Goal: Task Accomplishment & Management: Complete application form

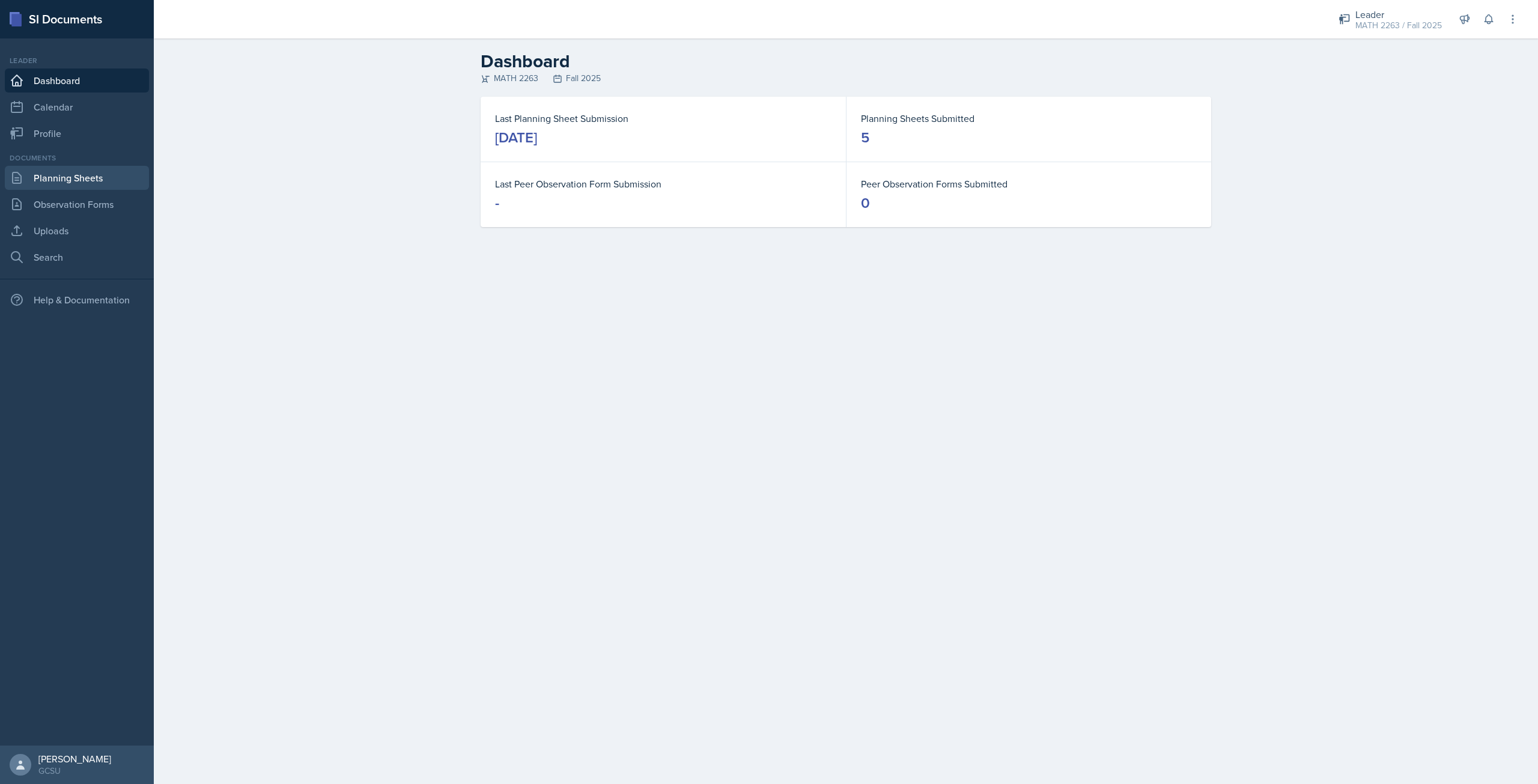
click at [80, 173] on link "Planning Sheets" at bounding box center [76, 178] width 144 height 24
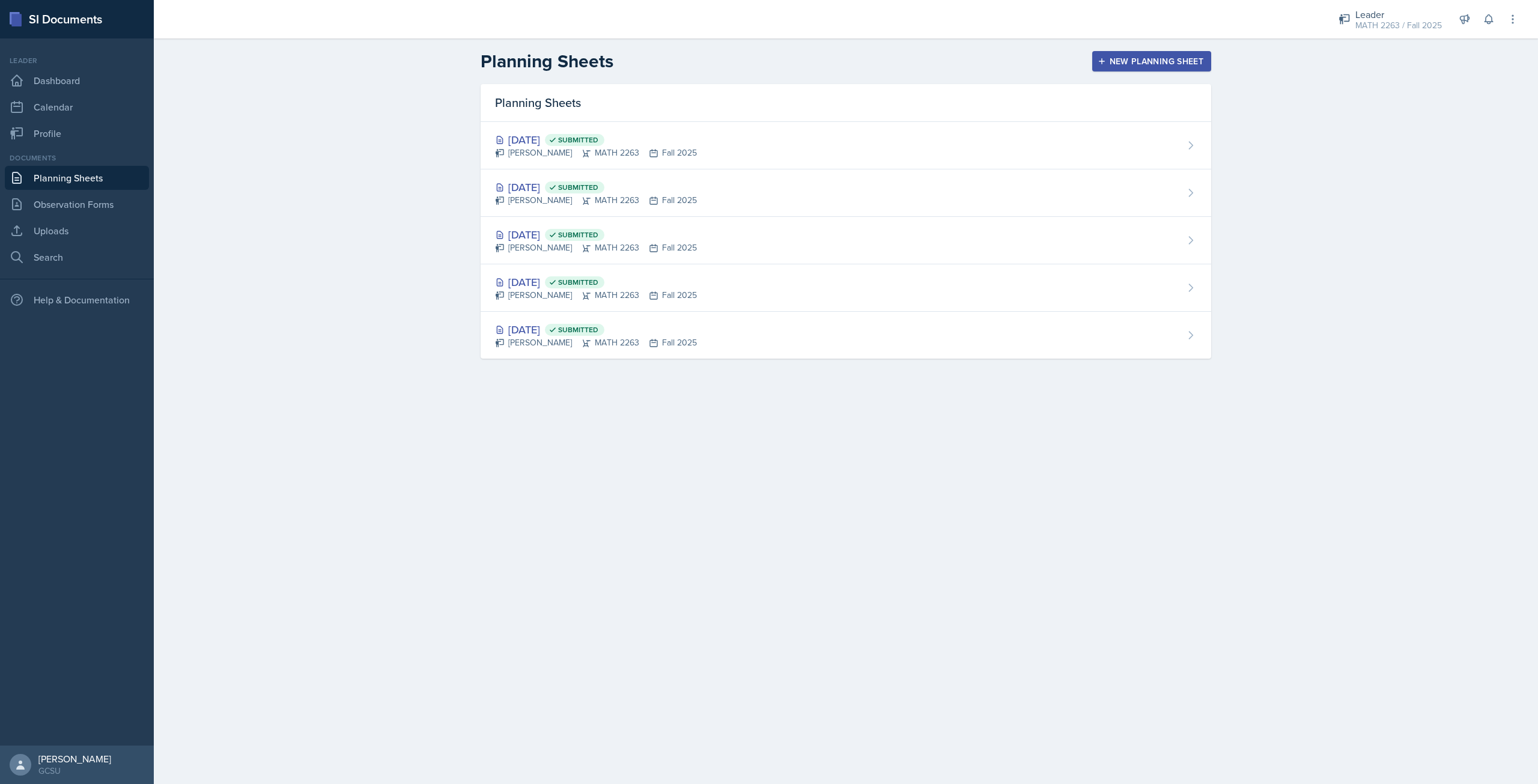
click at [1122, 67] on button "New Planning Sheet" at bounding box center [1152, 62] width 119 height 20
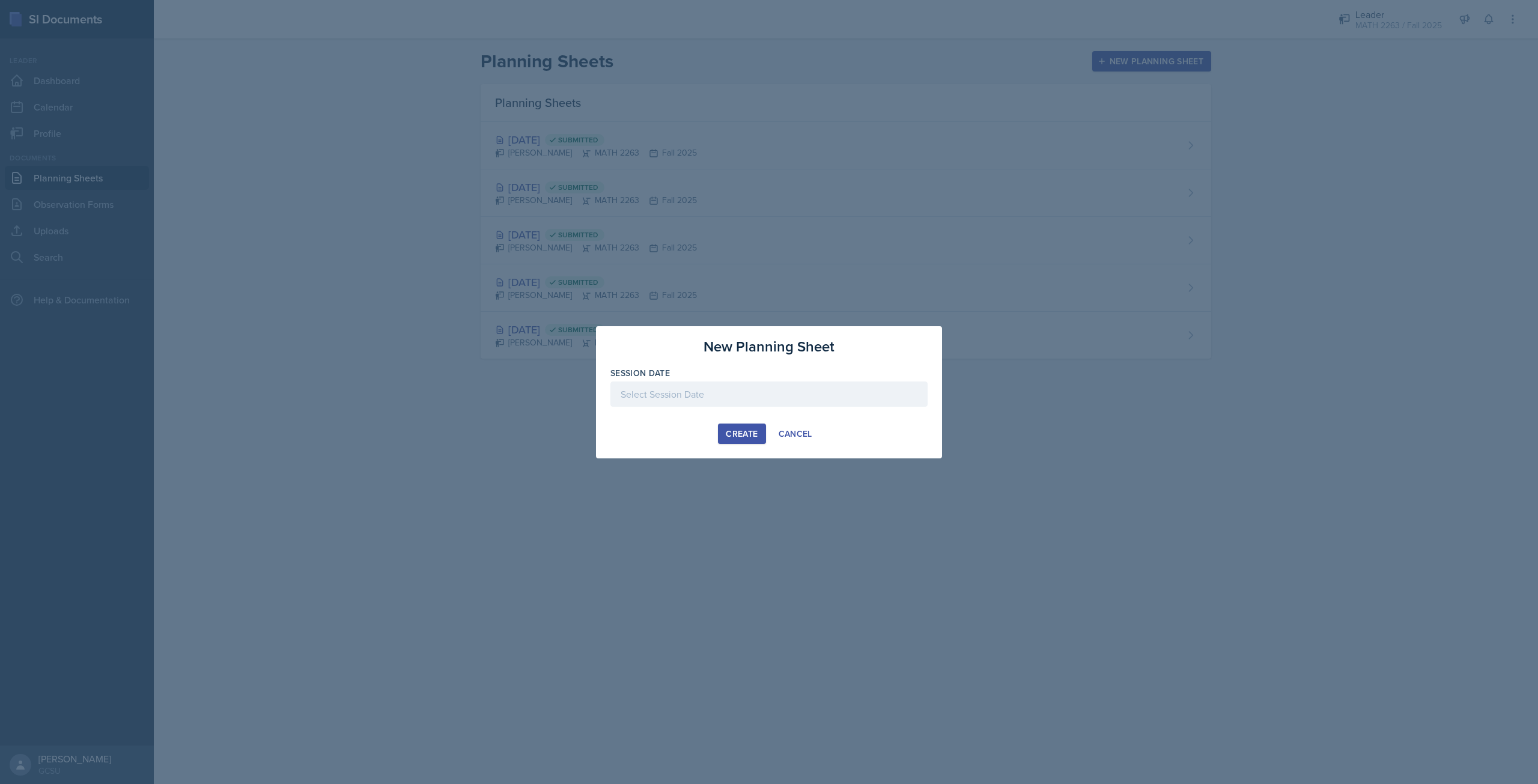
click at [752, 396] on div at bounding box center [769, 394] width 317 height 25
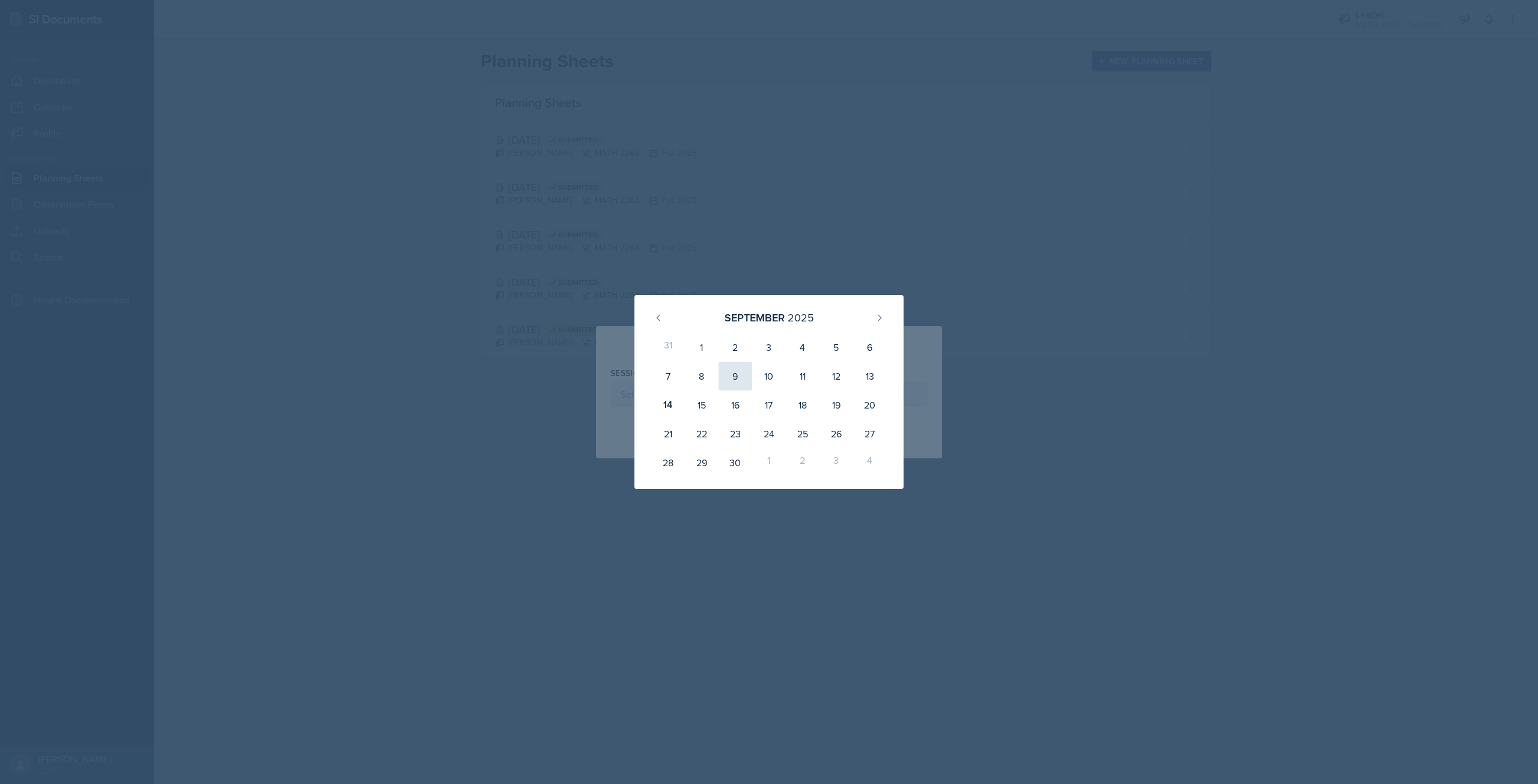
click at [748, 365] on div "9" at bounding box center [735, 376] width 33 height 29
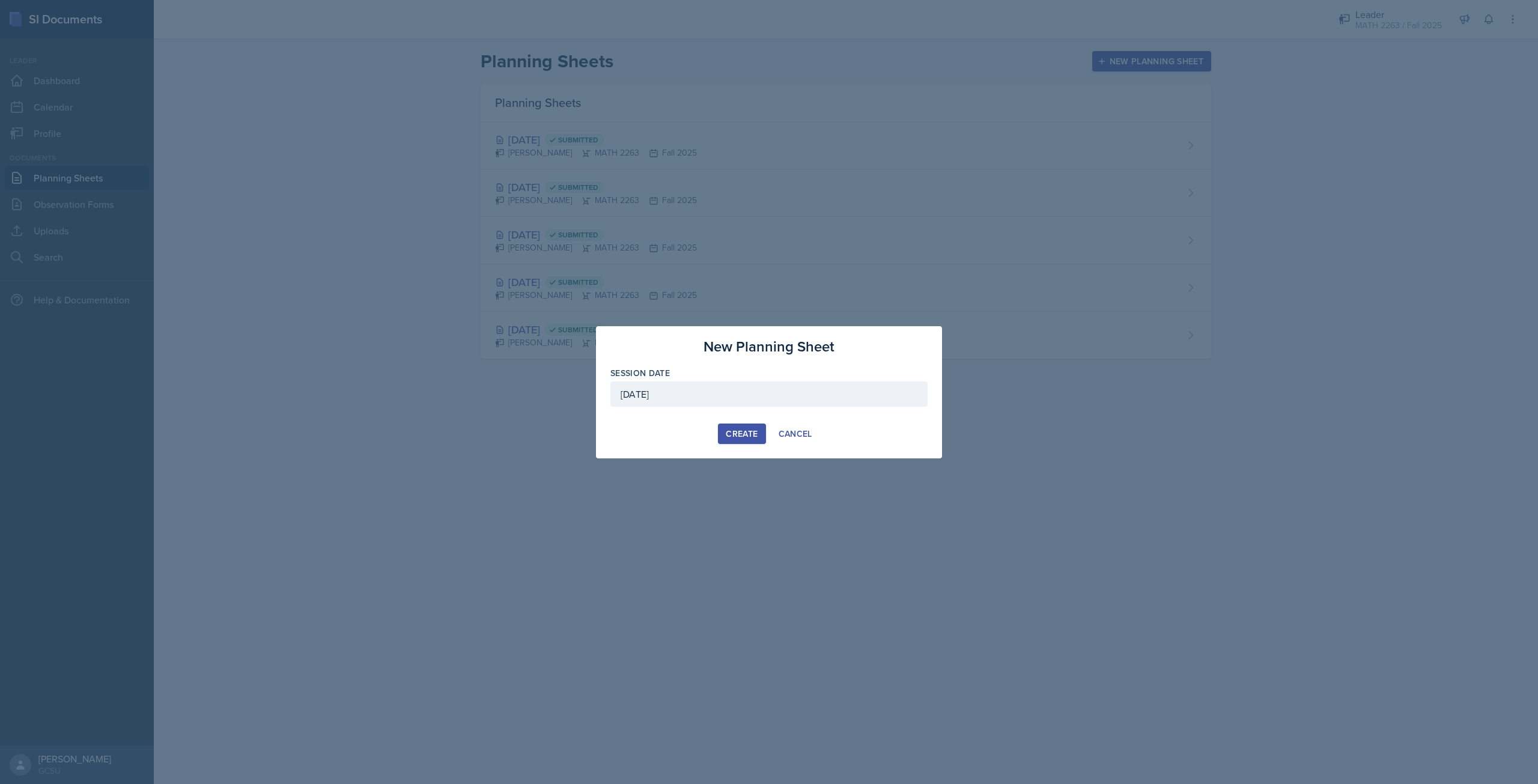
click at [754, 399] on div "September 9th, 2025" at bounding box center [769, 394] width 317 height 25
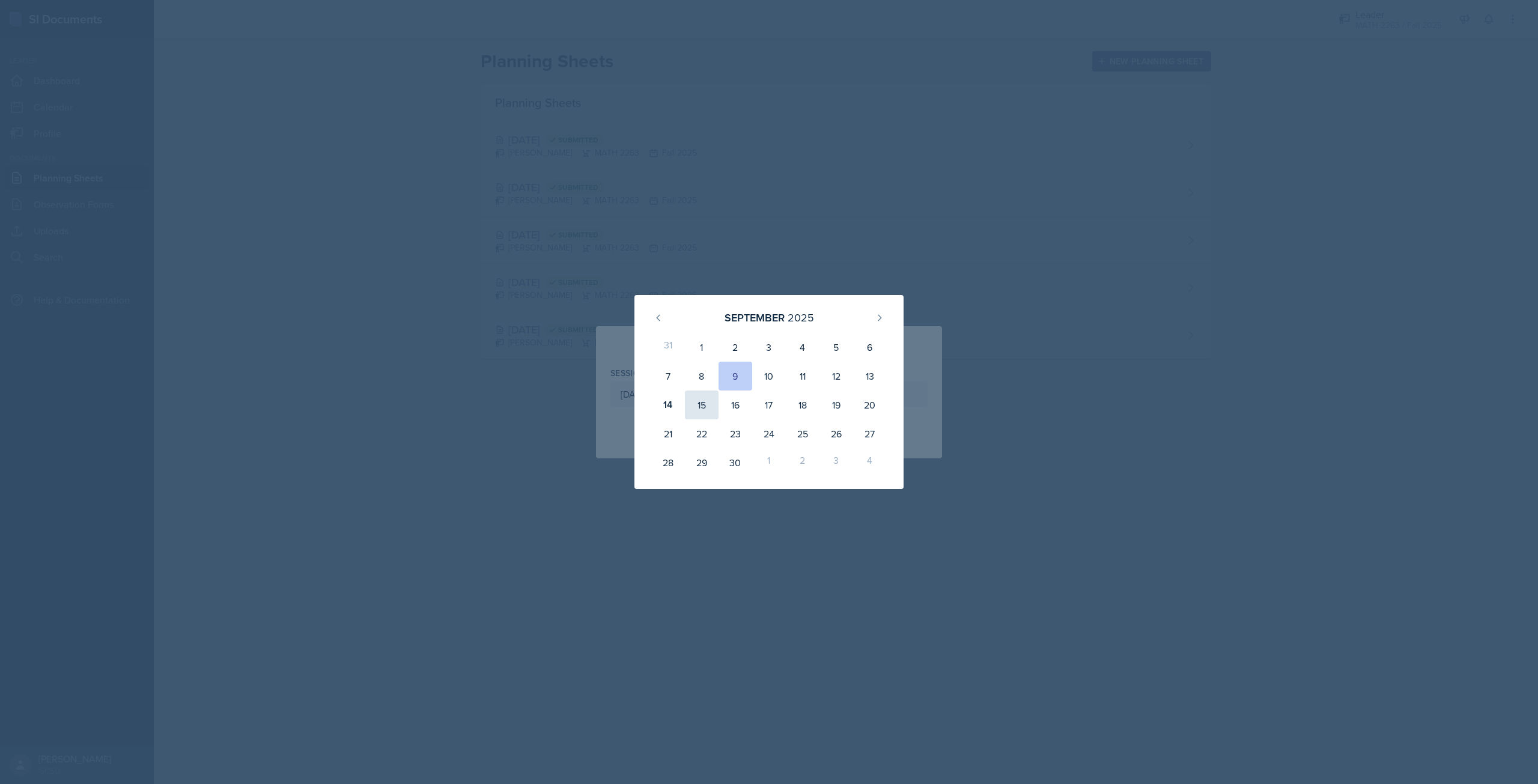
click at [698, 410] on div "15" at bounding box center [702, 405] width 33 height 29
type input "[DATE]"
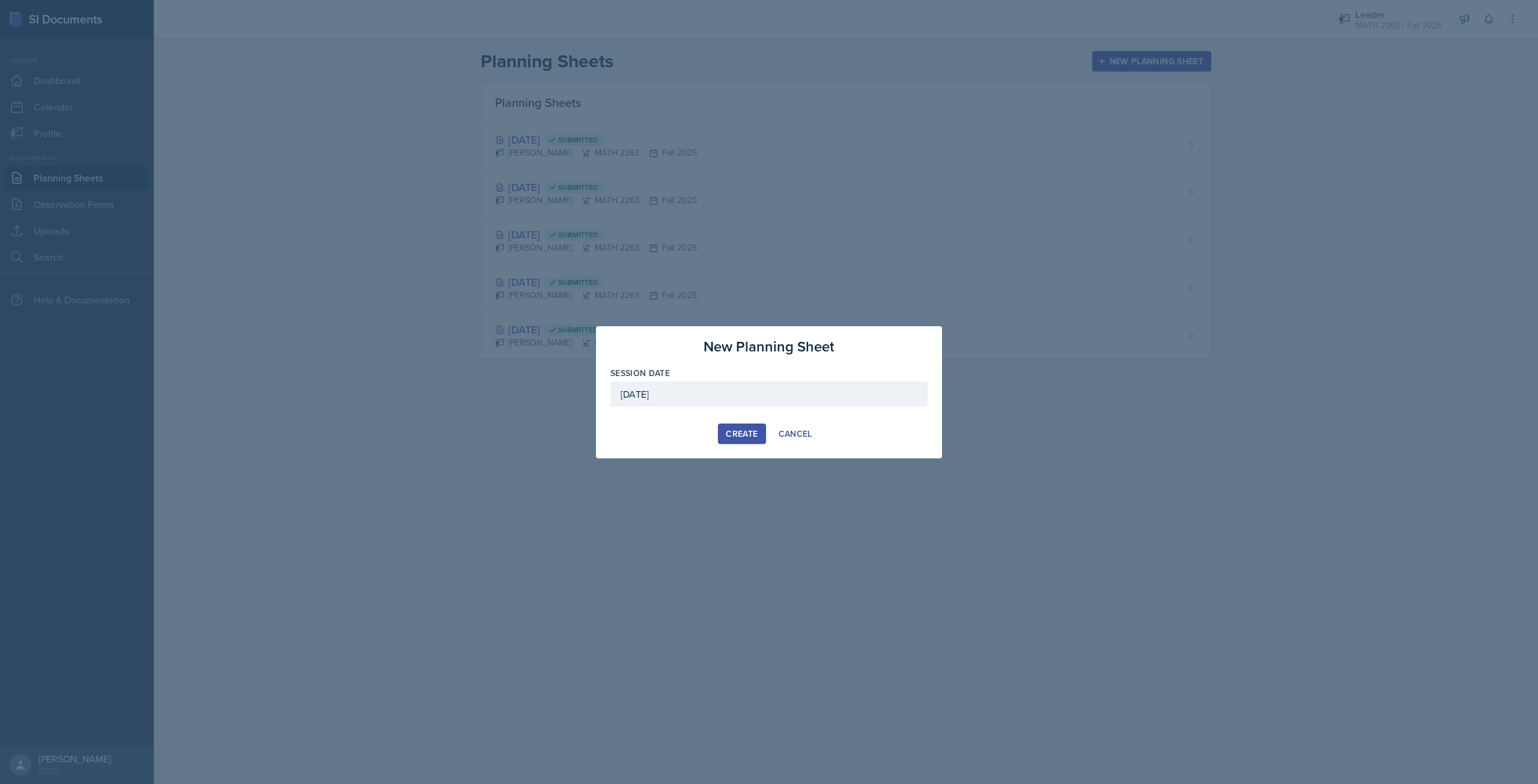
click at [740, 424] on button "Create" at bounding box center [741, 434] width 48 height 20
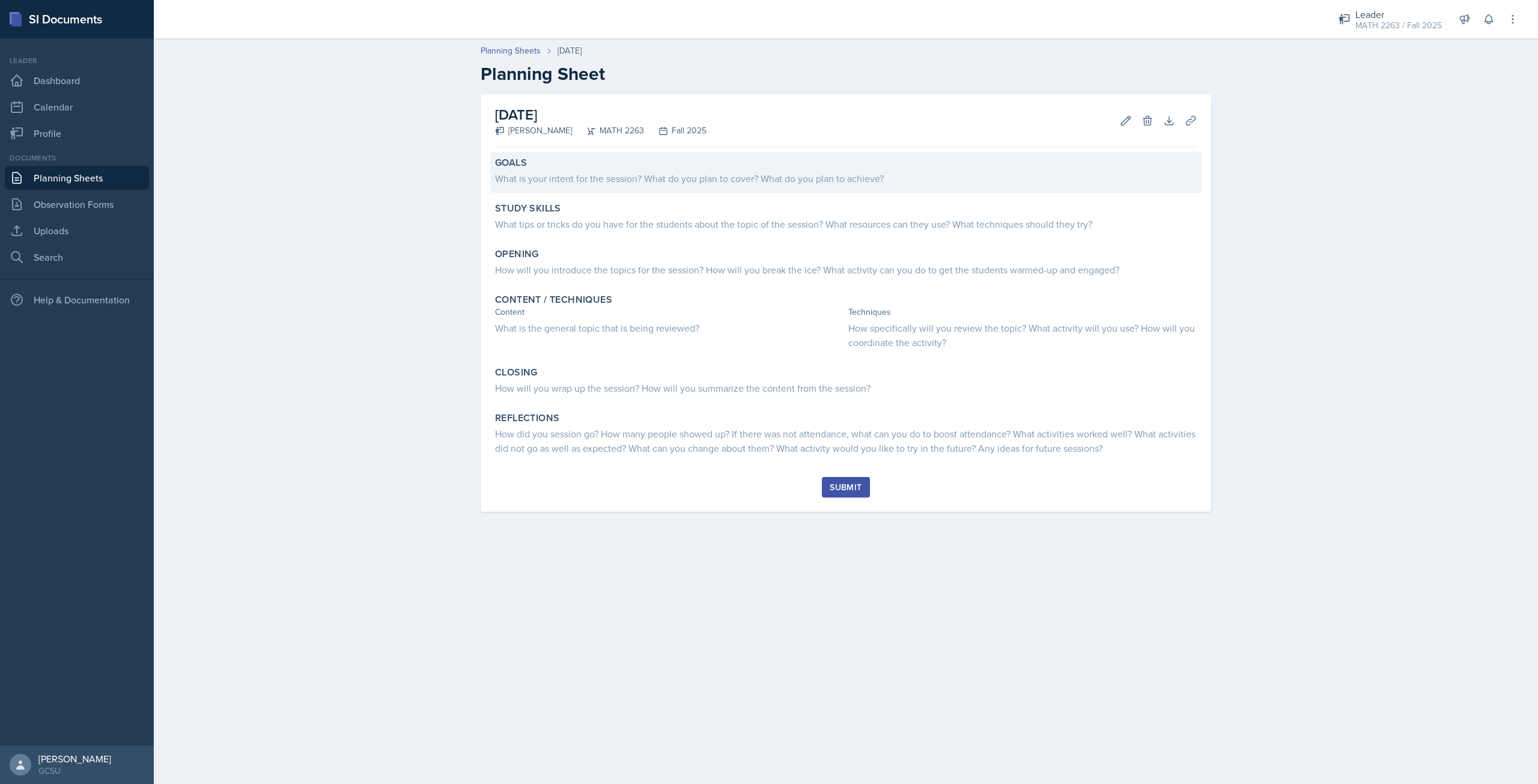
click at [609, 172] on div "What is your intent for the session? What do you plan to cover? What do you pla…" at bounding box center [846, 178] width 702 height 15
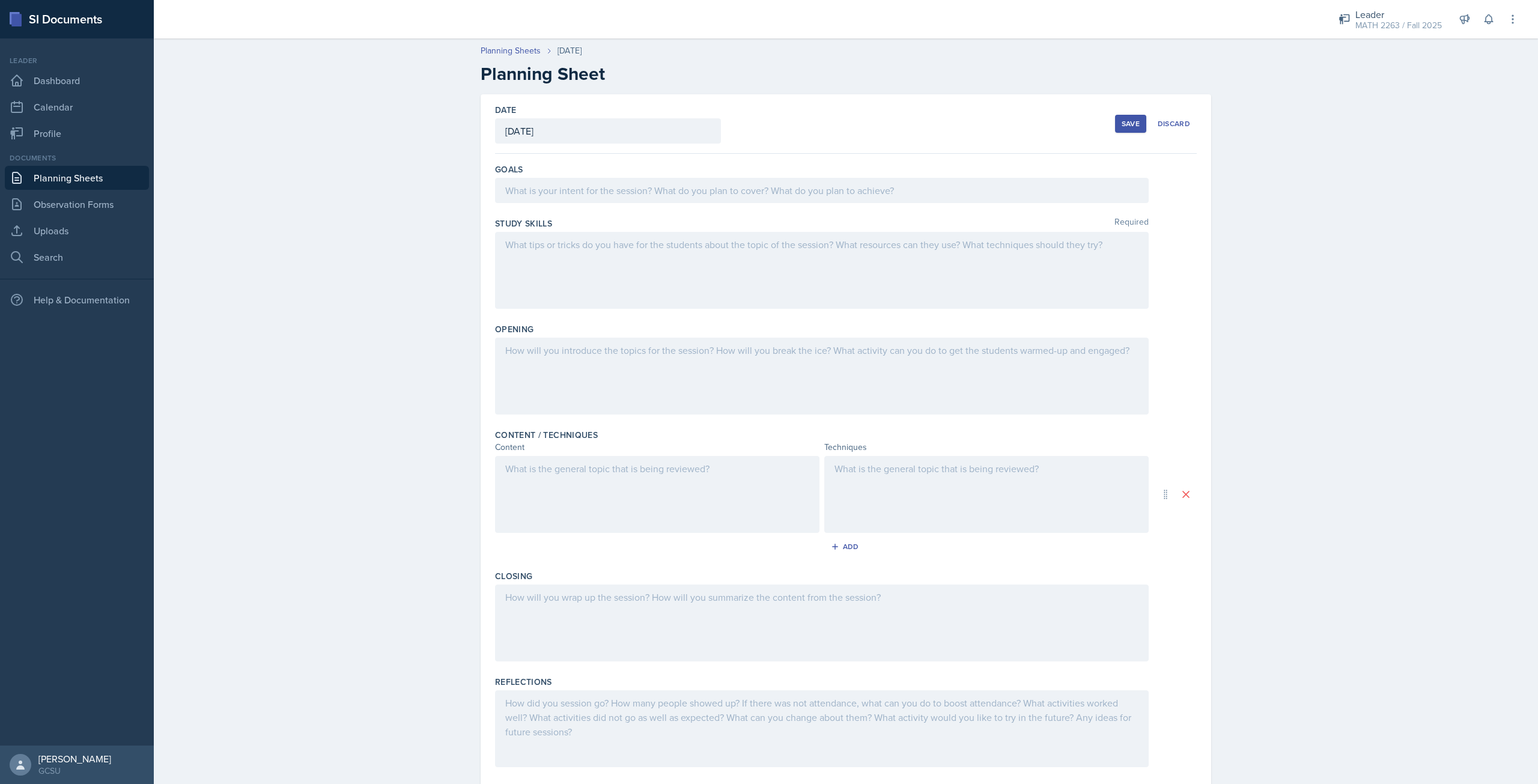
click at [609, 194] on div at bounding box center [822, 190] width 654 height 25
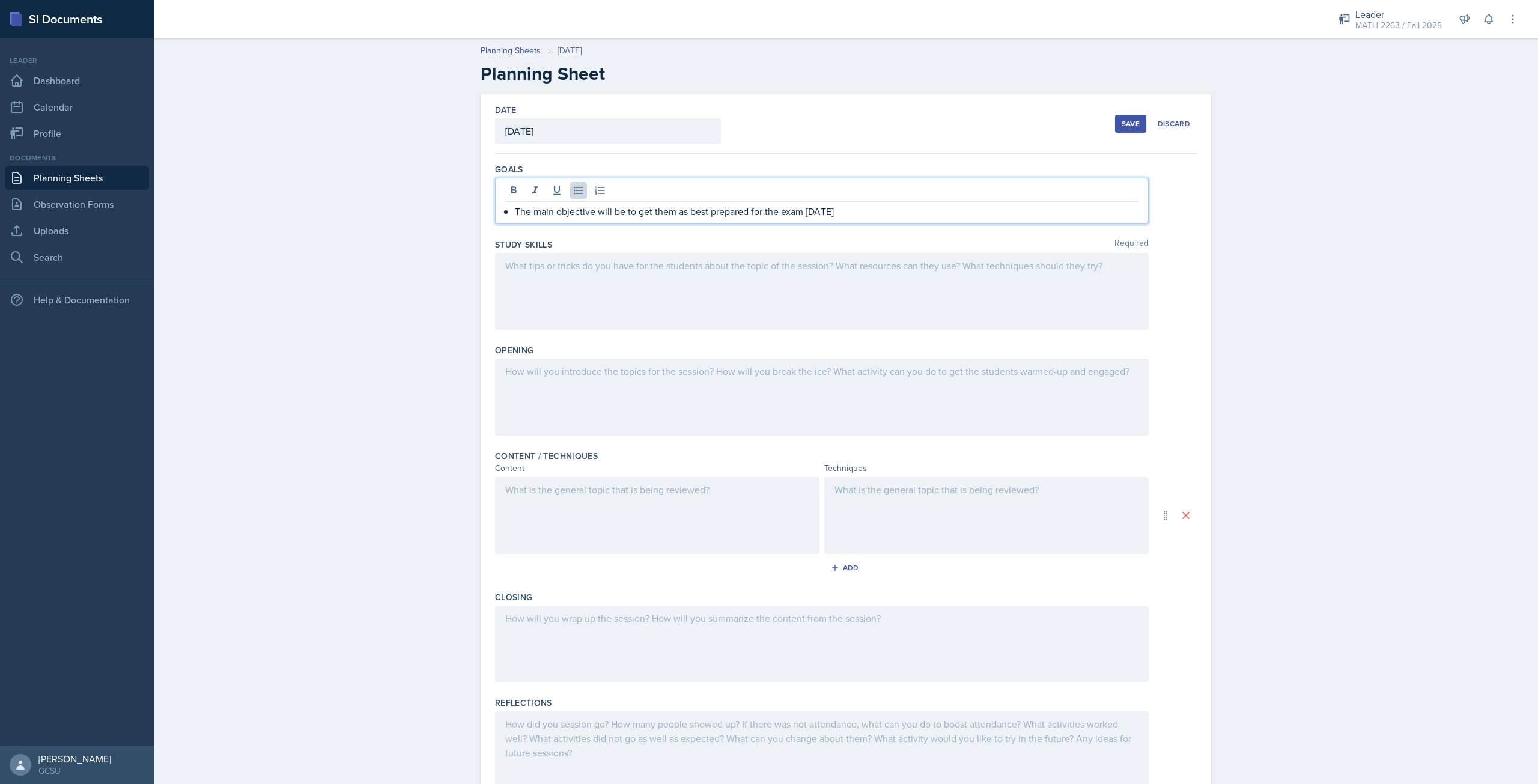
click at [598, 284] on div at bounding box center [822, 291] width 654 height 77
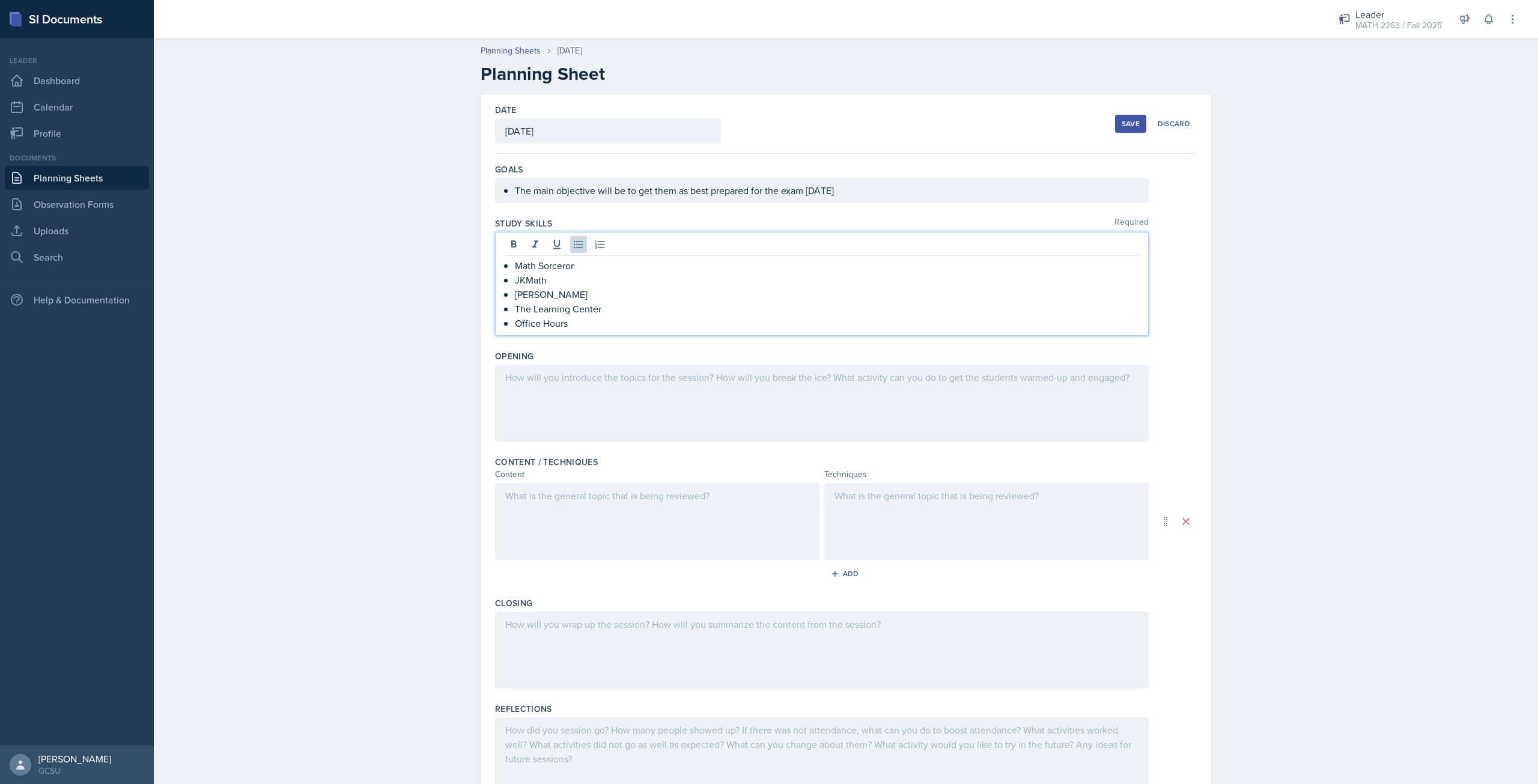
click at [744, 406] on div at bounding box center [822, 403] width 654 height 77
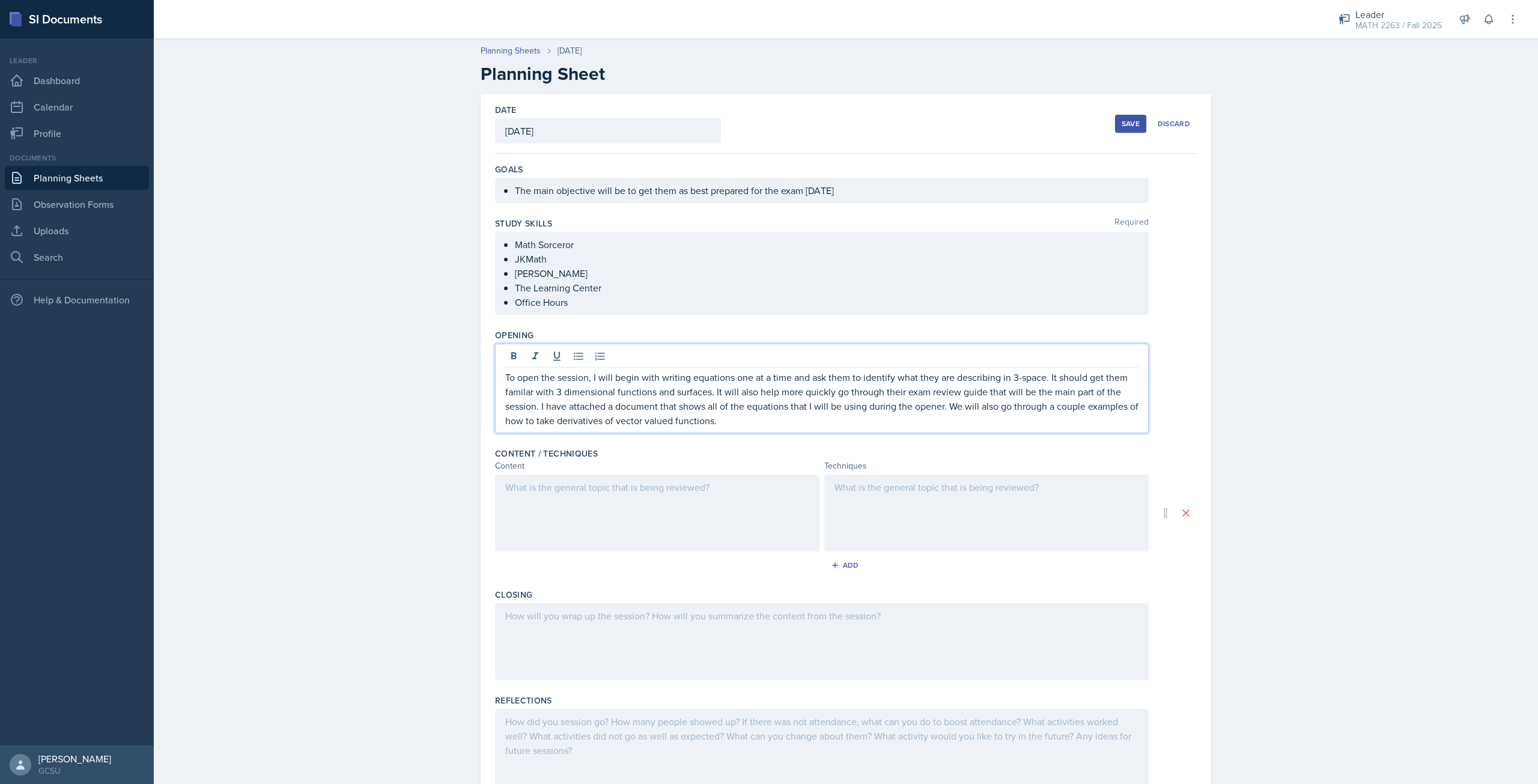
click at [688, 477] on div at bounding box center [657, 513] width 325 height 77
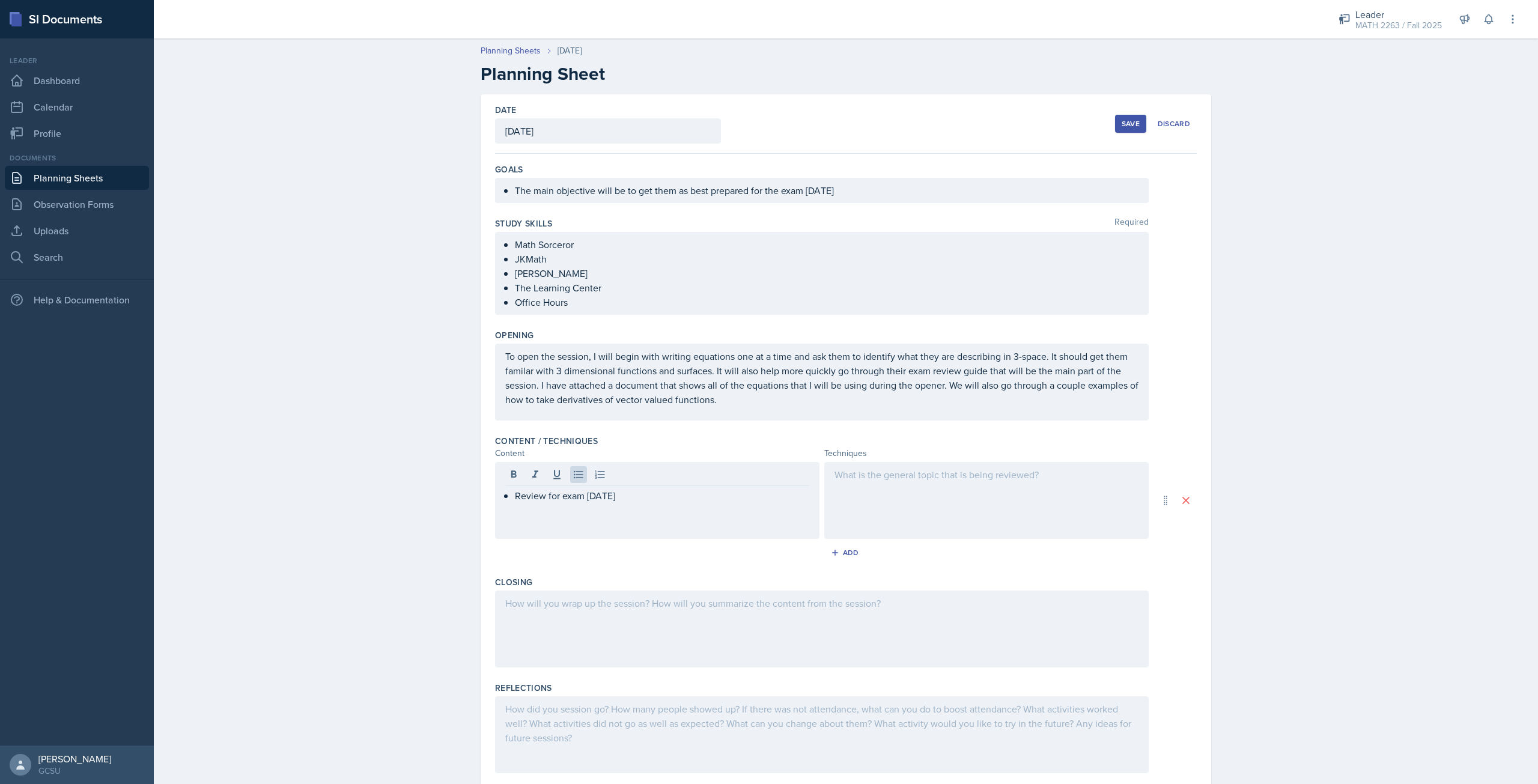
drag, startPoint x: 878, startPoint y: 483, endPoint x: 867, endPoint y: 483, distance: 11.0
click at [878, 483] on div at bounding box center [987, 500] width 325 height 77
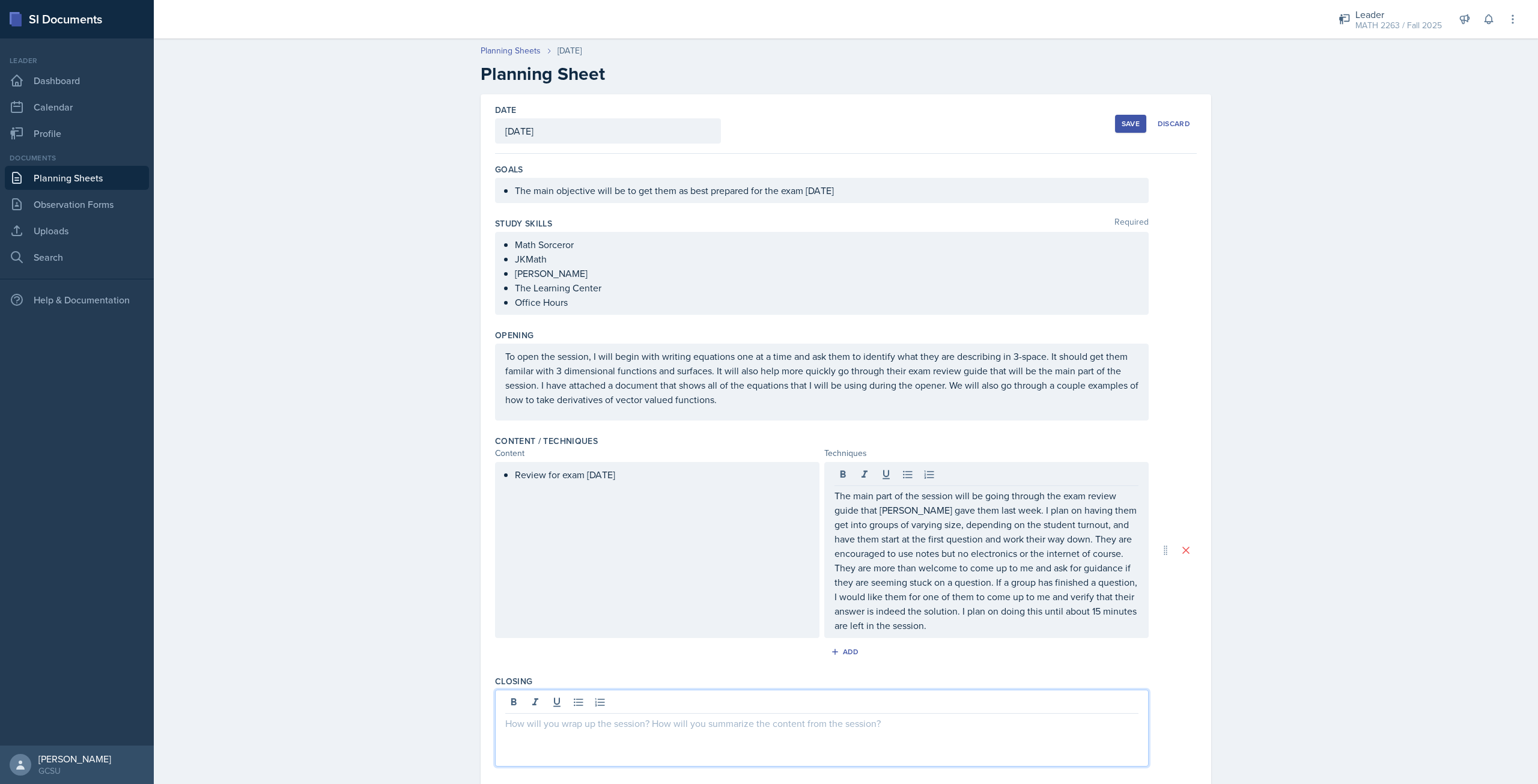
click at [796, 706] on div at bounding box center [822, 728] width 654 height 77
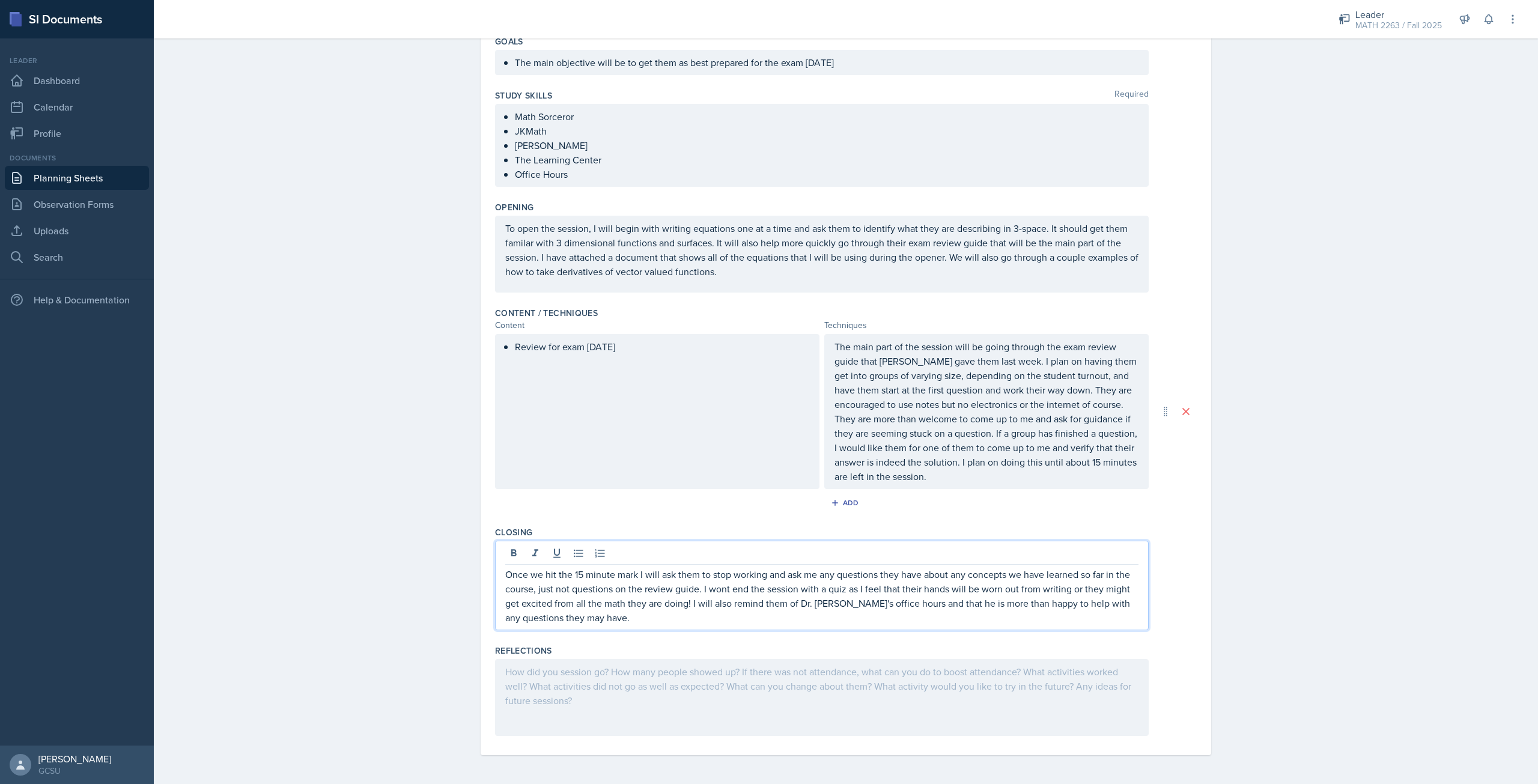
click at [828, 662] on div at bounding box center [822, 698] width 654 height 77
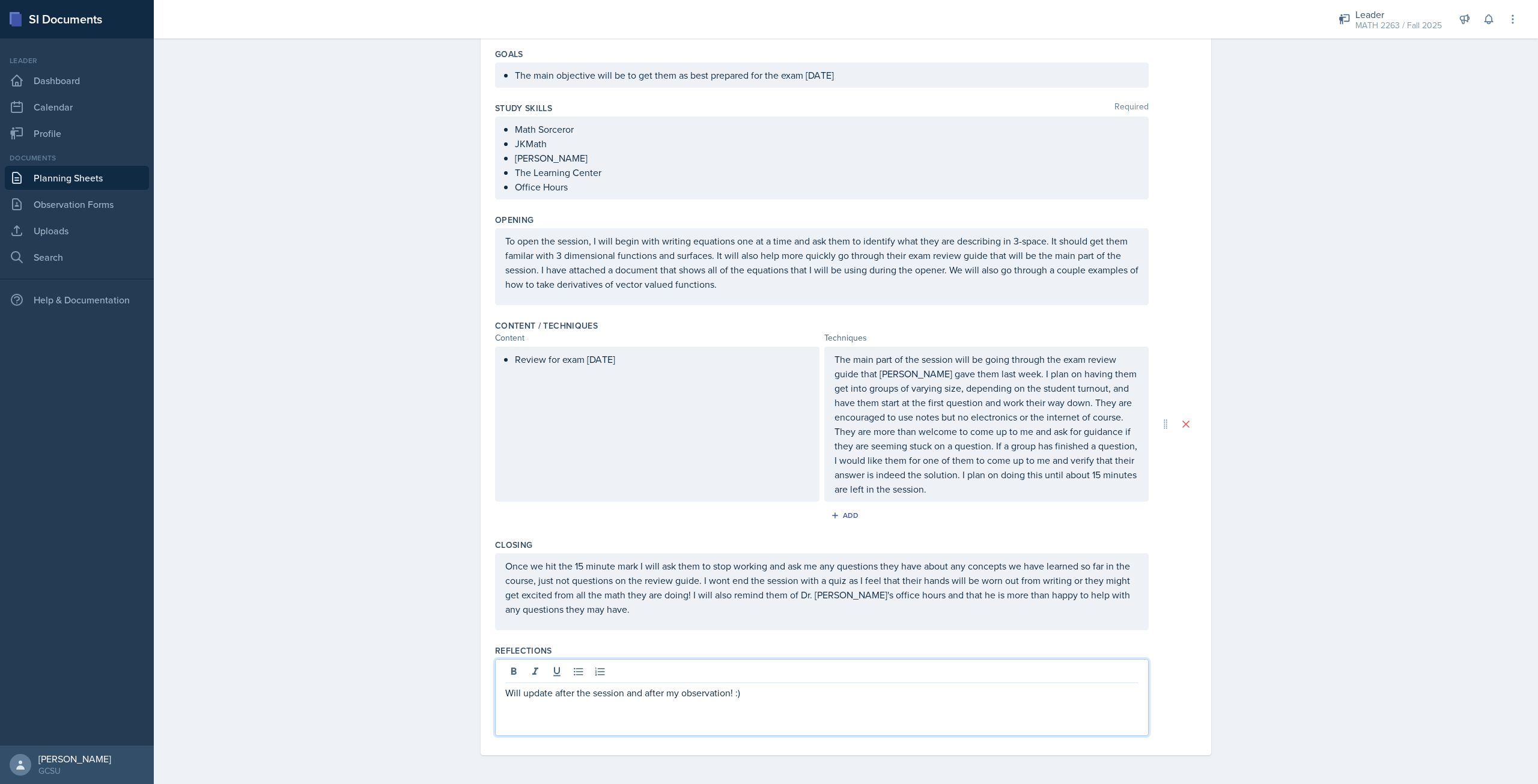
click at [661, 690] on p "Will update after the session and after my observation! :)" at bounding box center [822, 692] width 633 height 15
click at [1176, 670] on div "Will update after the session and my observation! :)" at bounding box center [846, 698] width 702 height 77
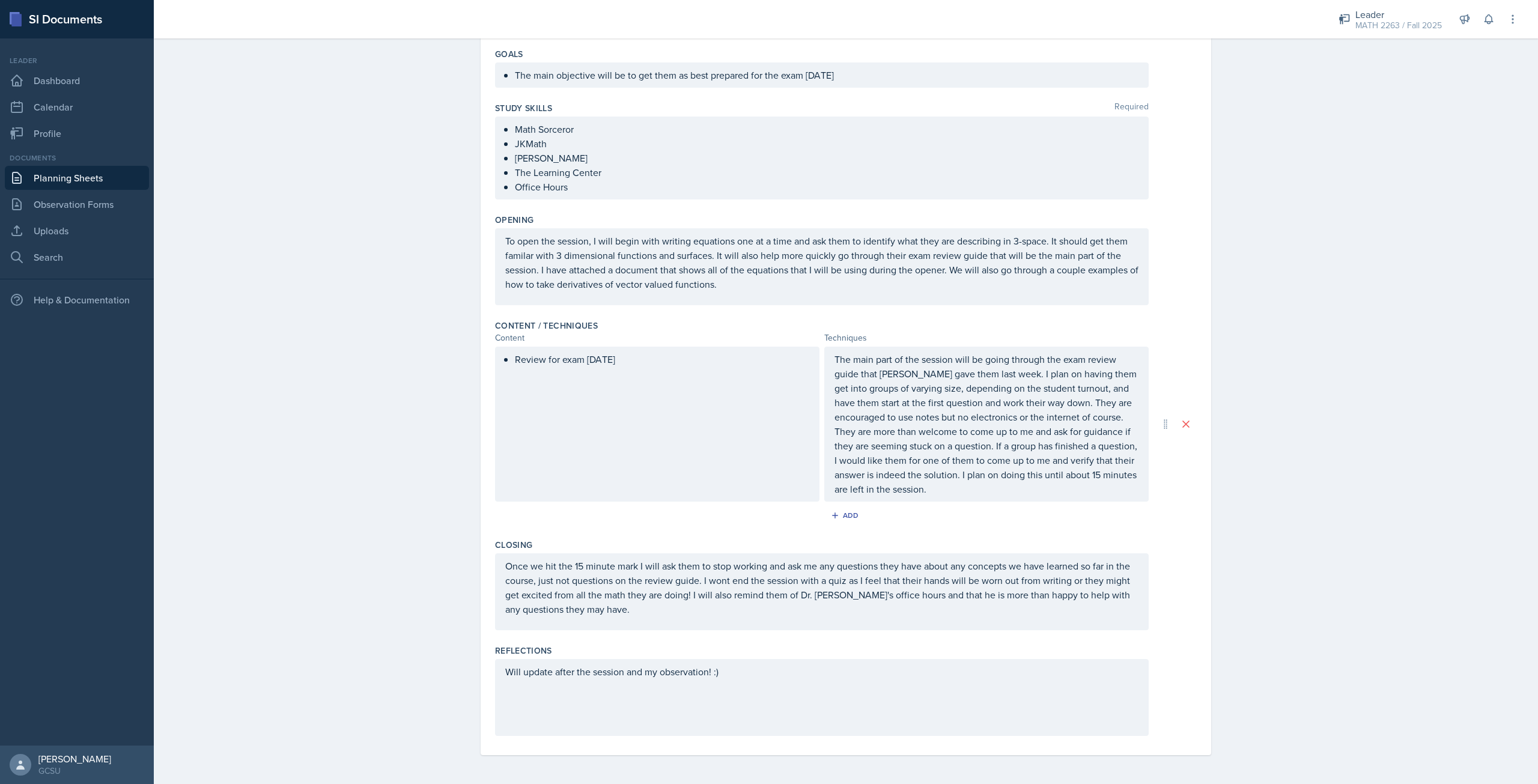
scroll to position [0, 0]
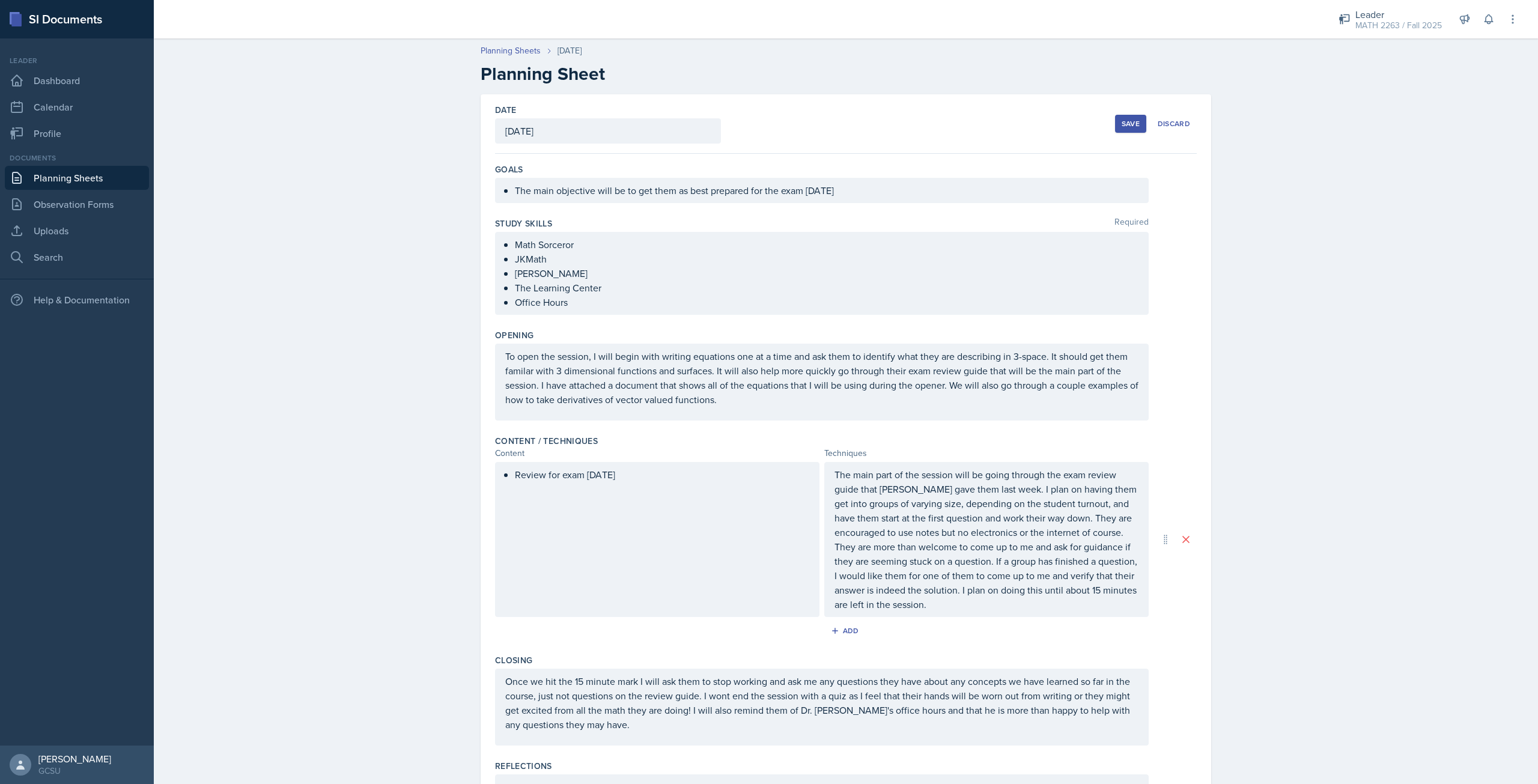
click at [1129, 126] on div "Save" at bounding box center [1131, 124] width 18 height 9
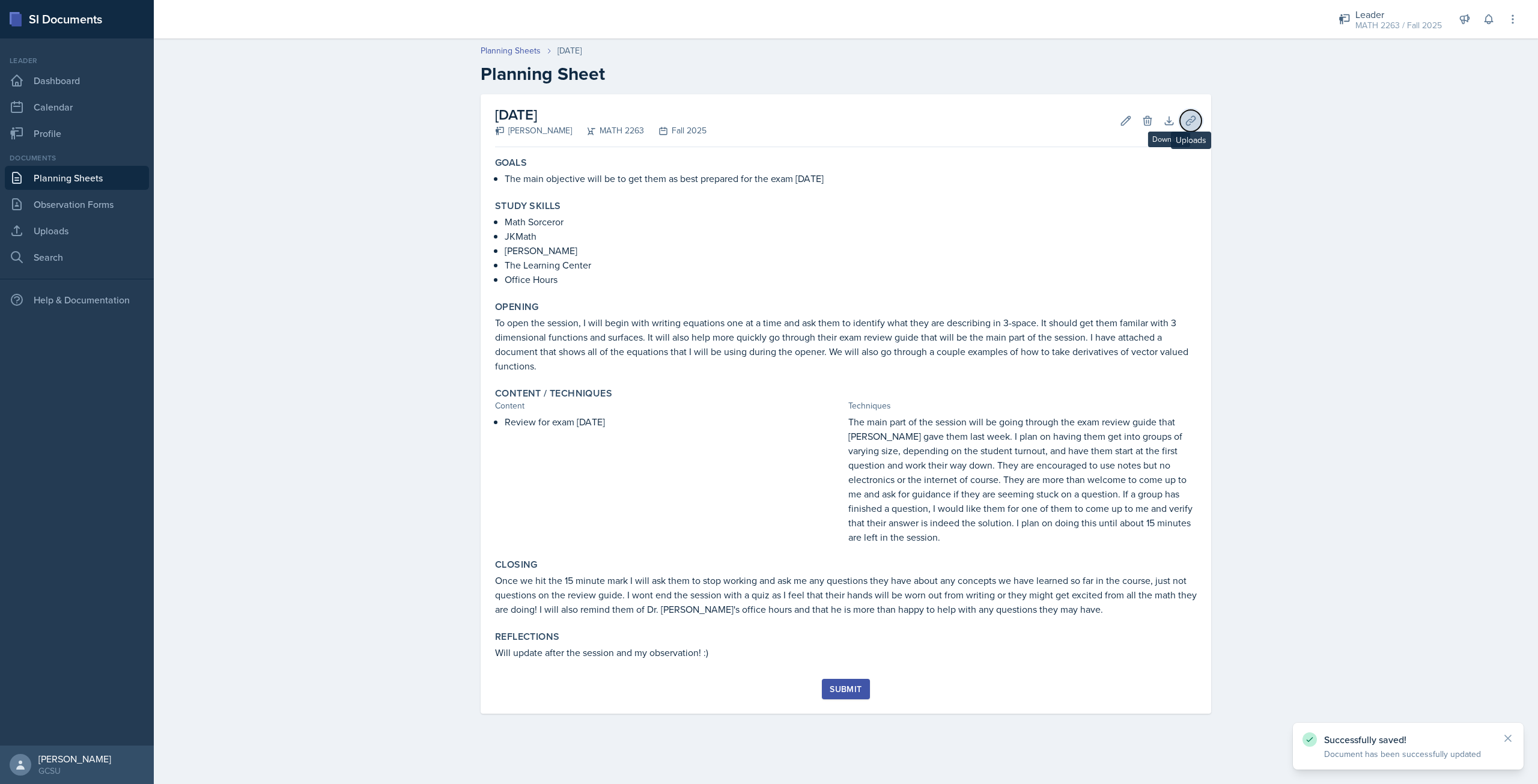
click at [1190, 116] on icon at bounding box center [1191, 120] width 12 height 12
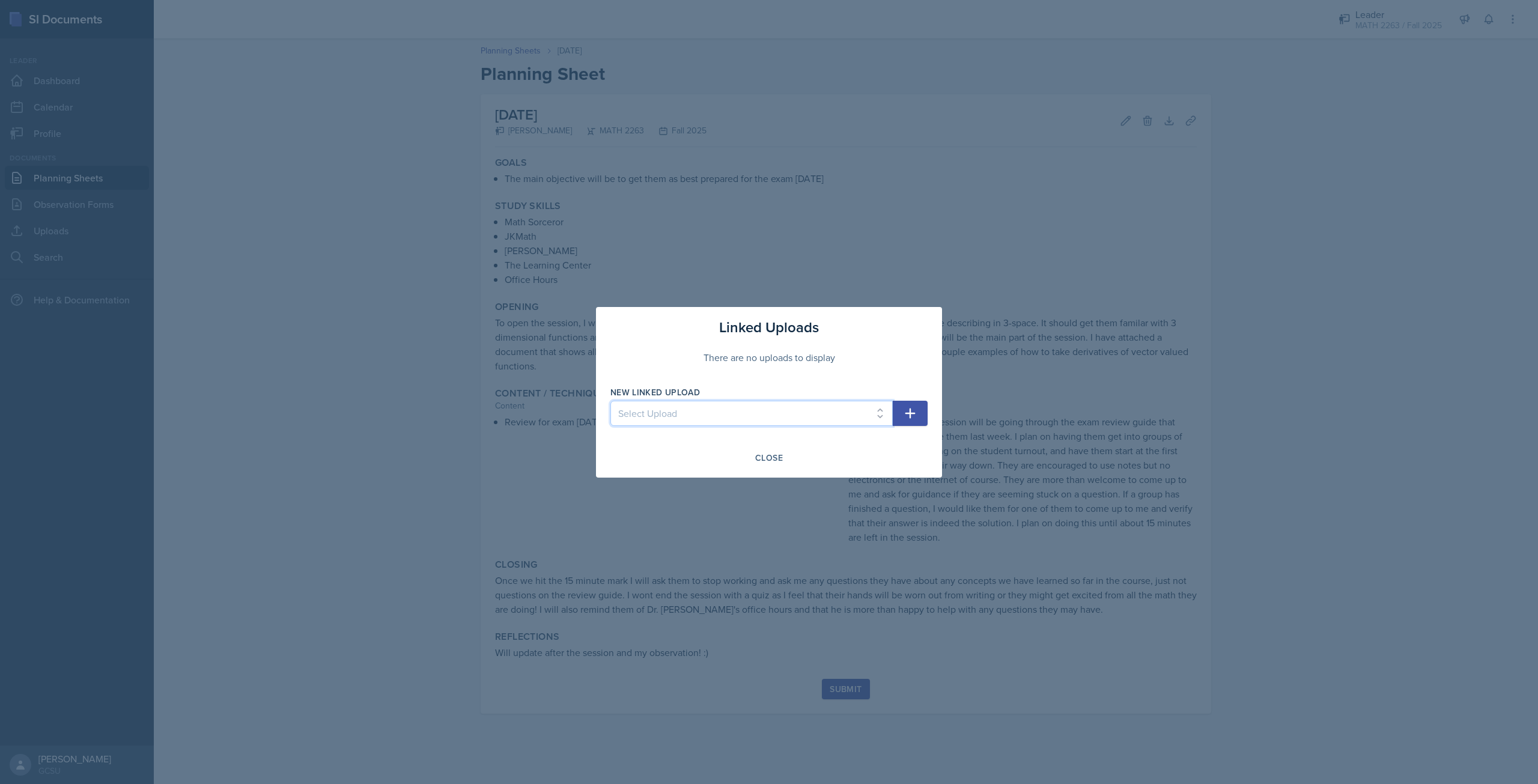
click at [846, 420] on select "Select Upload" at bounding box center [751, 413] width 283 height 25
click at [912, 405] on button "button" at bounding box center [910, 413] width 35 height 25
click at [914, 410] on icon "button" at bounding box center [910, 413] width 15 height 15
click at [872, 441] on div "Linked Uploads There are no uploads to display New Linked Upload Select Upload …" at bounding box center [769, 392] width 346 height 171
click at [846, 417] on select "Select Upload" at bounding box center [751, 413] width 283 height 25
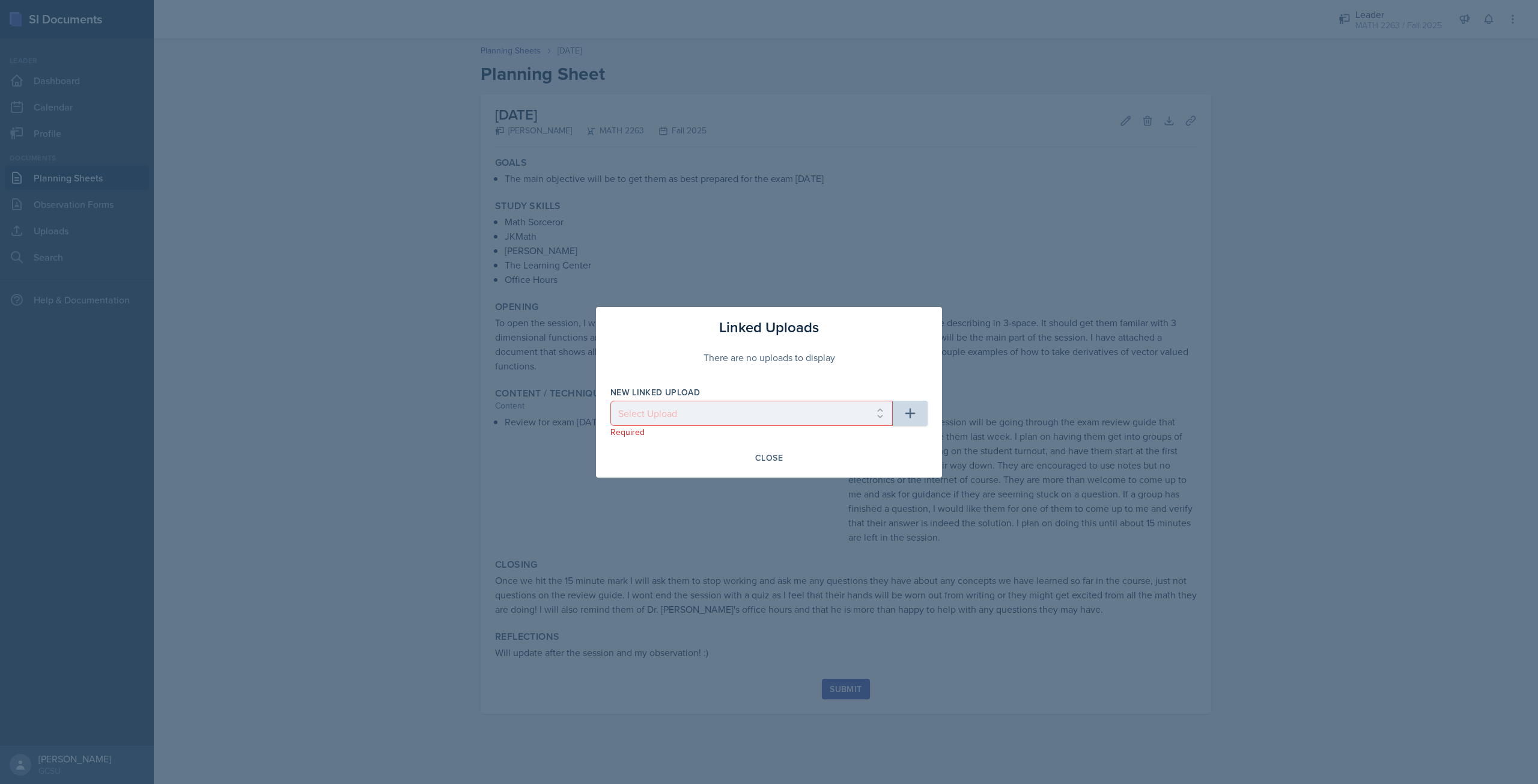
click at [782, 396] on div "New Linked Upload" at bounding box center [751, 392] width 283 height 12
click at [775, 459] on div "Close" at bounding box center [769, 458] width 27 height 9
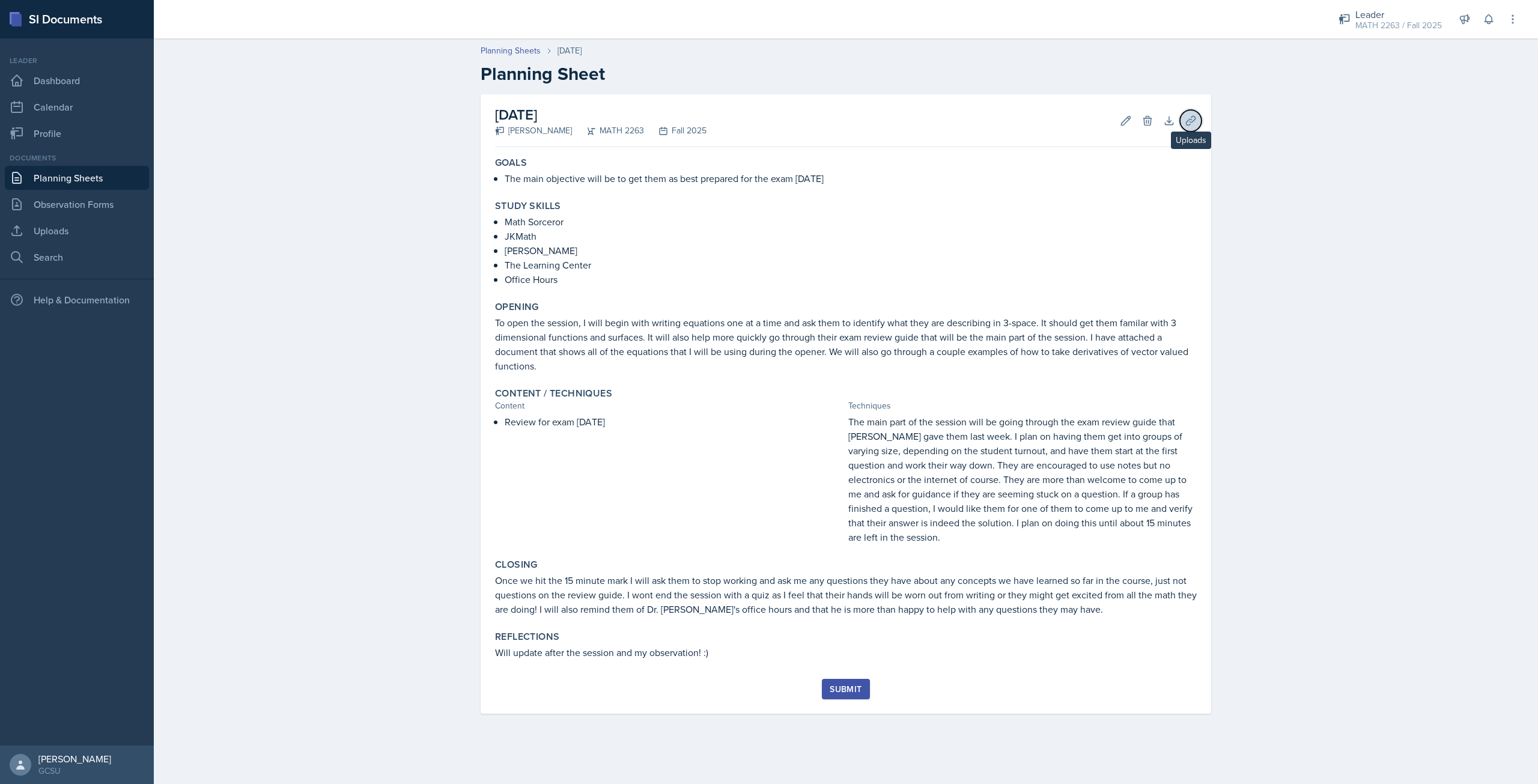
click at [1191, 125] on icon at bounding box center [1191, 120] width 12 height 12
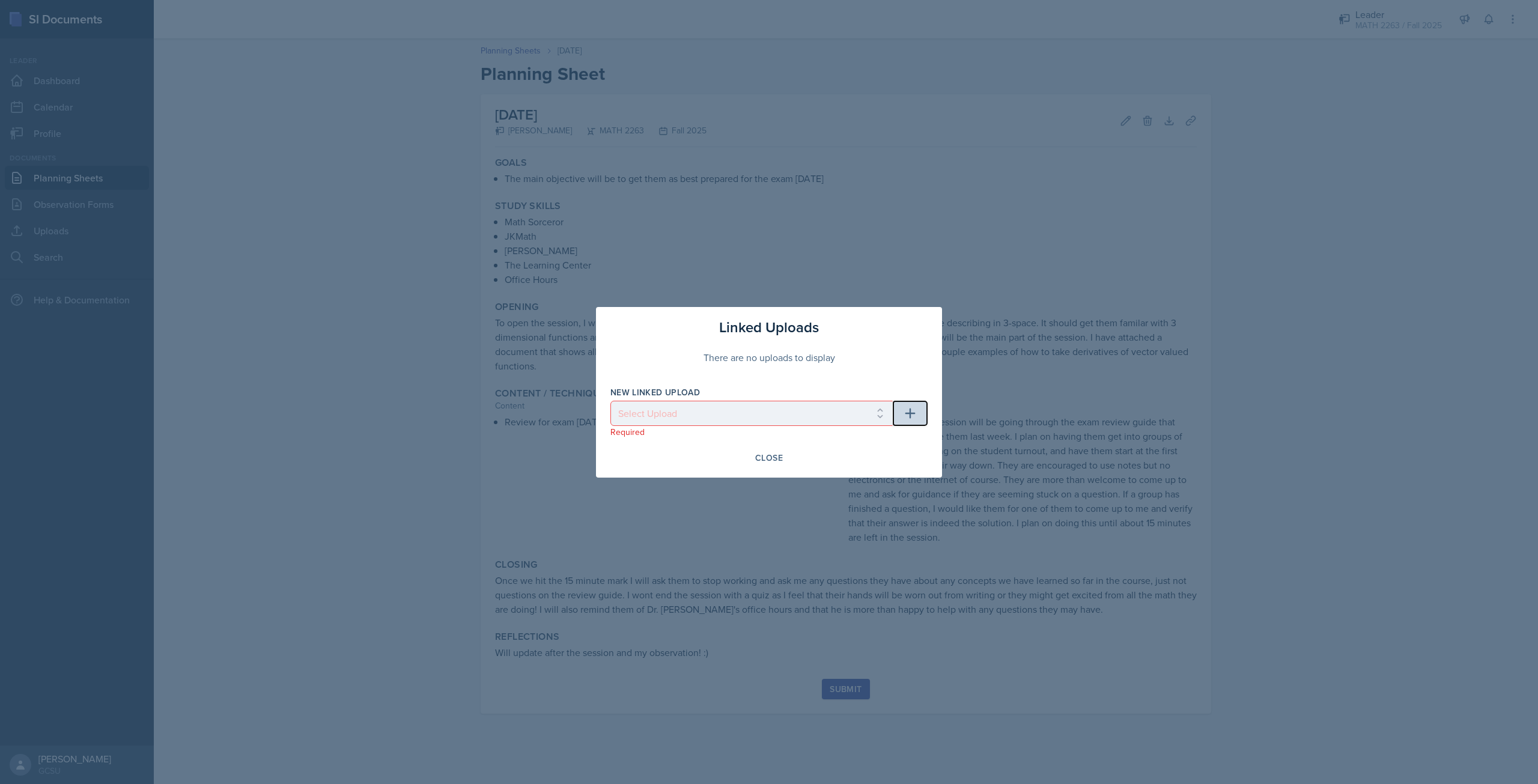
click at [922, 407] on button "button" at bounding box center [910, 413] width 35 height 25
click at [774, 419] on select "Select Upload" at bounding box center [751, 413] width 283 height 25
click at [847, 418] on select "Select Upload" at bounding box center [751, 413] width 283 height 25
click at [1023, 318] on div at bounding box center [769, 392] width 1538 height 784
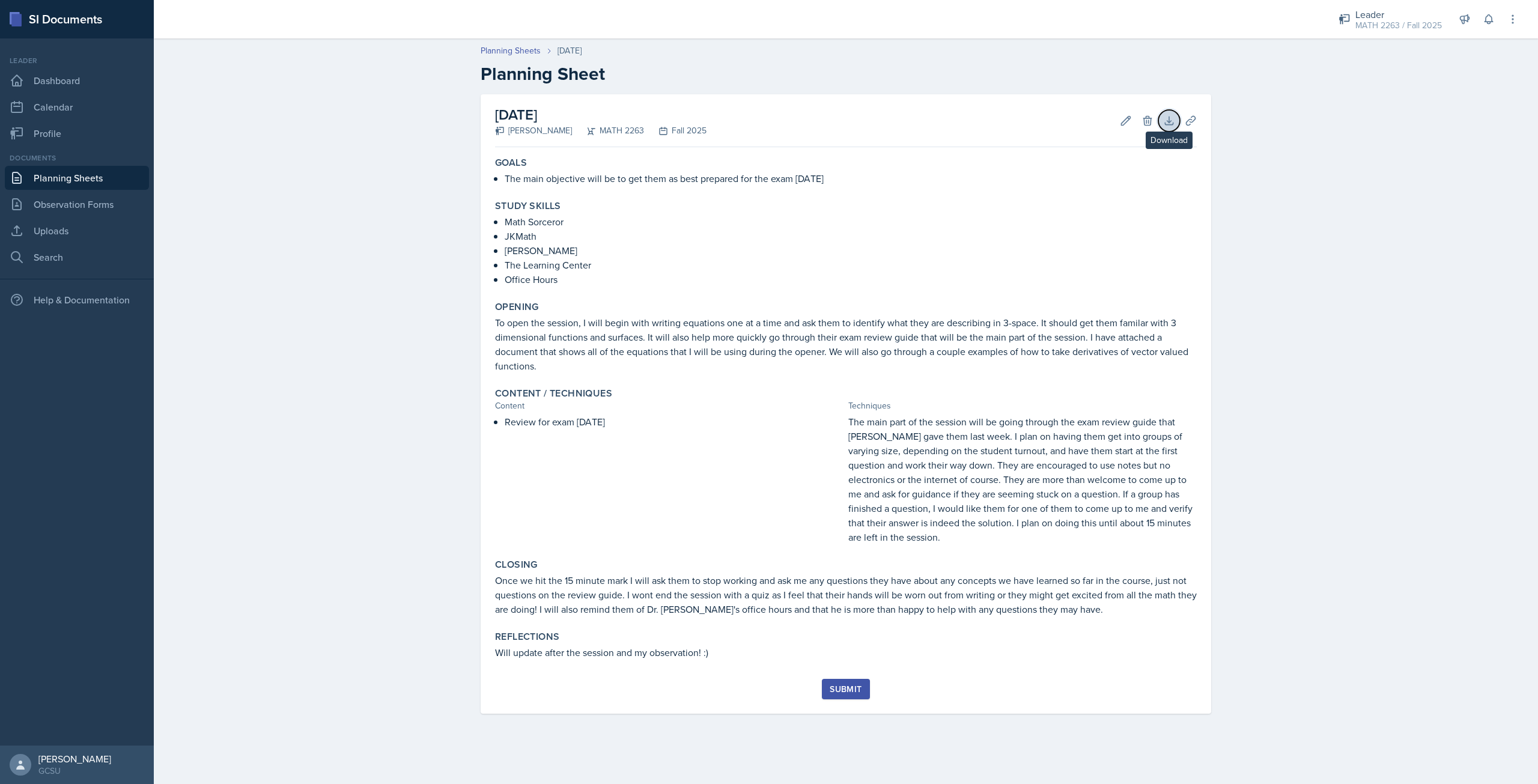
click at [1165, 124] on icon at bounding box center [1169, 121] width 8 height 8
click at [1190, 117] on icon at bounding box center [1191, 120] width 12 height 12
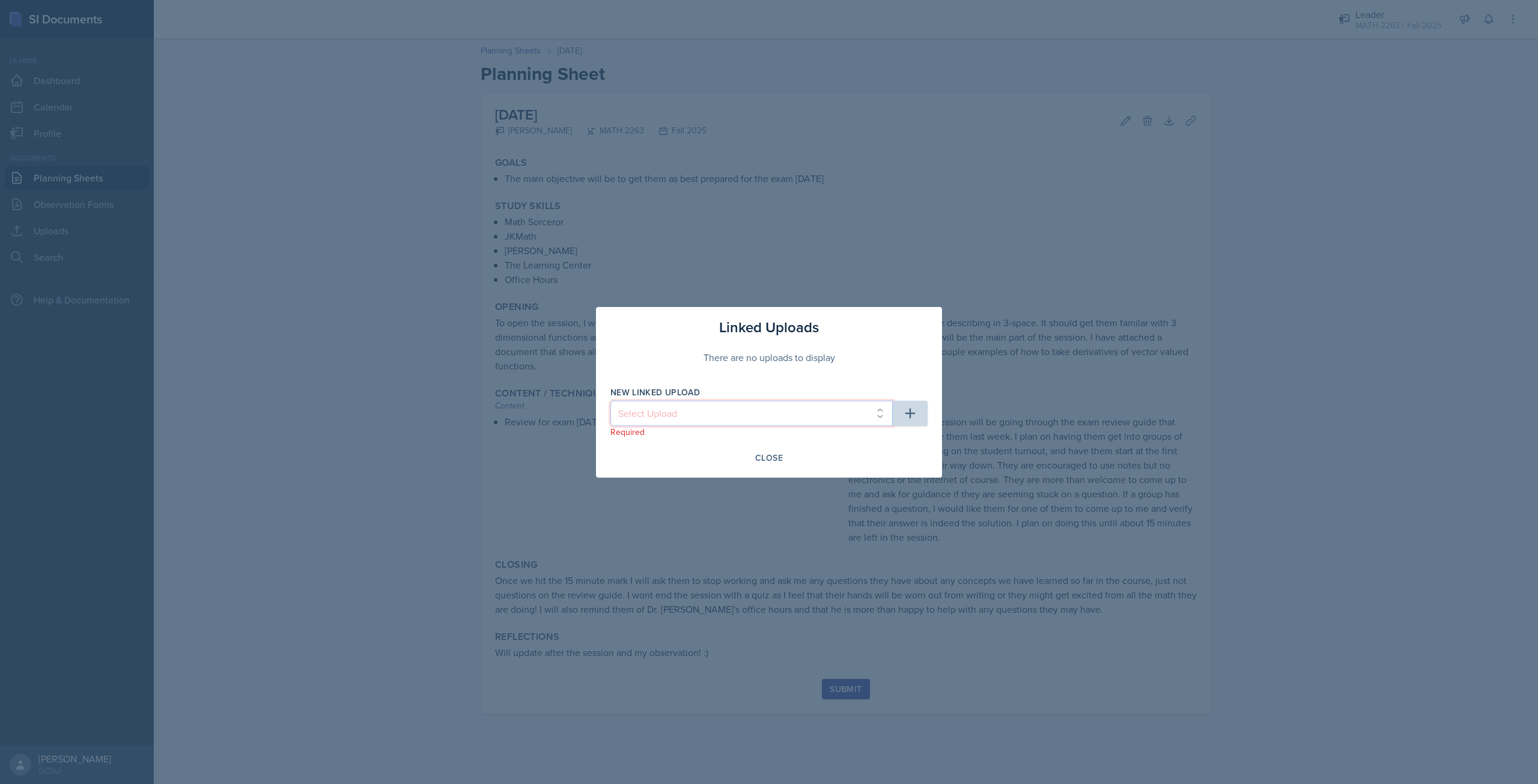
click at [826, 414] on select "Select Upload" at bounding box center [751, 413] width 283 height 25
click at [813, 412] on select "Select Upload" at bounding box center [751, 413] width 283 height 25
click at [783, 466] on button "Close" at bounding box center [769, 458] width 44 height 20
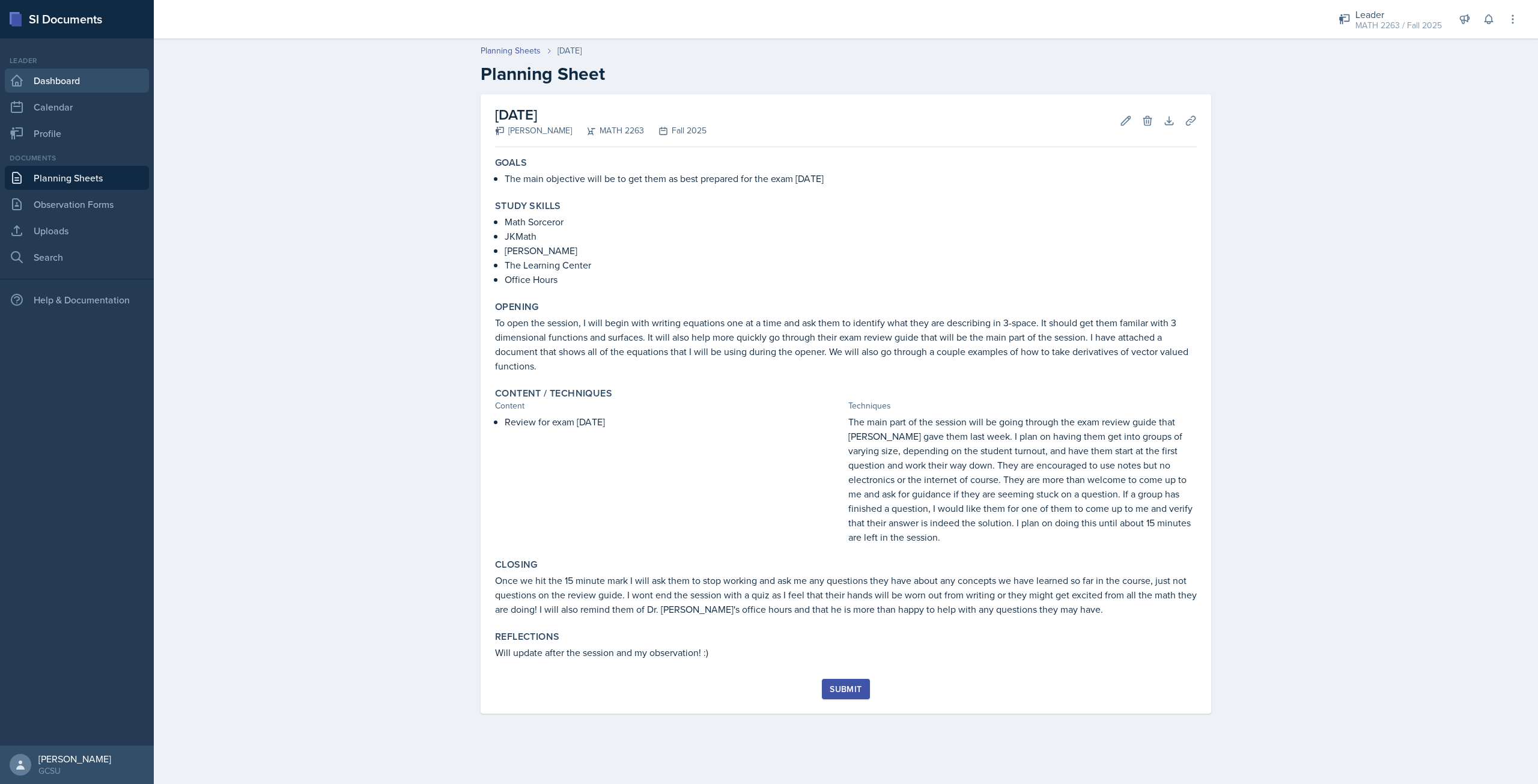
click at [93, 72] on link "Dashboard" at bounding box center [76, 80] width 144 height 24
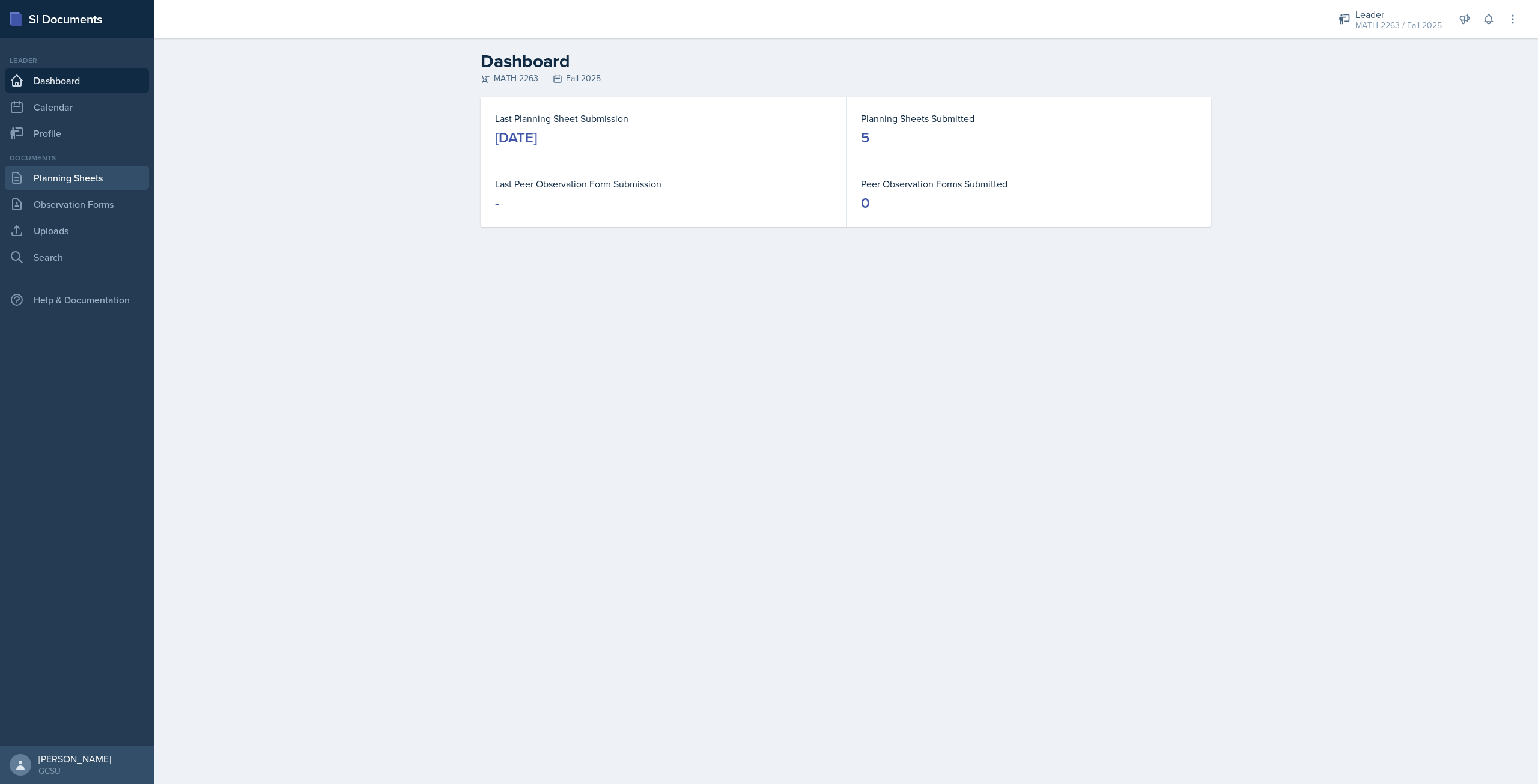
click at [54, 173] on link "Planning Sheets" at bounding box center [76, 178] width 144 height 24
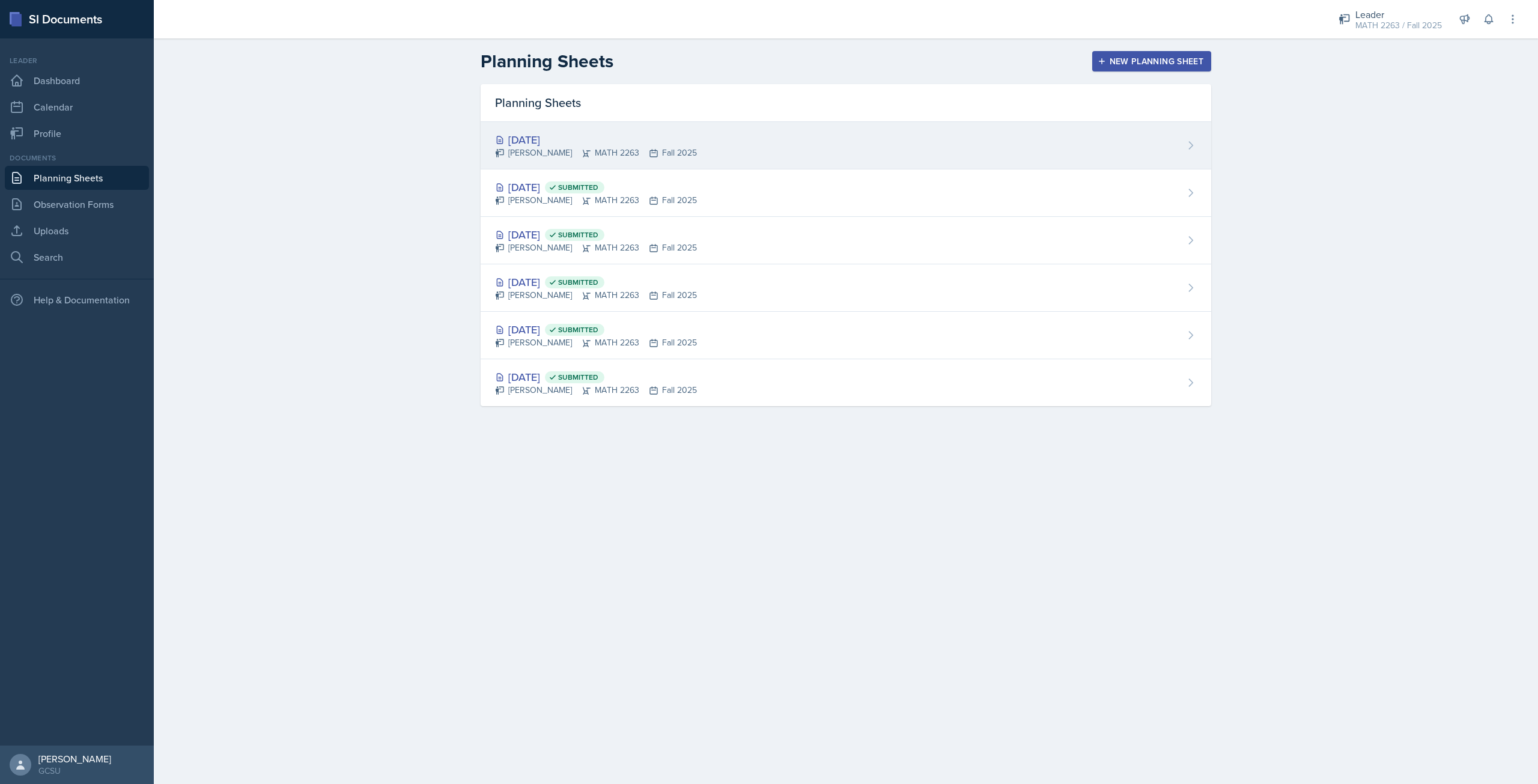
click at [530, 140] on div "[DATE]" at bounding box center [596, 139] width 202 height 16
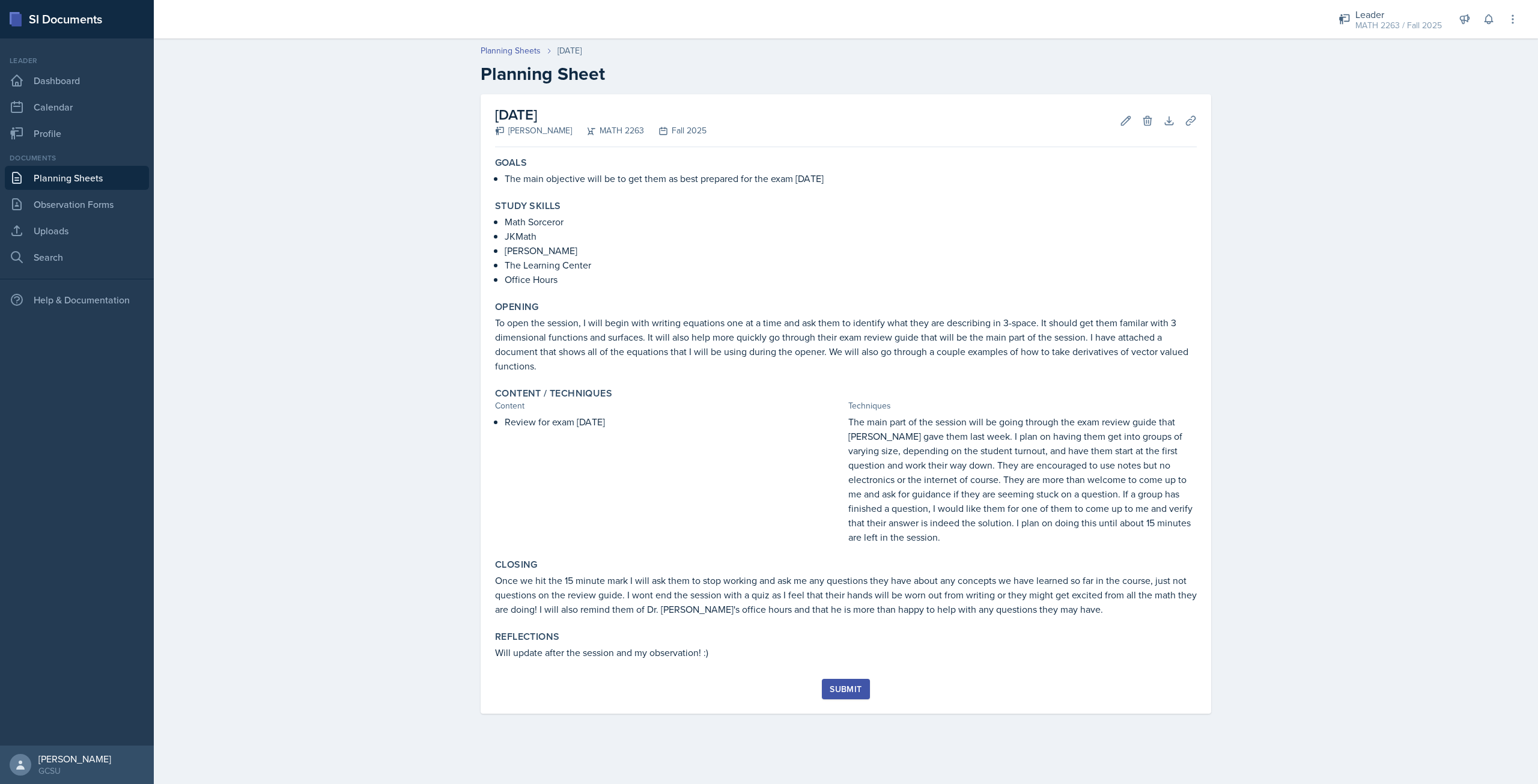
click at [836, 683] on button "Submit" at bounding box center [846, 689] width 48 height 20
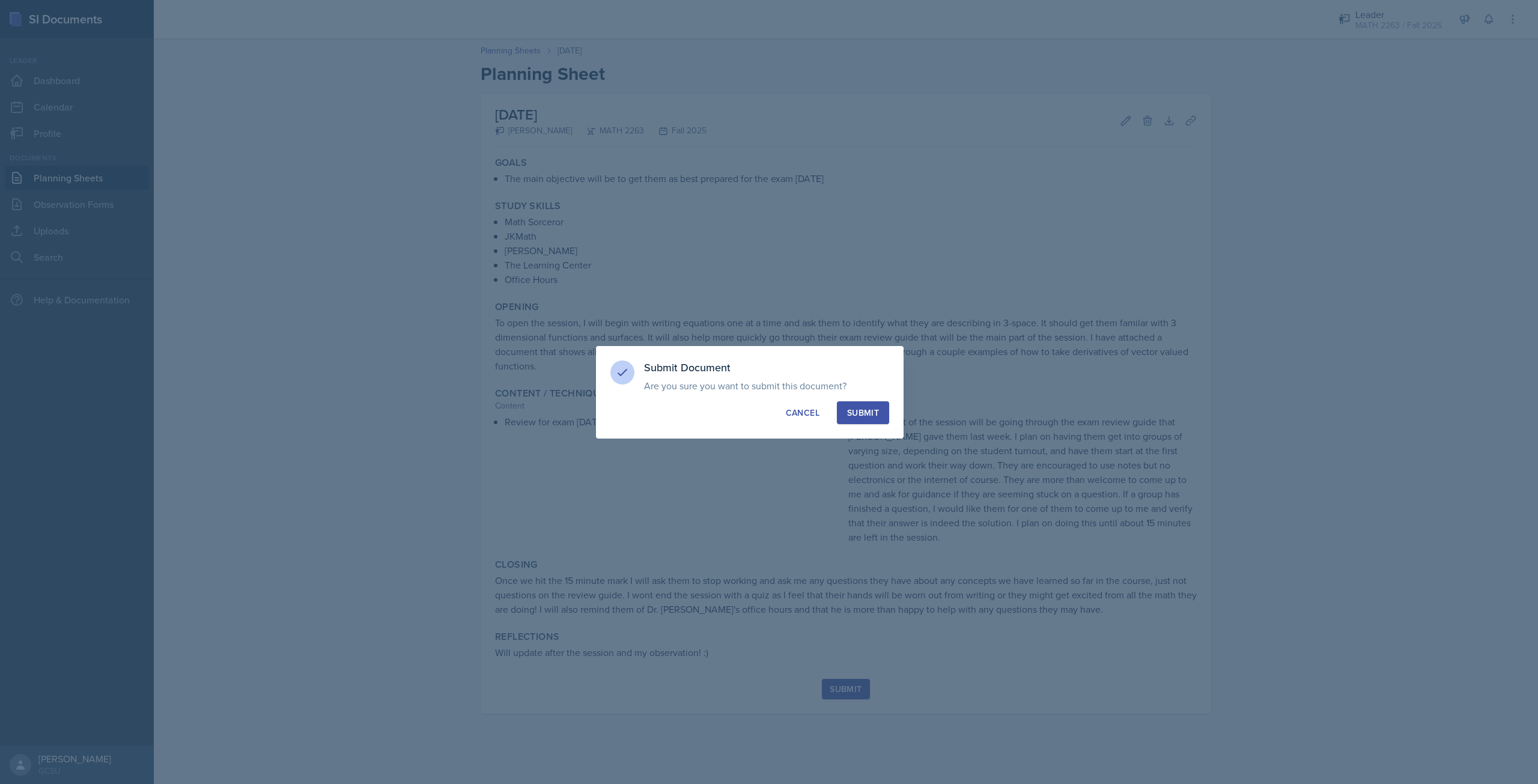
click at [878, 399] on div "Submit Document Are you sure you want to submit this document? This document wi…" at bounding box center [749, 392] width 308 height 93
click at [868, 414] on div "Submit" at bounding box center [863, 412] width 32 height 12
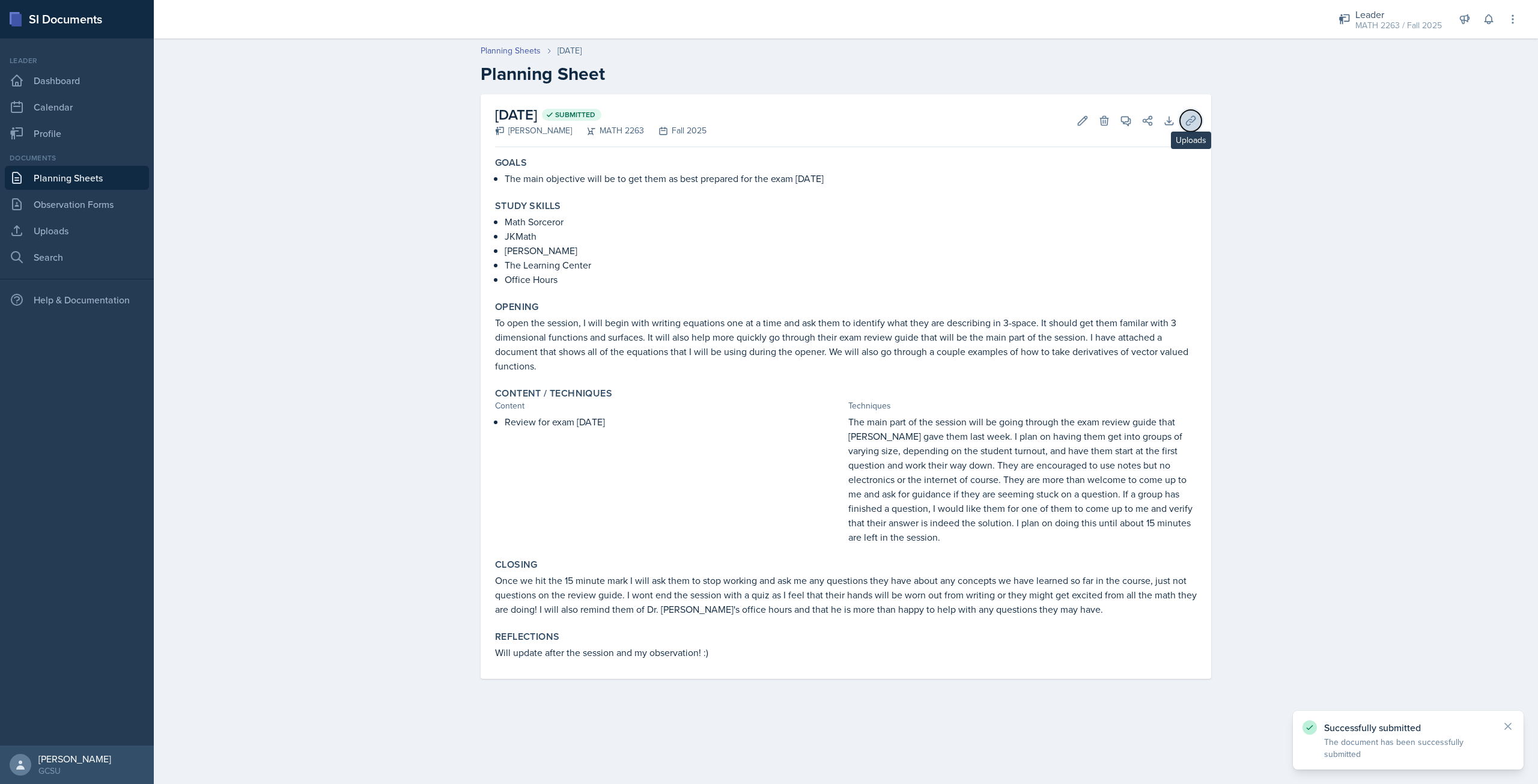
click at [1188, 126] on icon at bounding box center [1191, 120] width 12 height 12
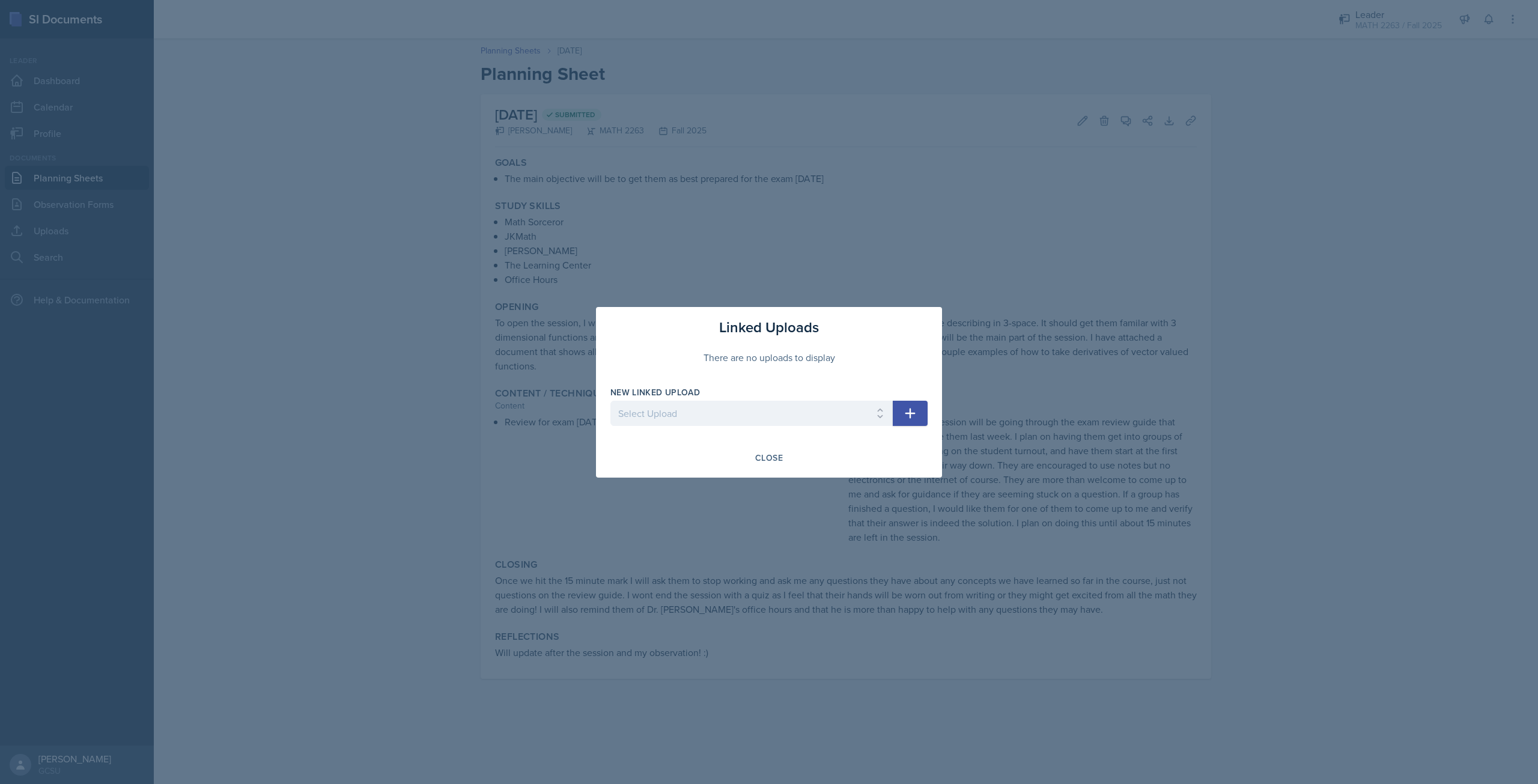
click at [902, 419] on button "button" at bounding box center [910, 413] width 35 height 25
click at [868, 419] on select "Select Upload" at bounding box center [751, 413] width 283 height 25
click at [1061, 339] on div at bounding box center [769, 392] width 1538 height 784
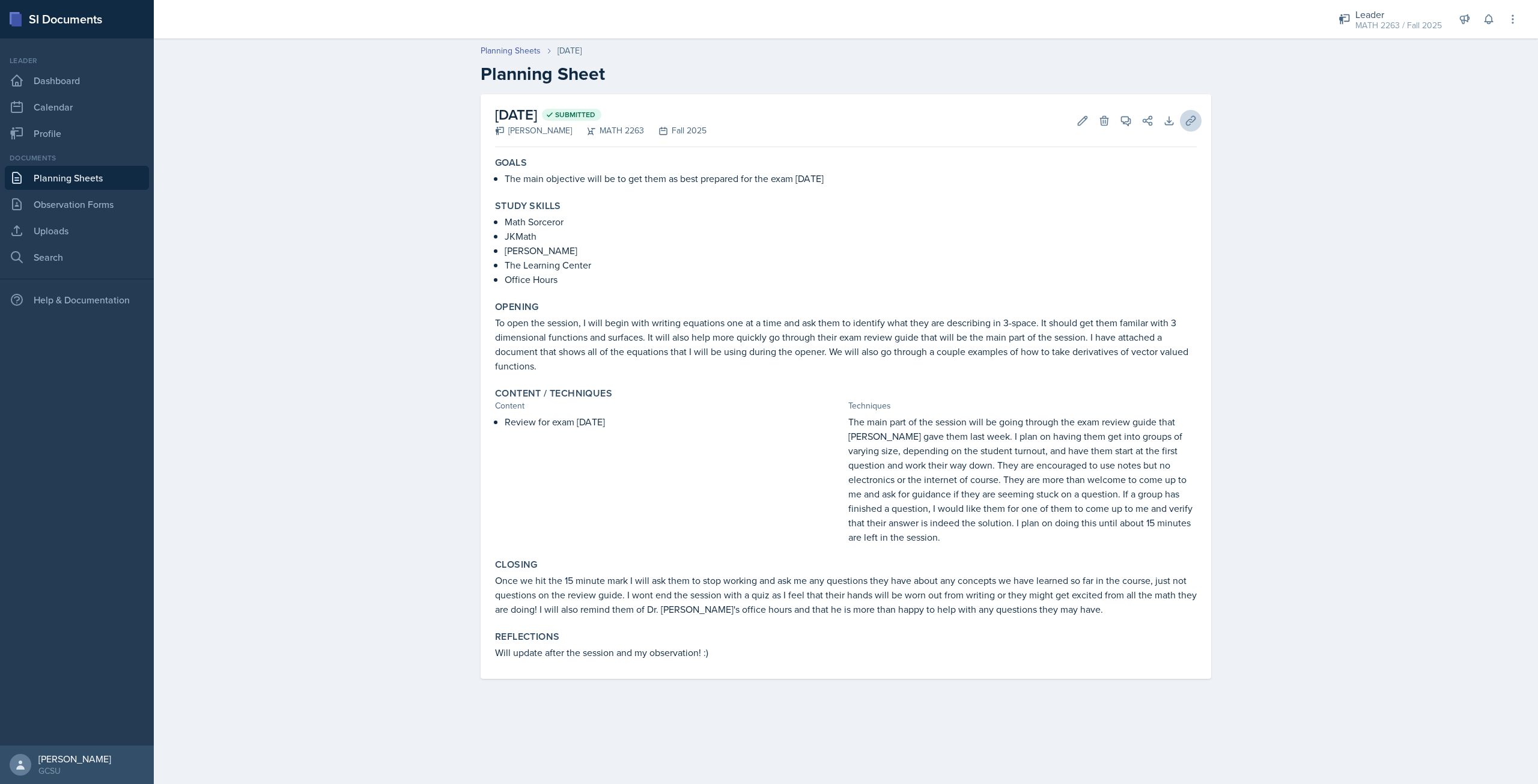
drag, startPoint x: 1202, startPoint y: 110, endPoint x: 1192, endPoint y: 120, distance: 14.1
click at [1195, 114] on div "September 15th, 2025 Submitted Ashton Mullendore MATH 2263 Fall 2025 Edit Delet…" at bounding box center [846, 386] width 730 height 585
click at [1192, 120] on icon at bounding box center [1191, 121] width 9 height 9
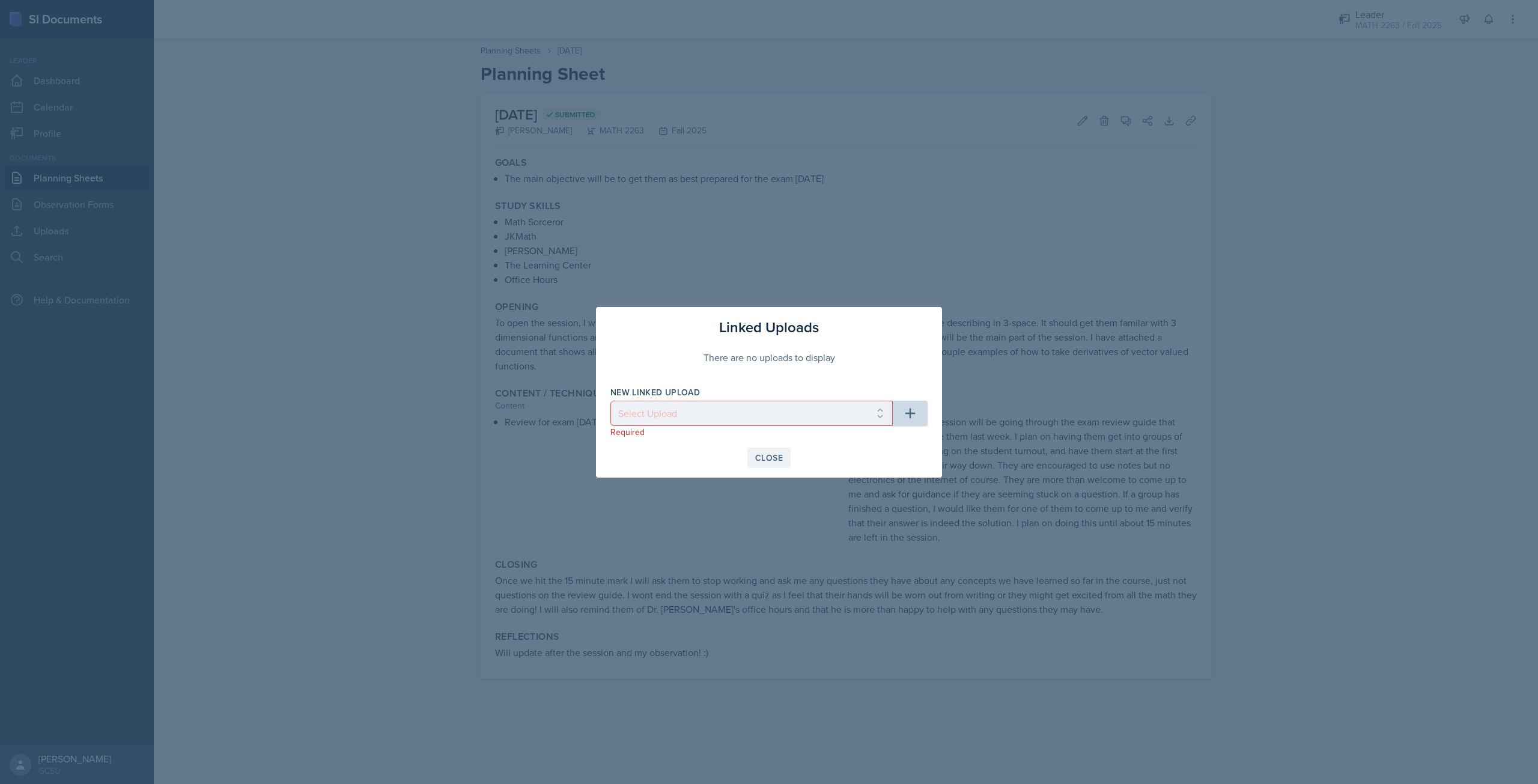
click at [765, 453] on div "Close" at bounding box center [769, 458] width 27 height 9
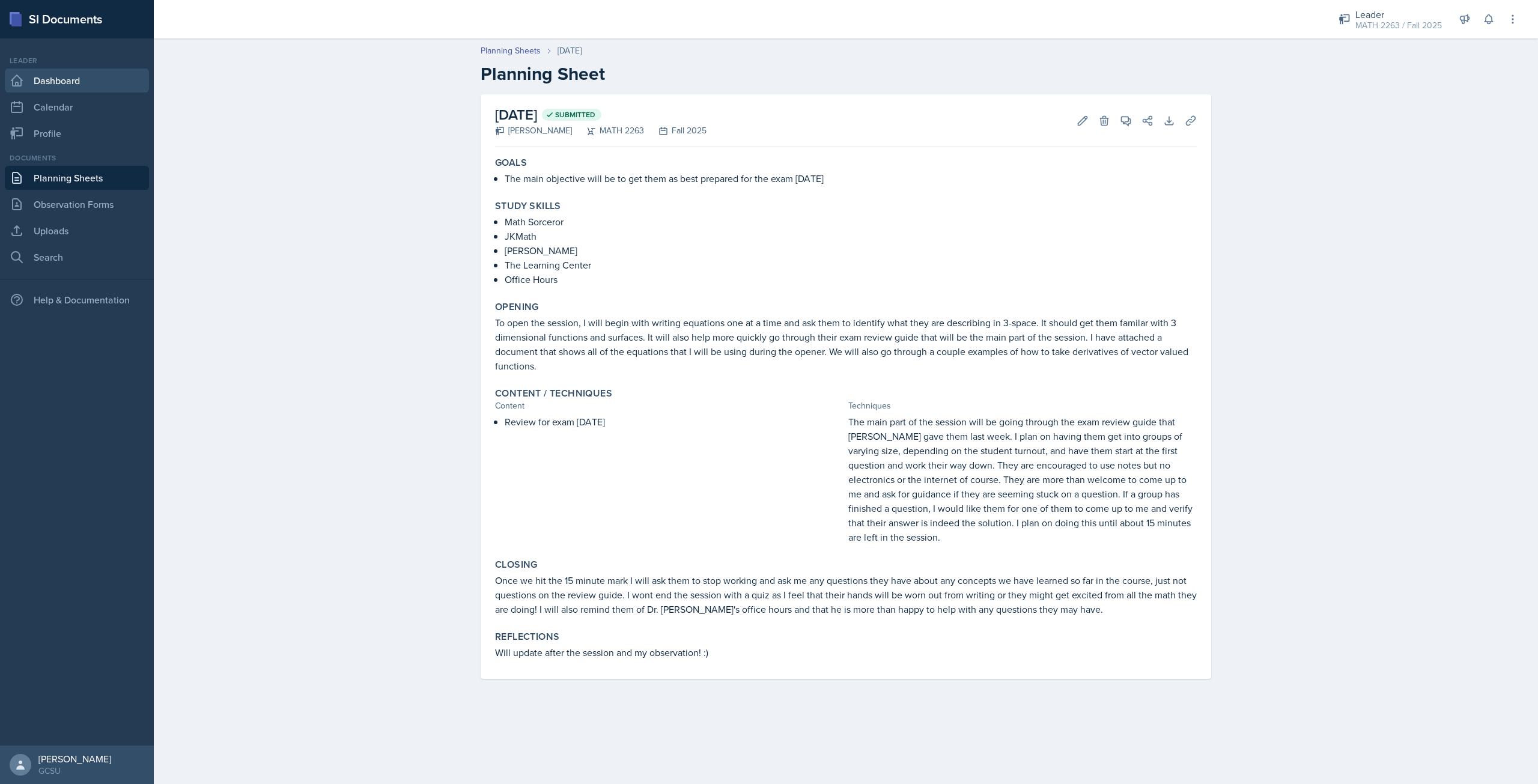
click at [62, 70] on link "Dashboard" at bounding box center [76, 80] width 144 height 24
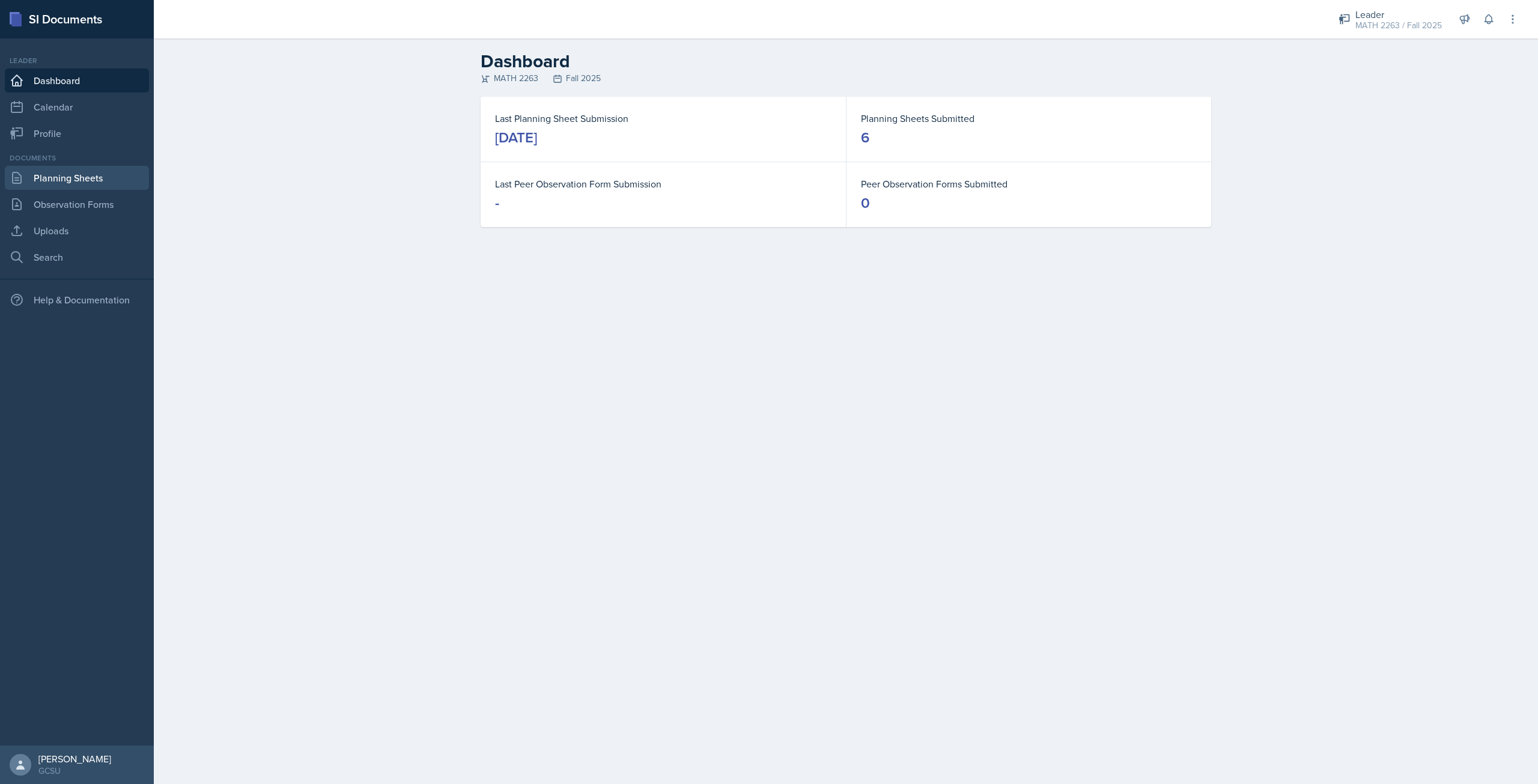
click at [95, 173] on link "Planning Sheets" at bounding box center [76, 178] width 144 height 24
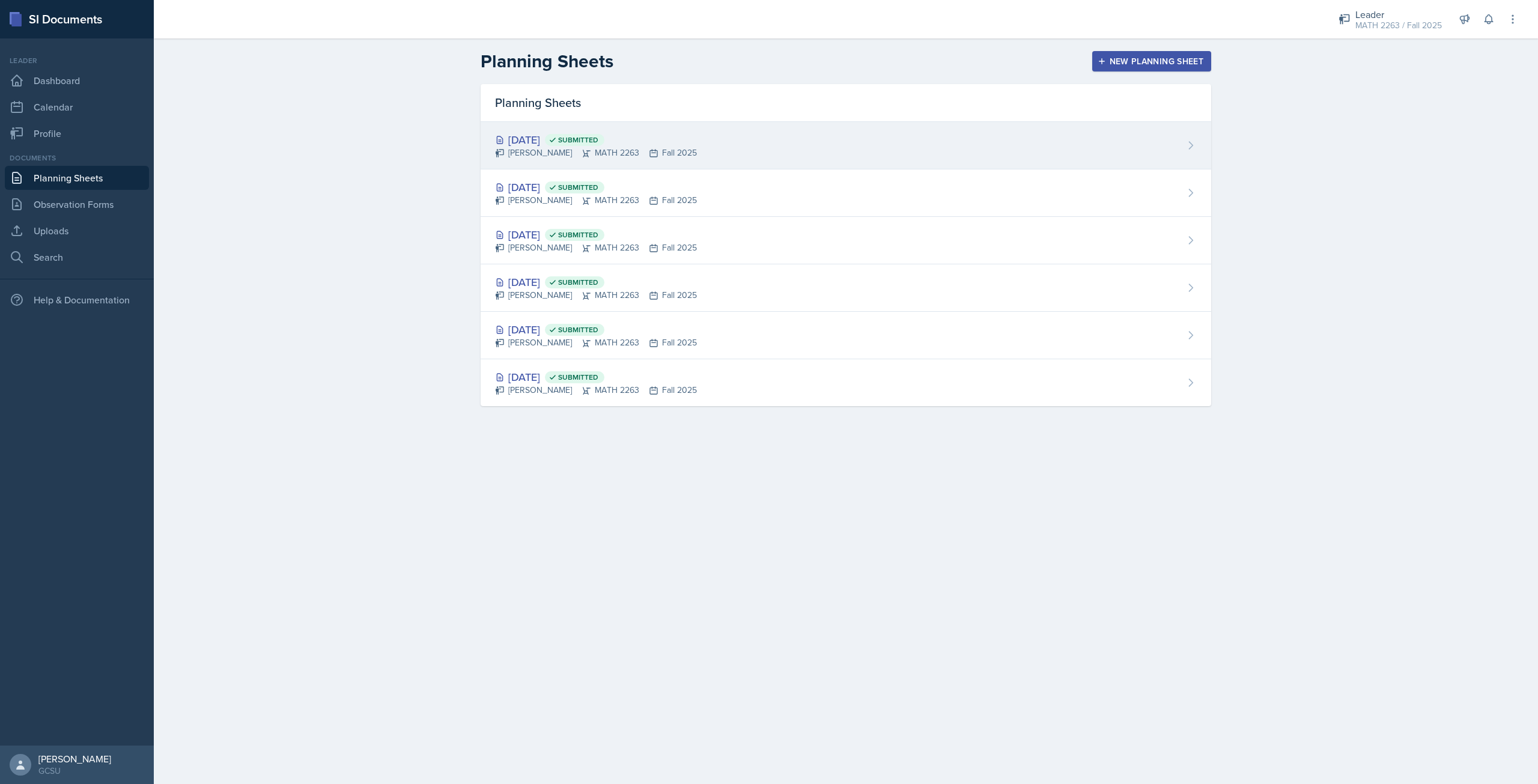
click at [775, 135] on div "[DATE] Submitted [PERSON_NAME] MATH 2263 Fall 2025" at bounding box center [846, 146] width 730 height 47
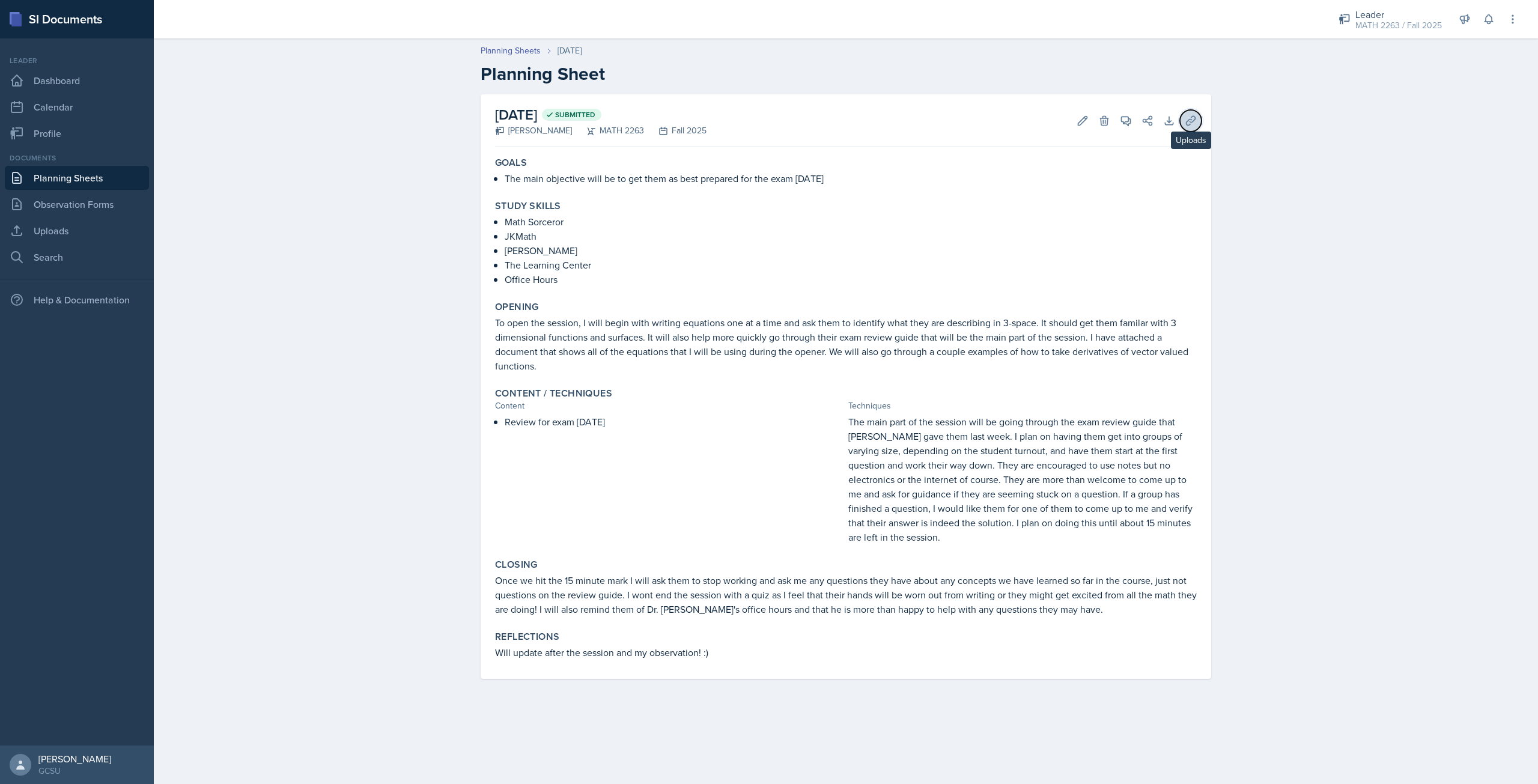
click at [1184, 120] on button "Uploads" at bounding box center [1191, 121] width 22 height 22
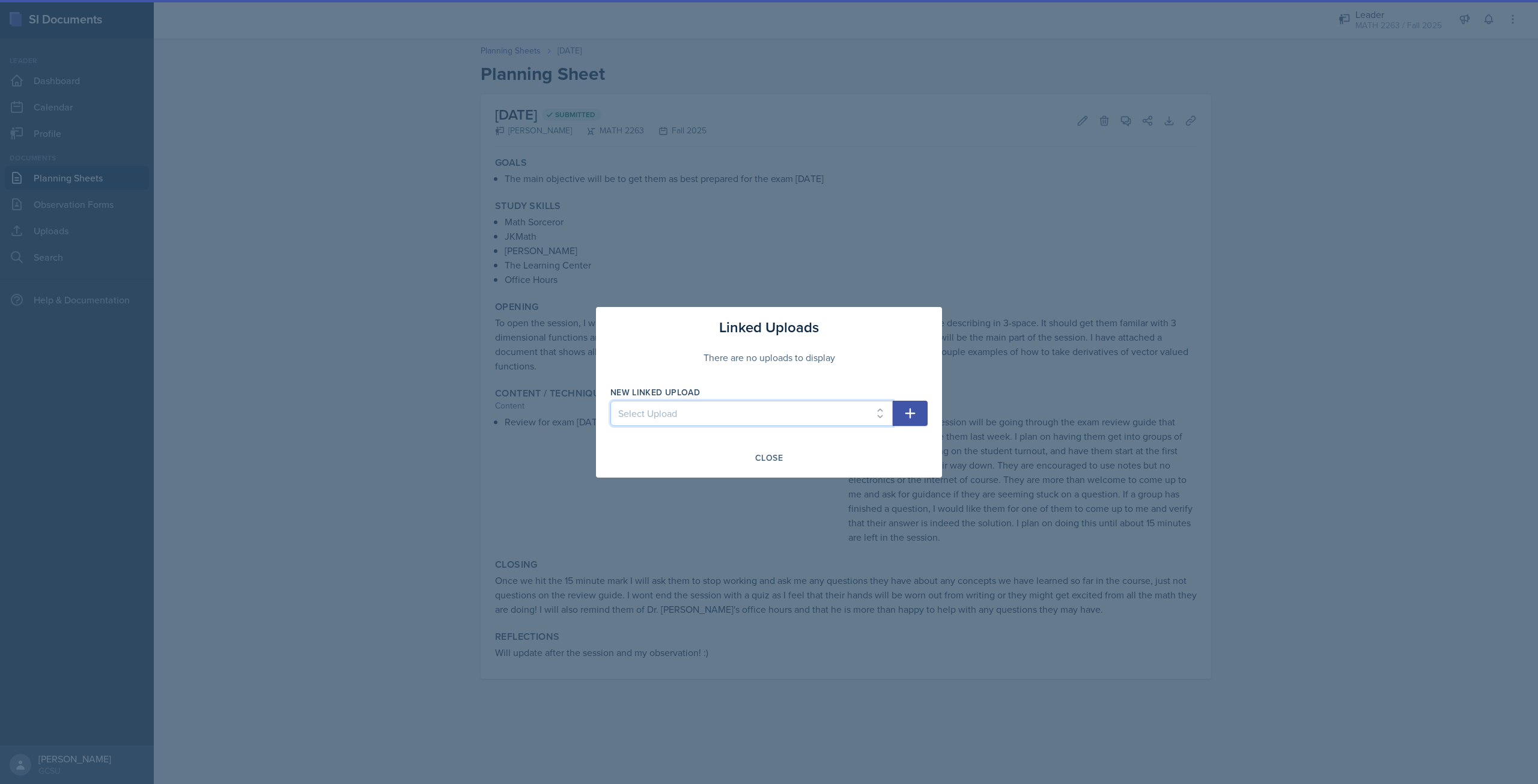
click at [677, 417] on select "Select Upload" at bounding box center [751, 413] width 283 height 25
click at [671, 417] on select "Select Upload" at bounding box center [751, 413] width 283 height 25
drag, startPoint x: 778, startPoint y: 456, endPoint x: 787, endPoint y: 422, distance: 35.2
click at [778, 456] on div "Close" at bounding box center [769, 458] width 27 height 9
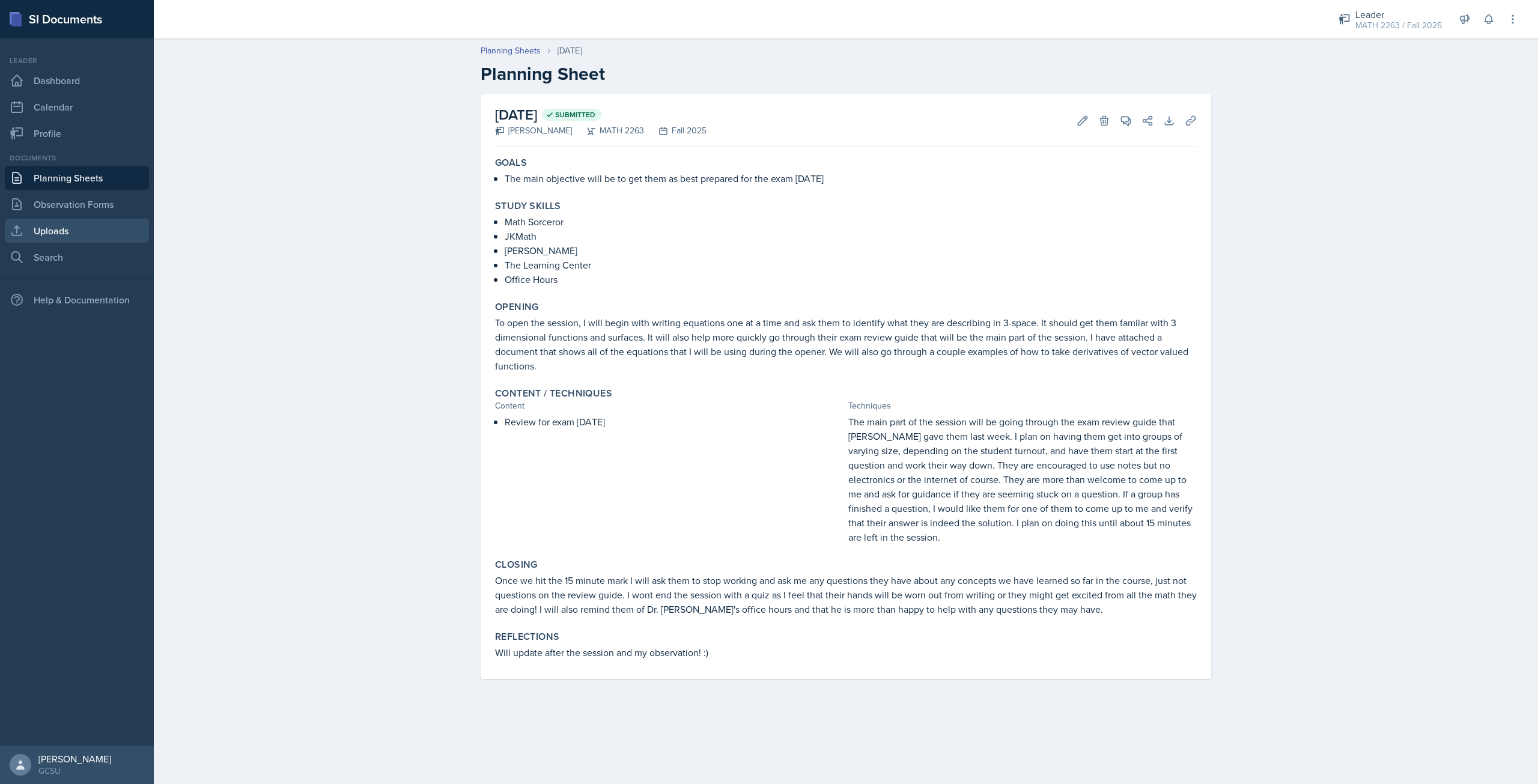
click at [67, 235] on link "Uploads" at bounding box center [76, 230] width 144 height 24
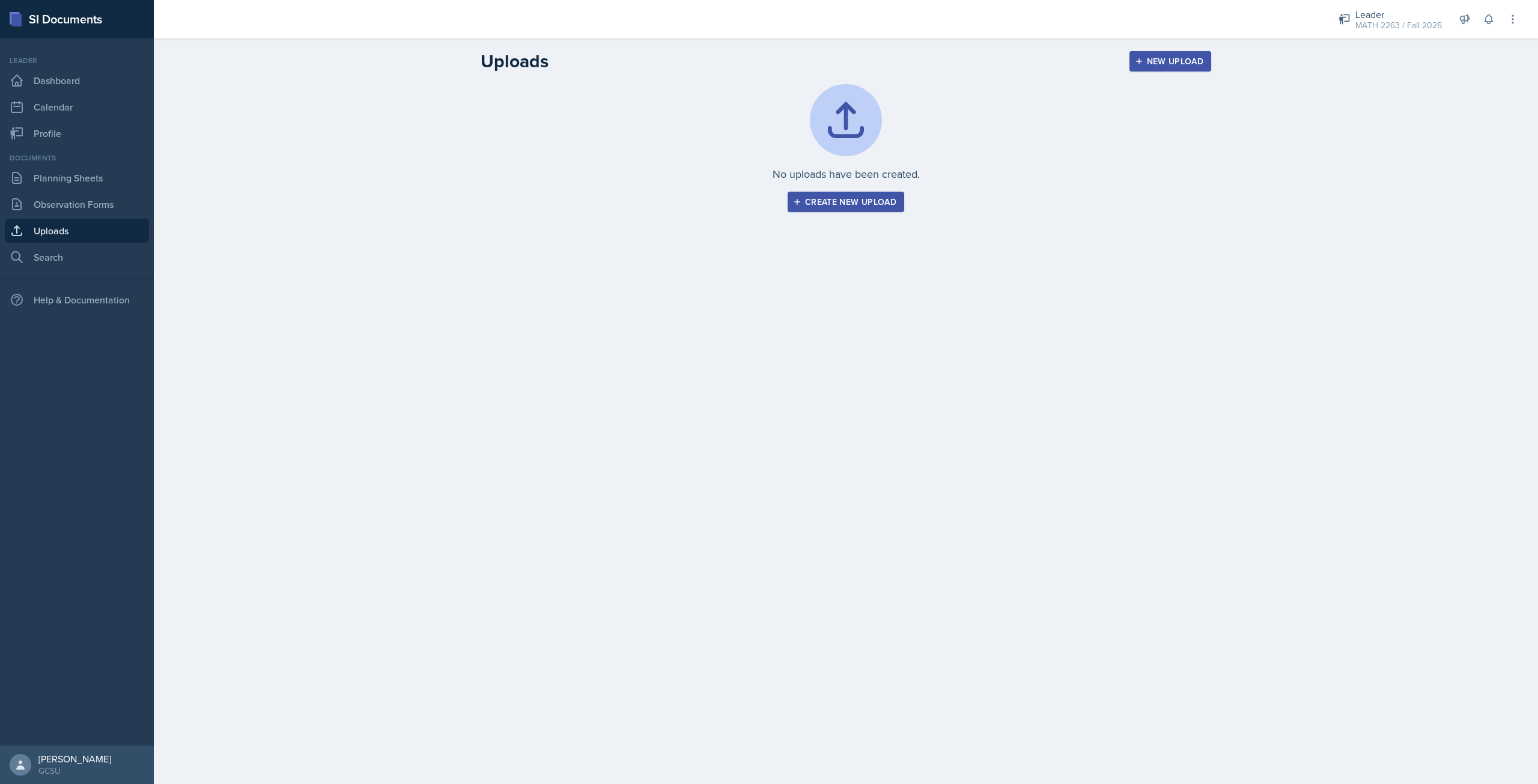
click at [897, 209] on button "Create new upload" at bounding box center [846, 202] width 117 height 20
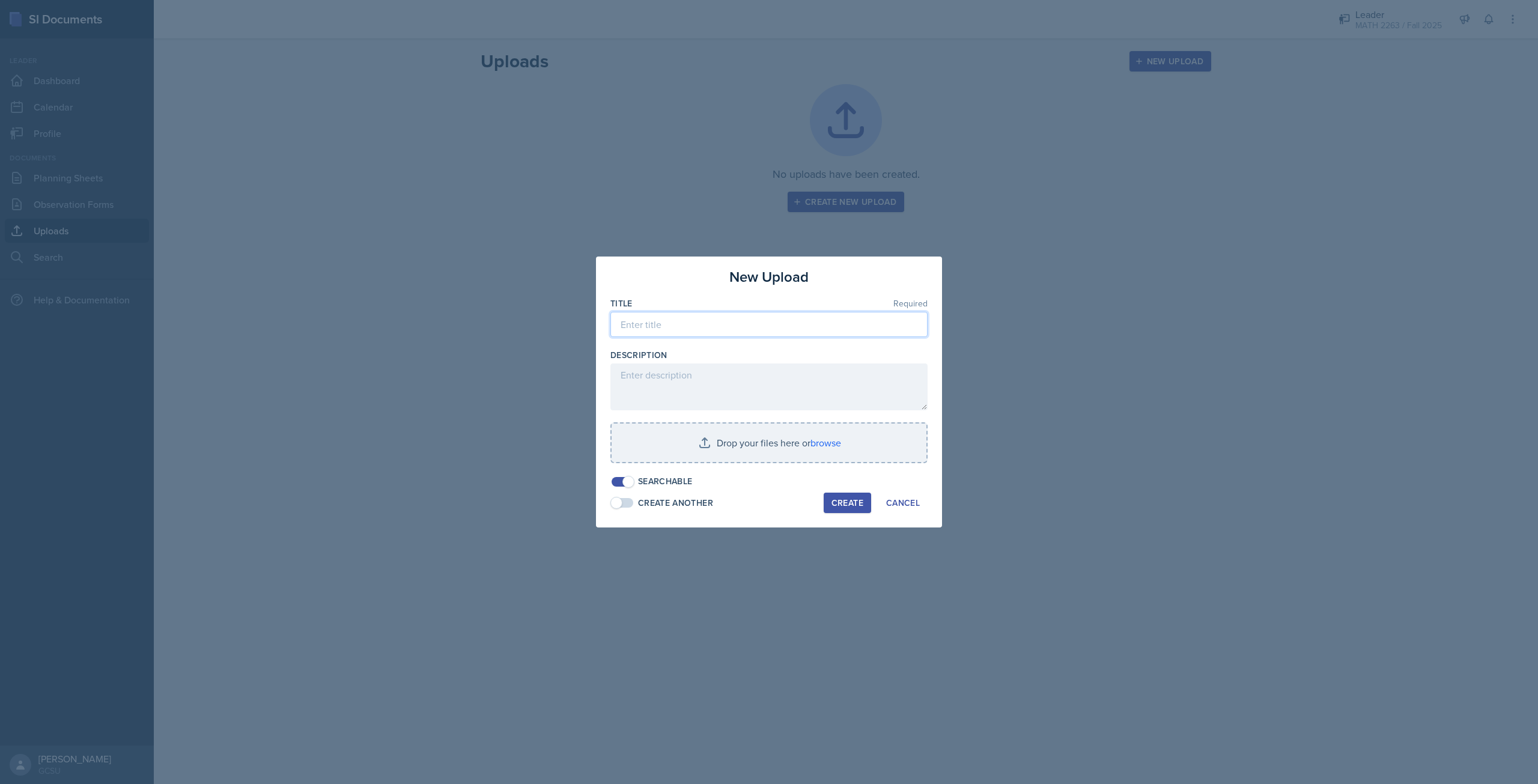
click at [709, 322] on input at bounding box center [769, 324] width 317 height 25
type input "Calc 3 Exam Opener Review Questions"
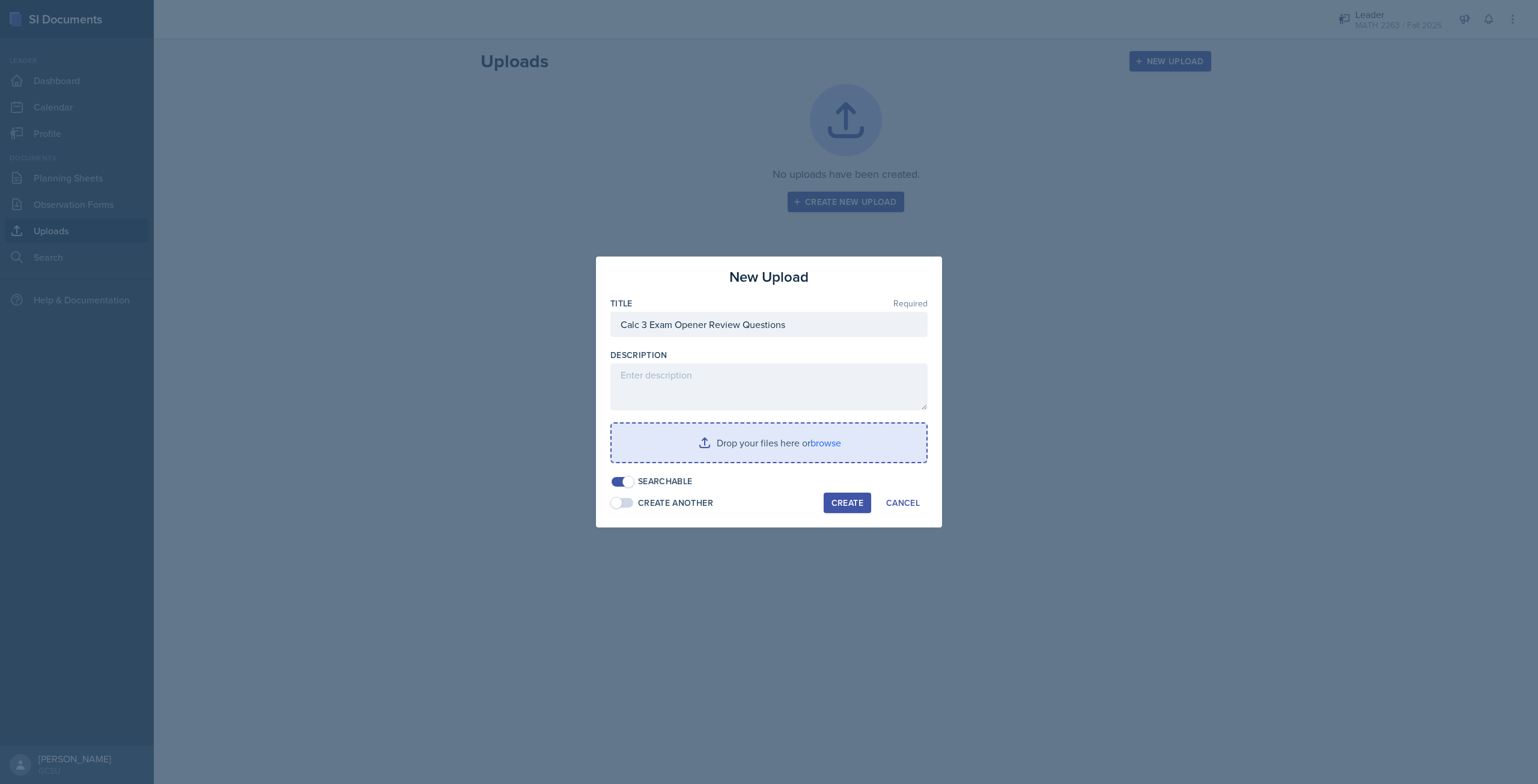
click at [764, 445] on input "file" at bounding box center [769, 442] width 315 height 38
click at [850, 500] on div "Create" at bounding box center [847, 502] width 32 height 9
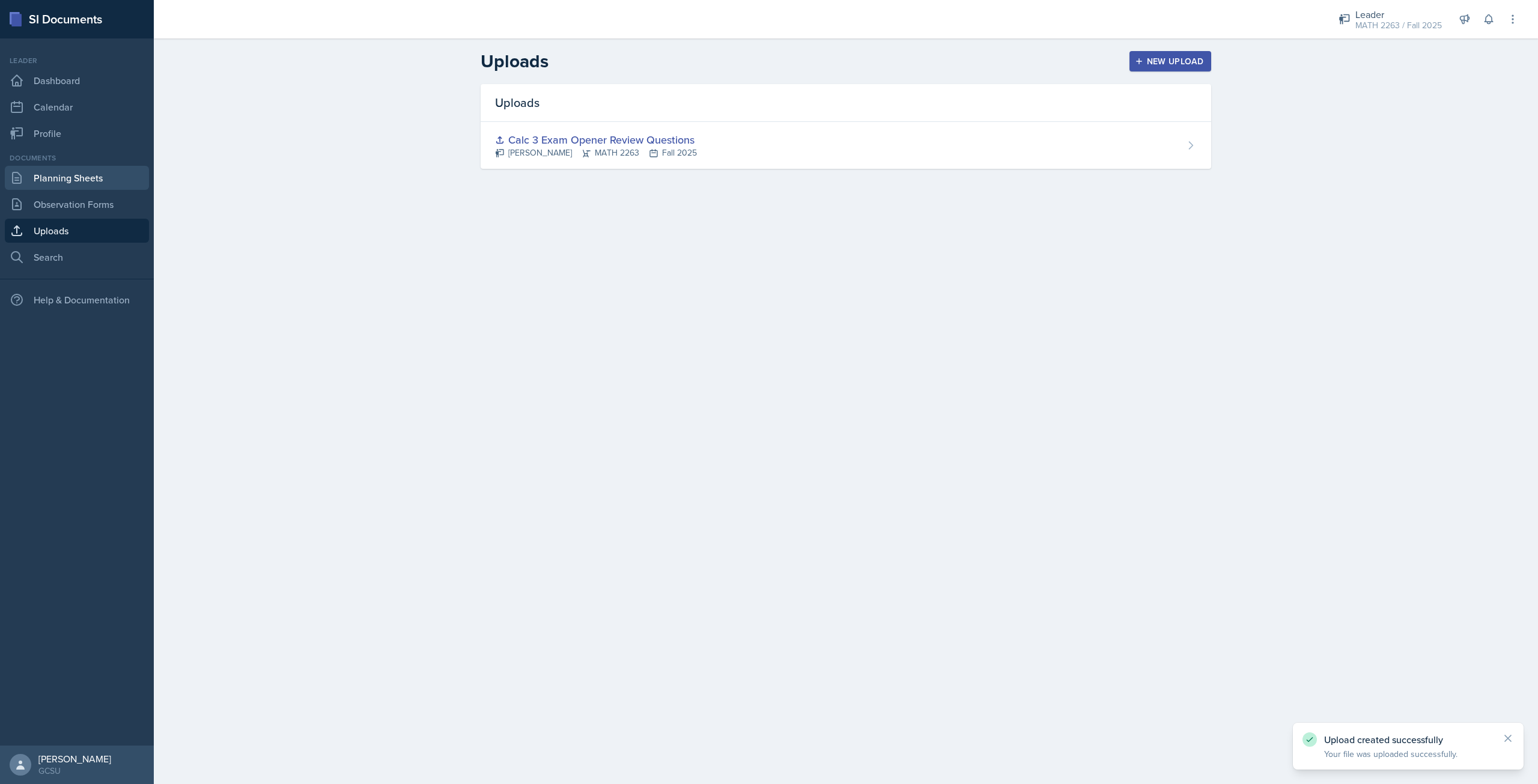
drag, startPoint x: 78, startPoint y: 174, endPoint x: 117, endPoint y: 178, distance: 39.2
click at [78, 174] on link "Planning Sheets" at bounding box center [76, 178] width 144 height 24
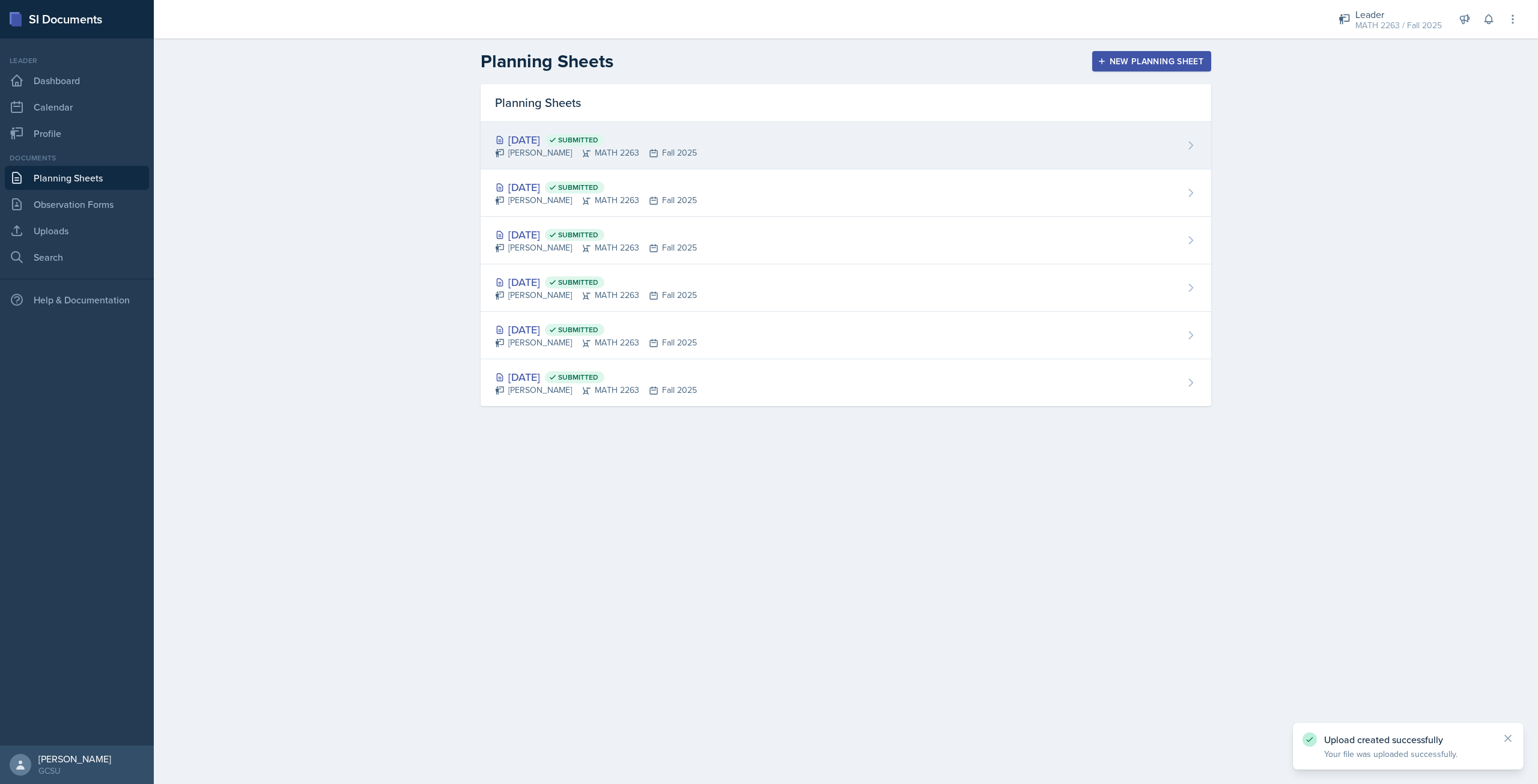
click at [568, 143] on div "[DATE] Submitted" at bounding box center [596, 139] width 202 height 16
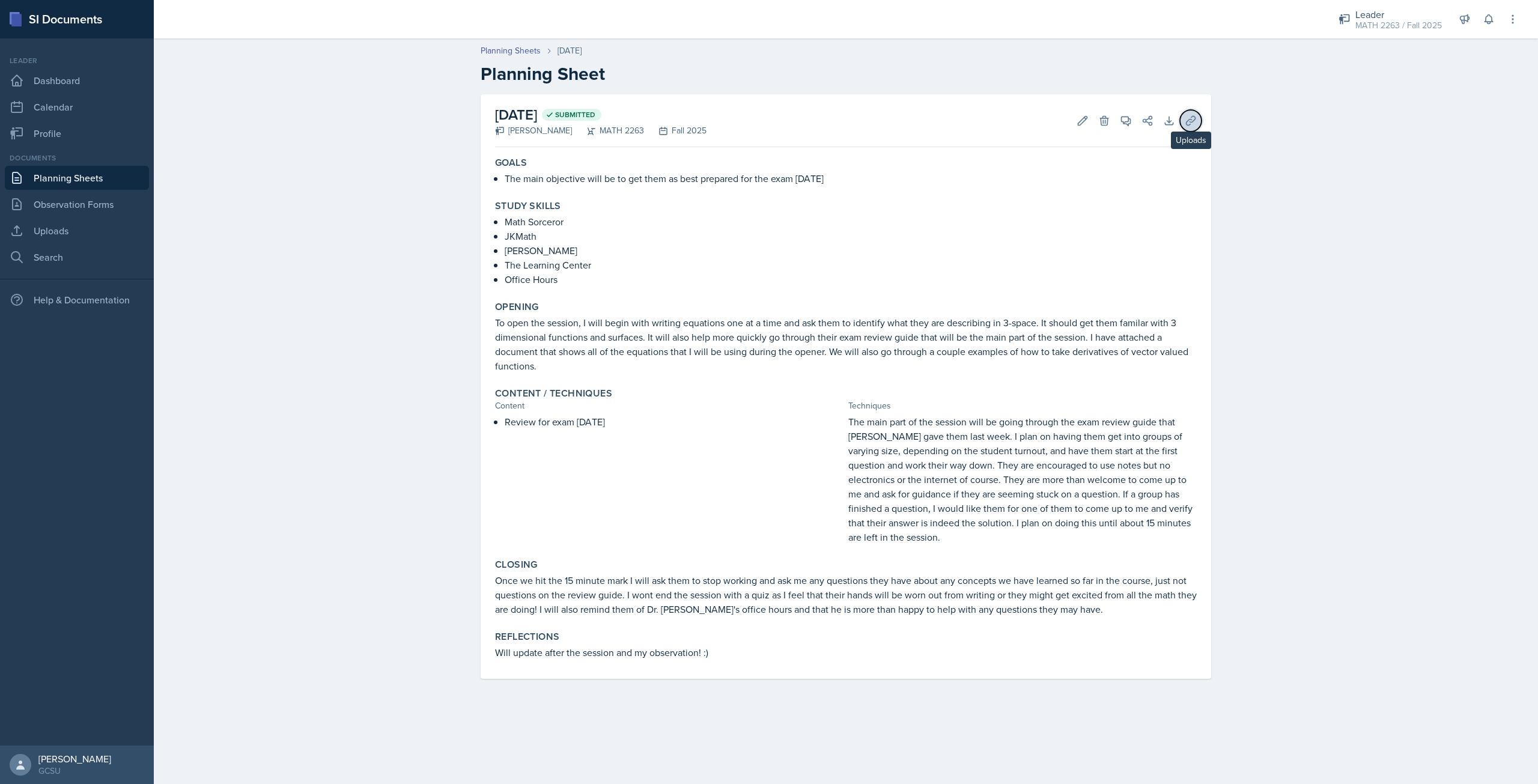
click at [1201, 124] on button "Uploads" at bounding box center [1191, 121] width 22 height 22
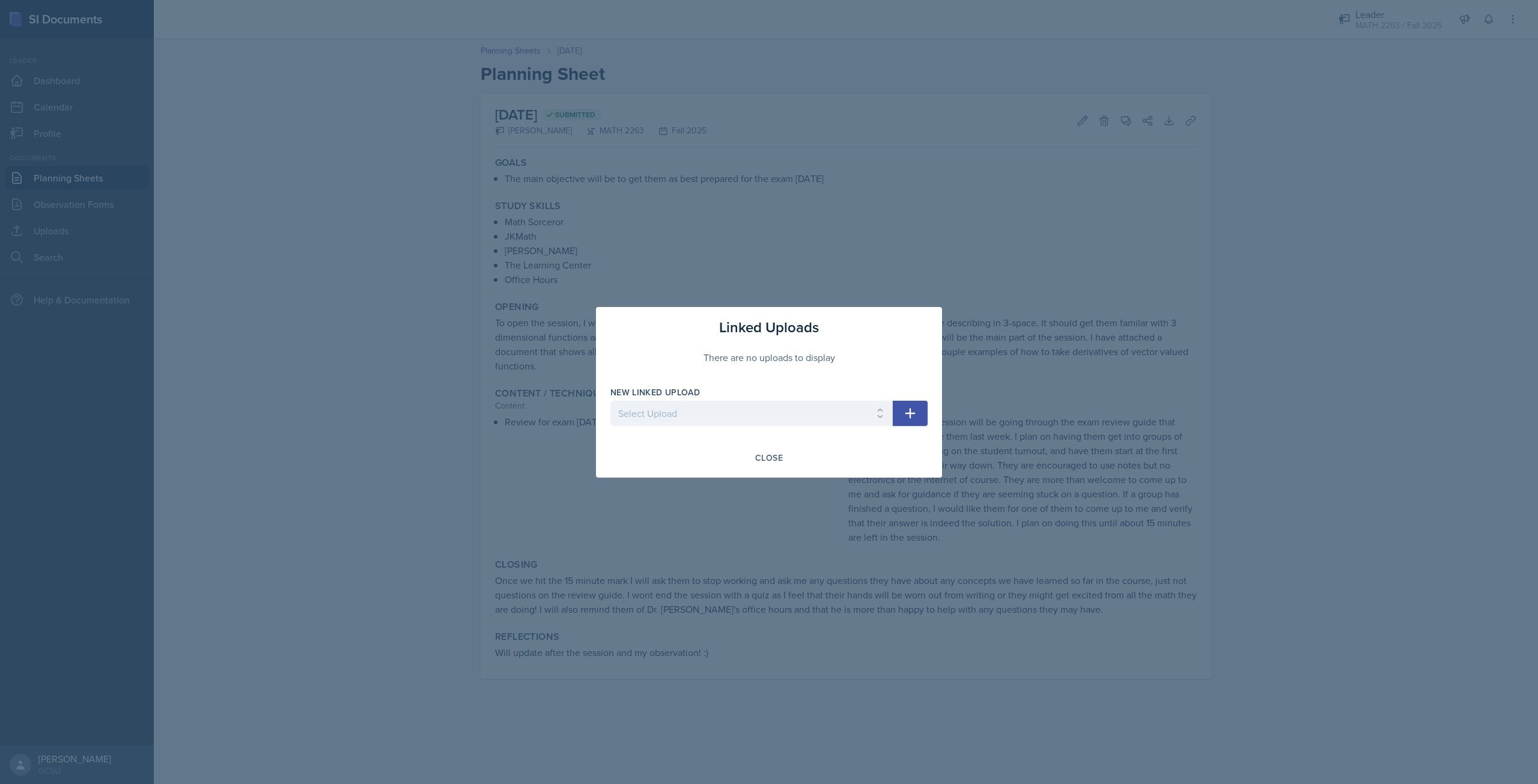
click at [769, 399] on div "New Linked Upload Select Upload Calc 3 Exam Opener Review Questions" at bounding box center [751, 412] width 283 height 51
click at [763, 412] on select "Select Upload Calc 3 Exam Opener Review Questions" at bounding box center [751, 413] width 283 height 25
select select "66e6d65e-439d-470c-9d24-e2336906f007"
click at [611, 401] on select "Select Upload Calc 3 Exam Opener Review Questions" at bounding box center [751, 413] width 283 height 25
click at [911, 415] on icon "button" at bounding box center [910, 413] width 10 height 10
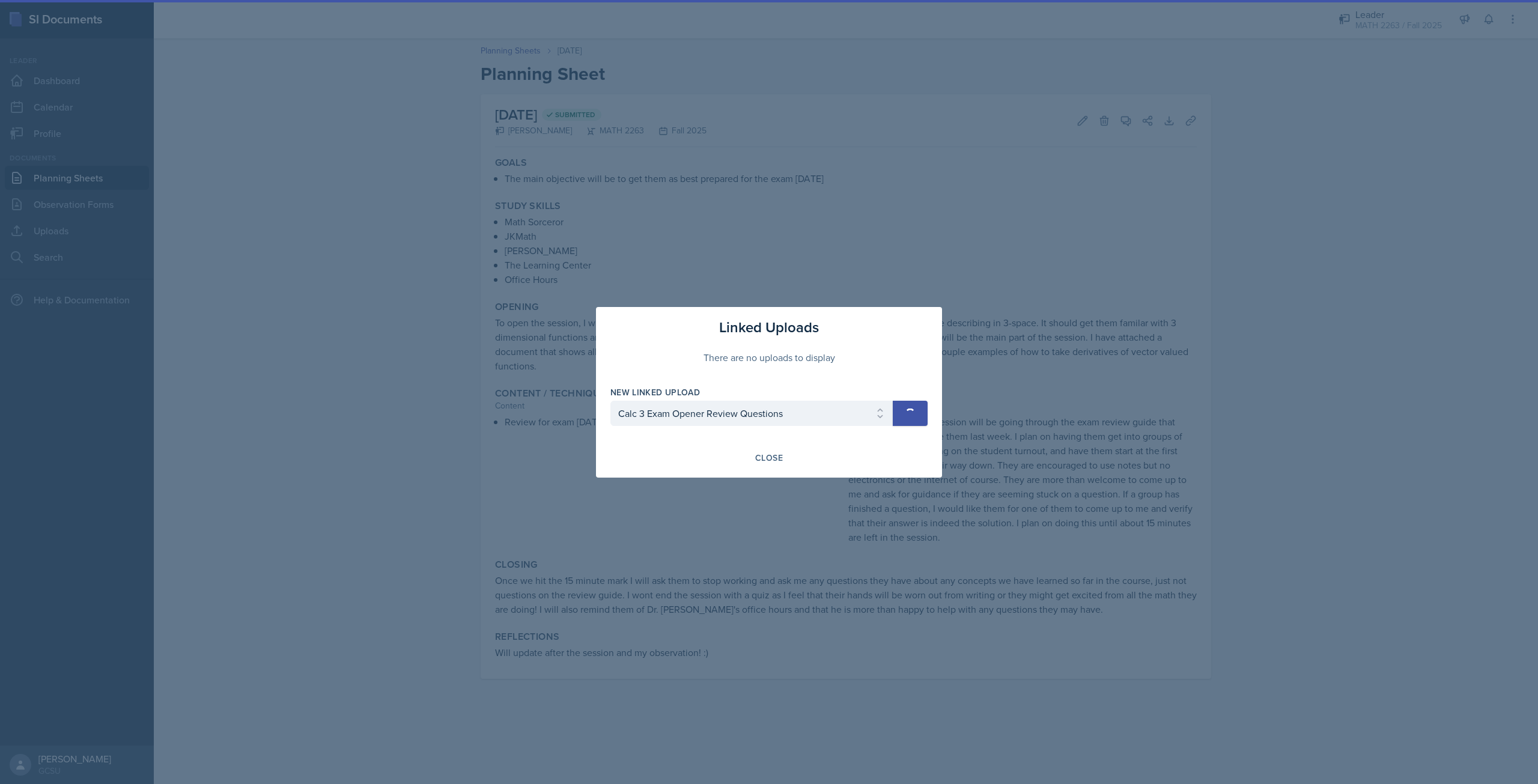
select select
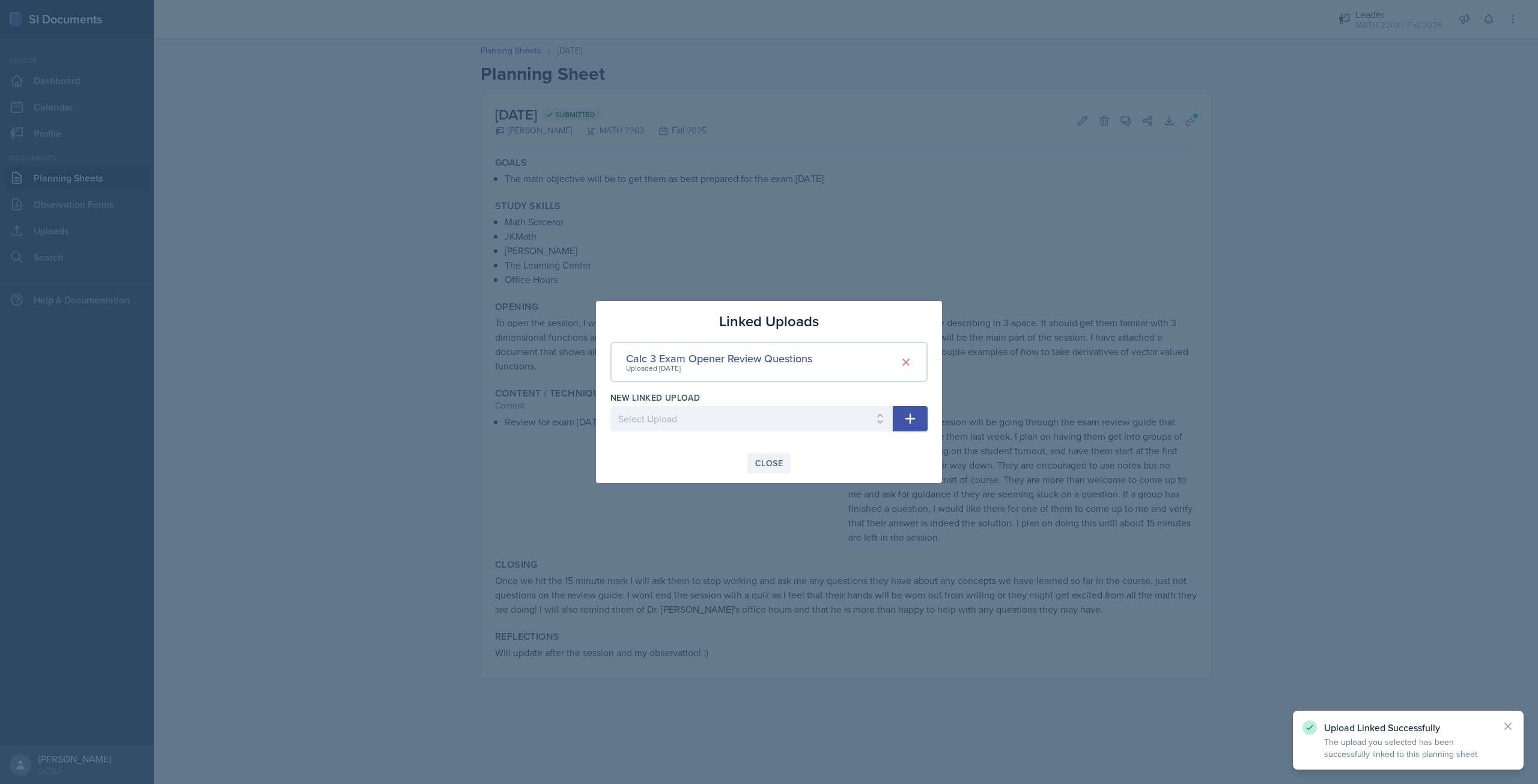
click at [769, 463] on div "Close" at bounding box center [769, 463] width 27 height 9
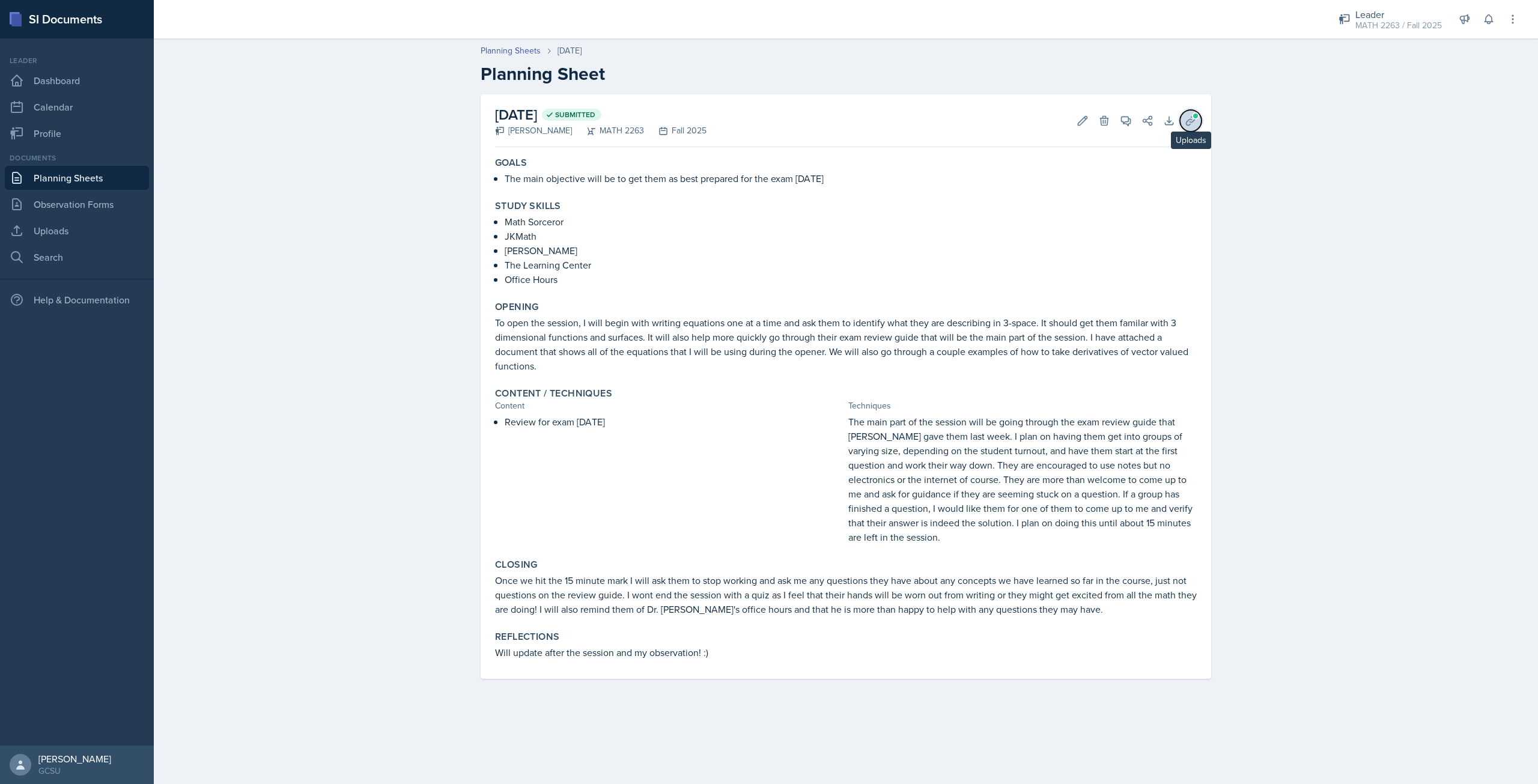
click at [1191, 125] on icon at bounding box center [1191, 121] width 9 height 9
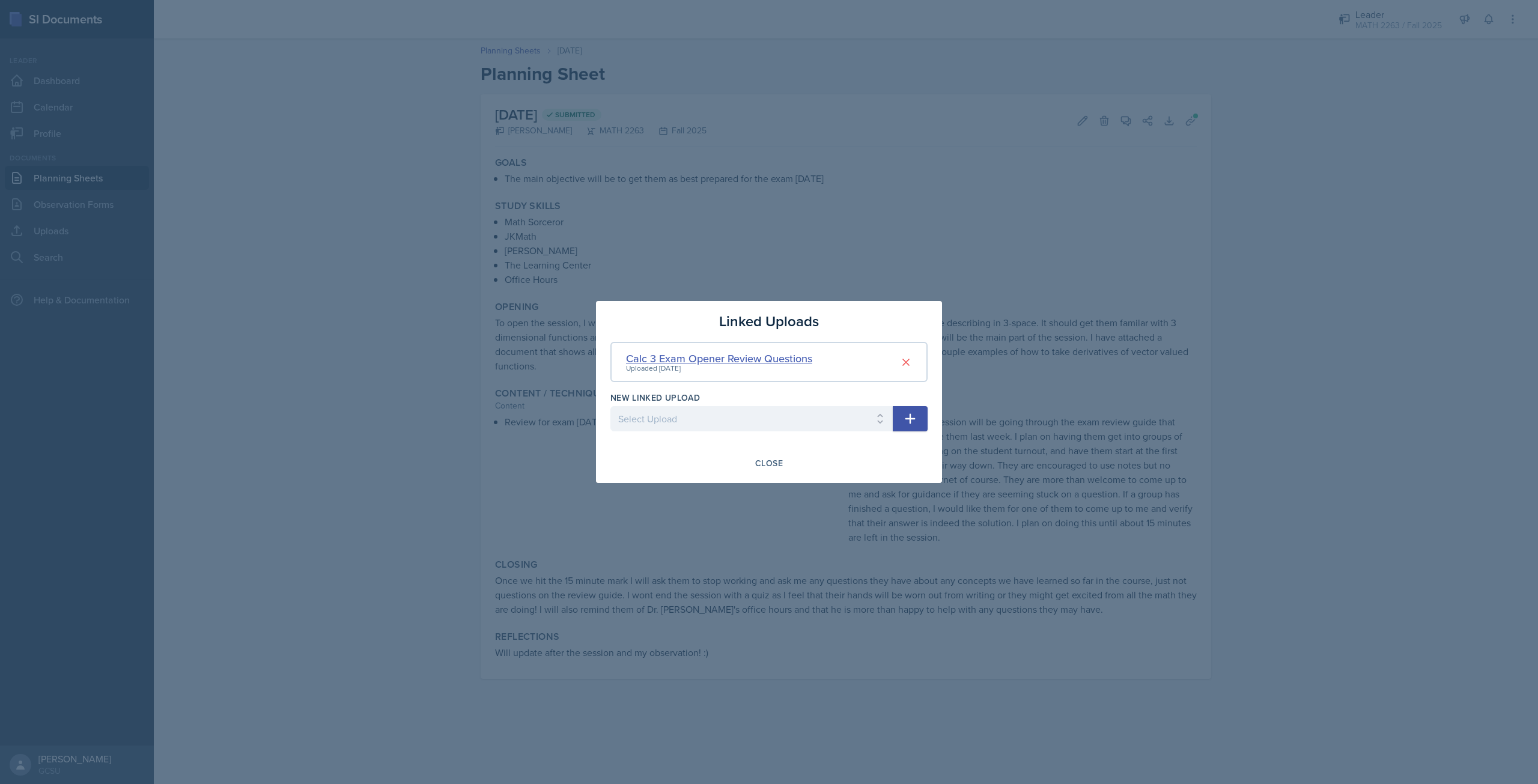
click at [794, 353] on div "Calc 3 Exam Opener Review Questions" at bounding box center [719, 358] width 186 height 16
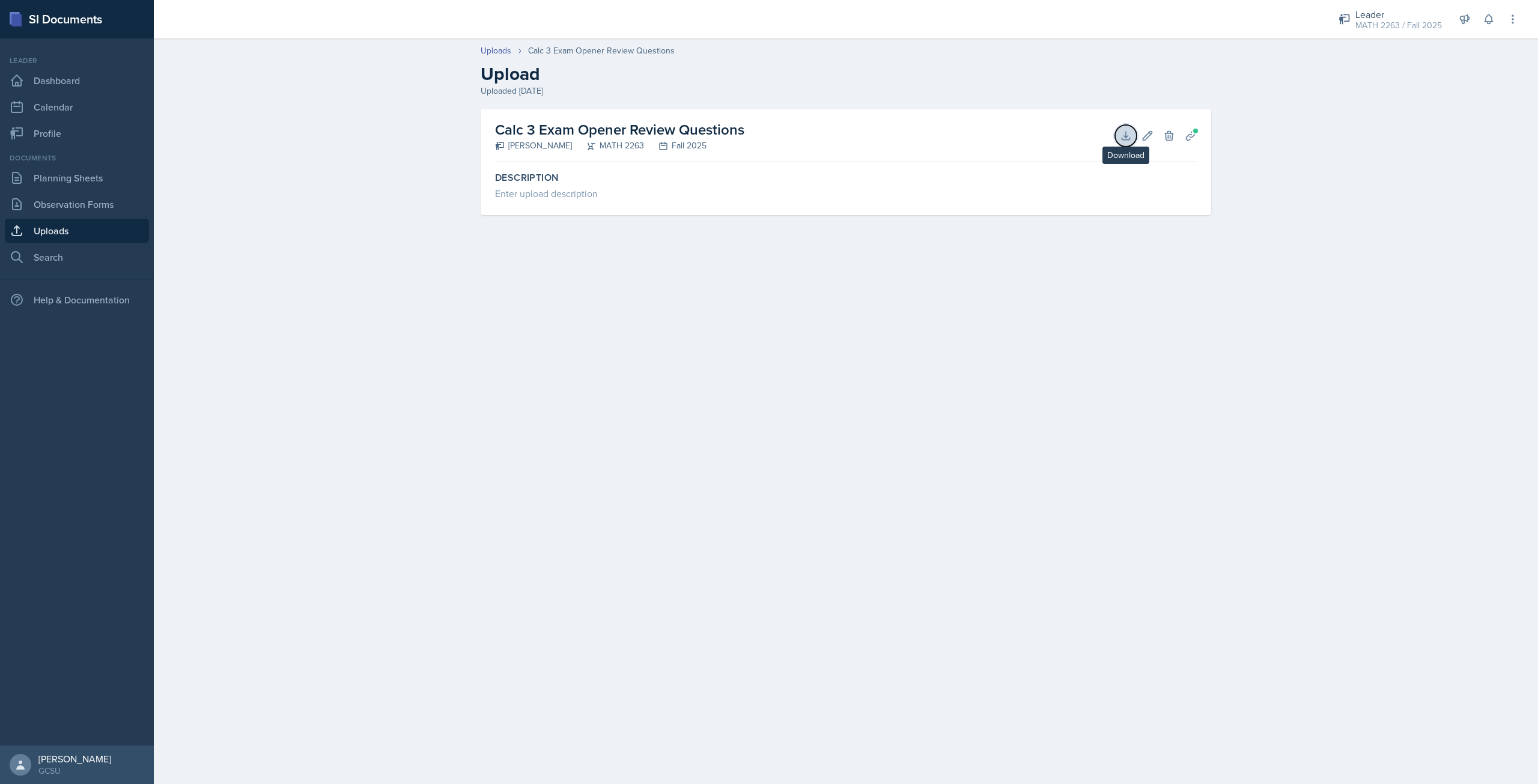
click at [1122, 135] on icon at bounding box center [1125, 135] width 12 height 12
click at [1259, 213] on div "Uploads Calc 3 Exam Opener Review Questions Upload Uploaded [DATE] Calc 3 Exam …" at bounding box center [846, 139] width 1385 height 212
click at [107, 80] on link "Dashboard" at bounding box center [76, 80] width 144 height 24
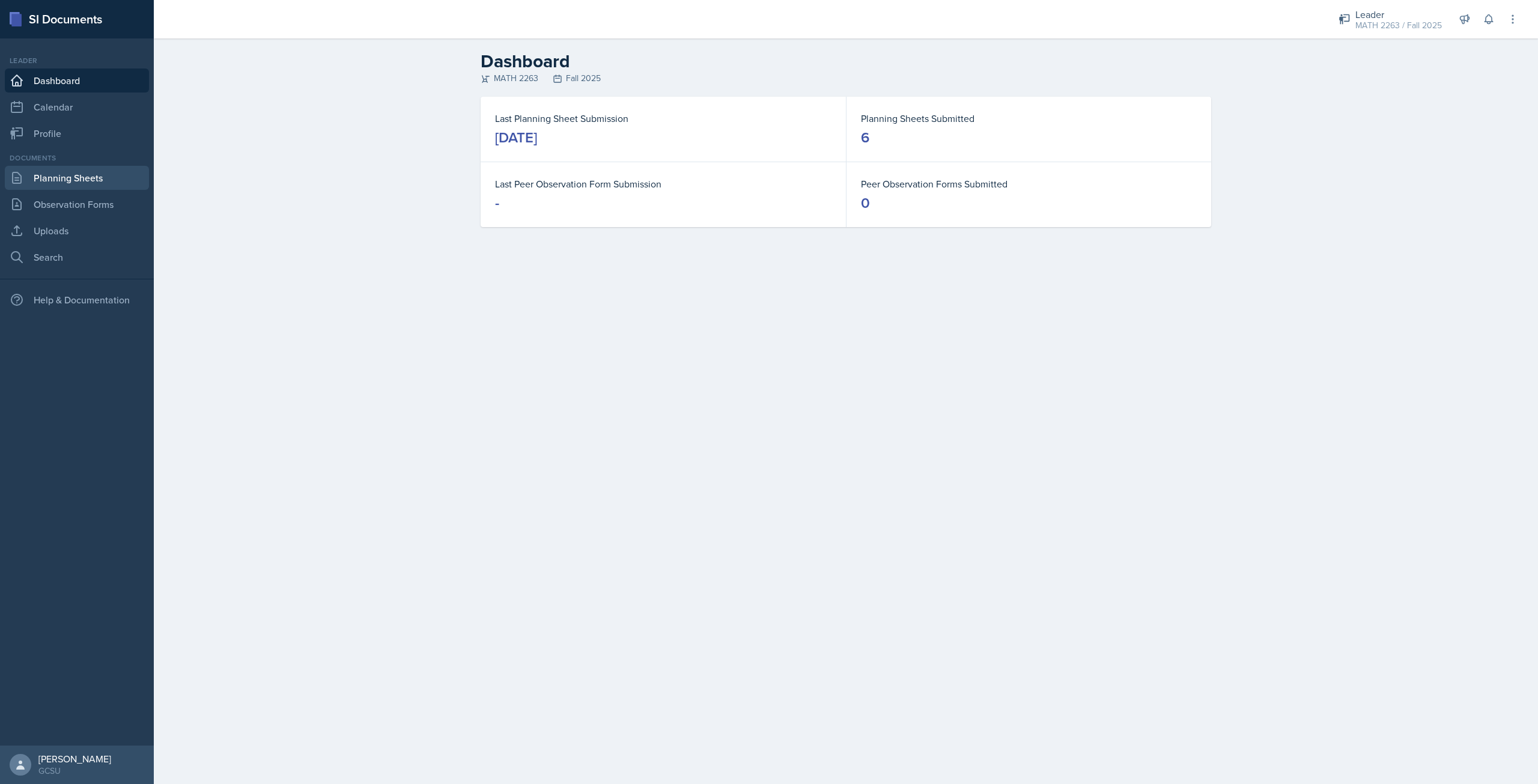
click at [86, 176] on link "Planning Sheets" at bounding box center [76, 178] width 144 height 24
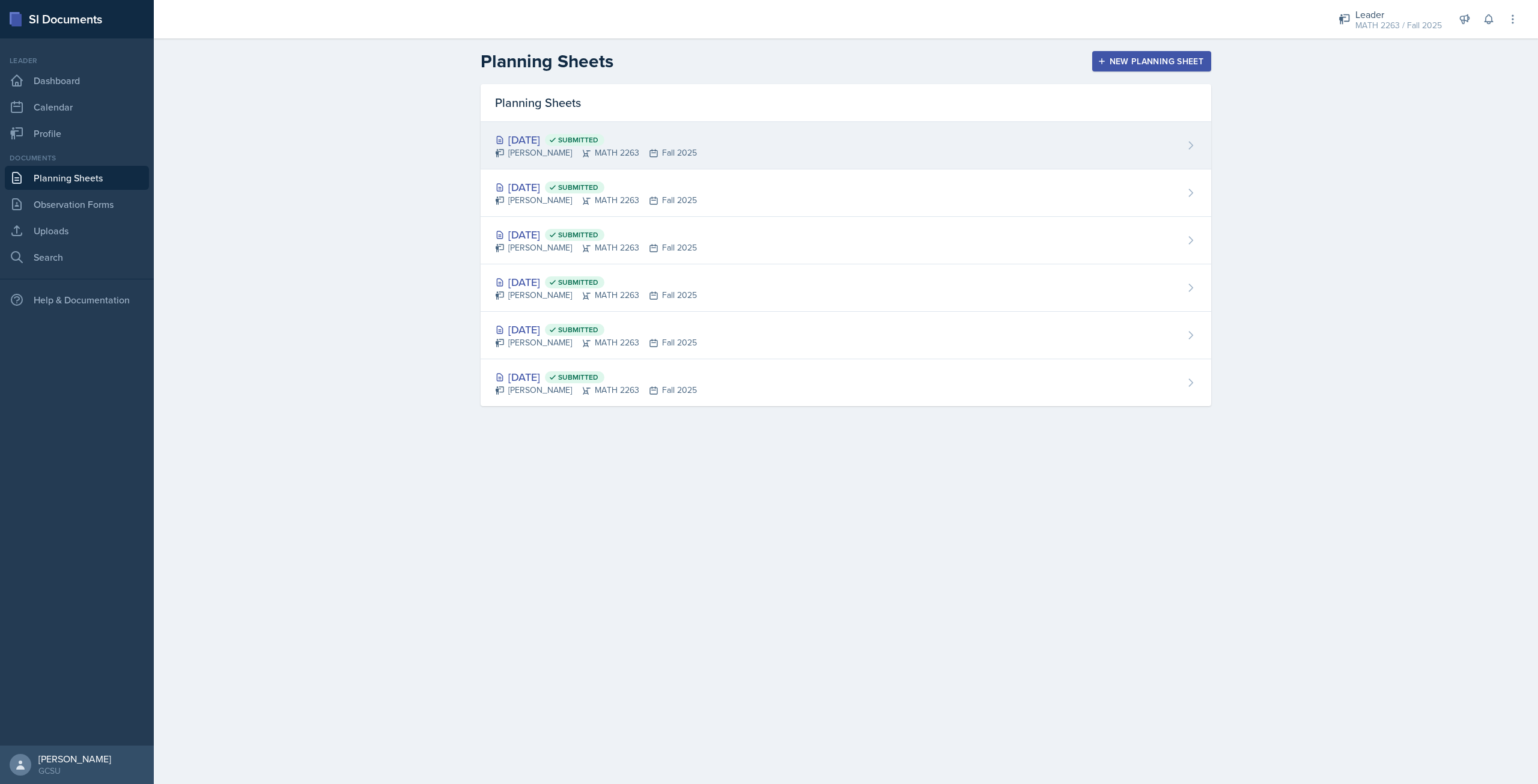
click at [544, 146] on div "[DATE] Submitted" at bounding box center [596, 139] width 202 height 16
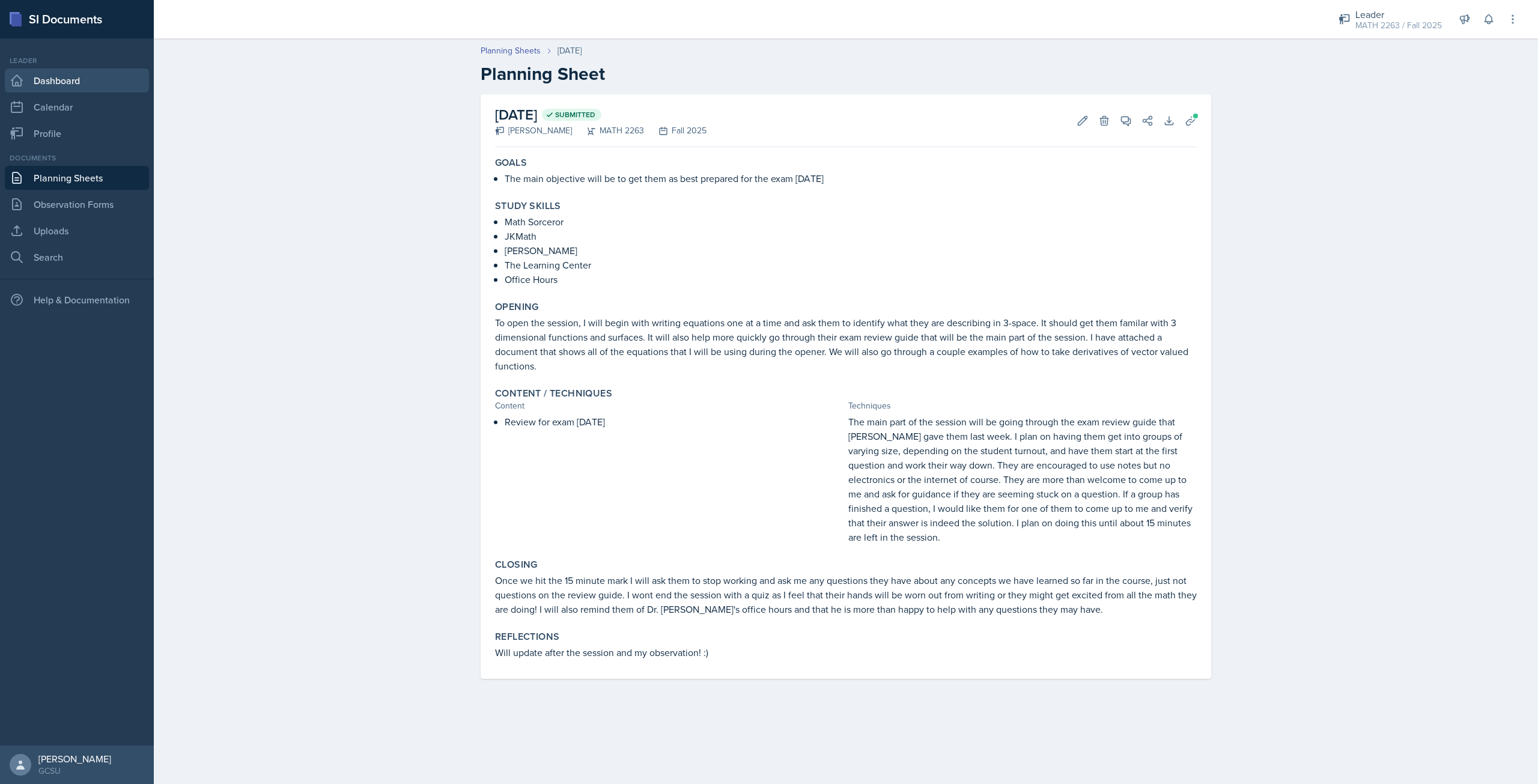
click at [75, 91] on link "Dashboard" at bounding box center [76, 80] width 144 height 24
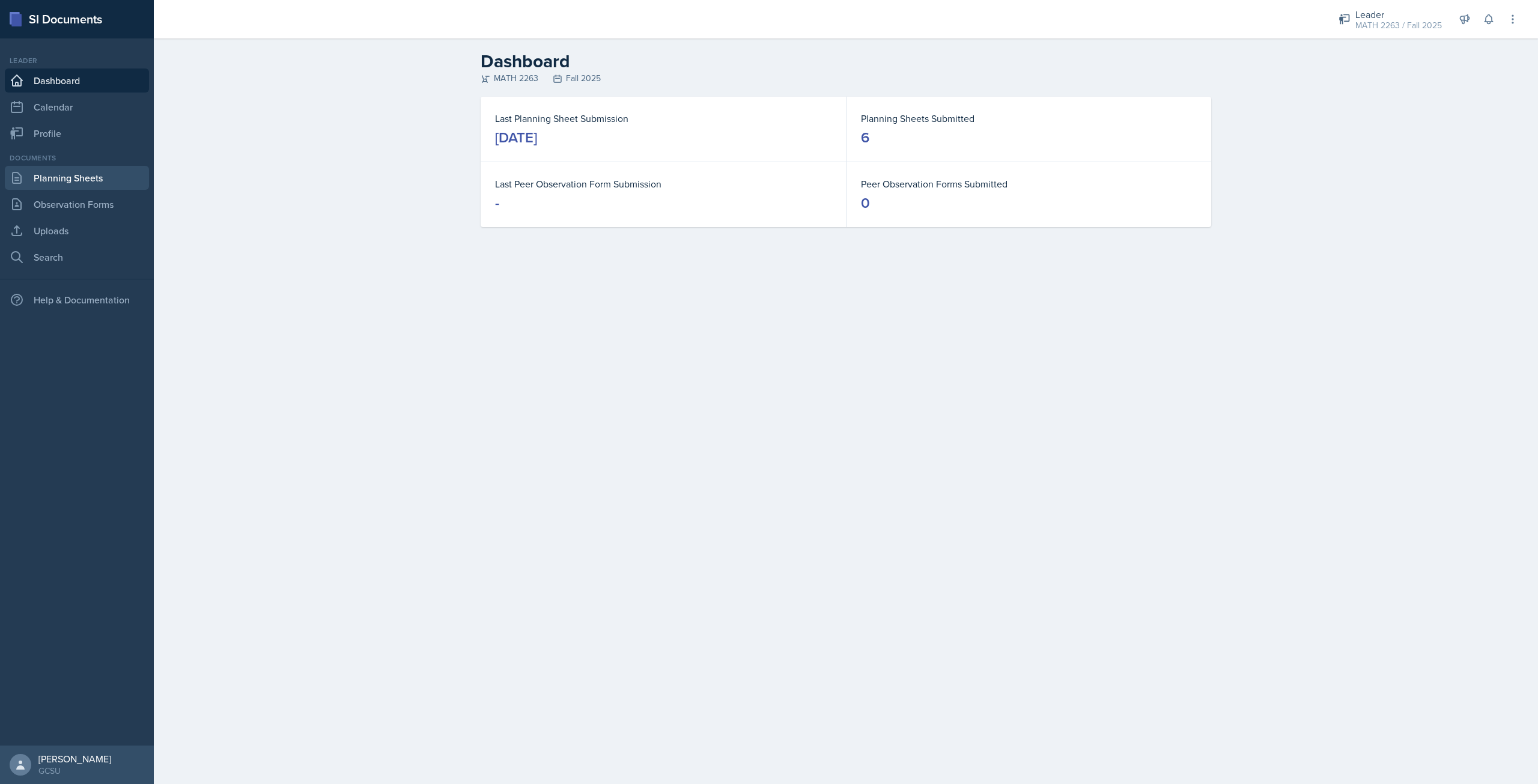
click at [78, 171] on link "Planning Sheets" at bounding box center [76, 178] width 144 height 24
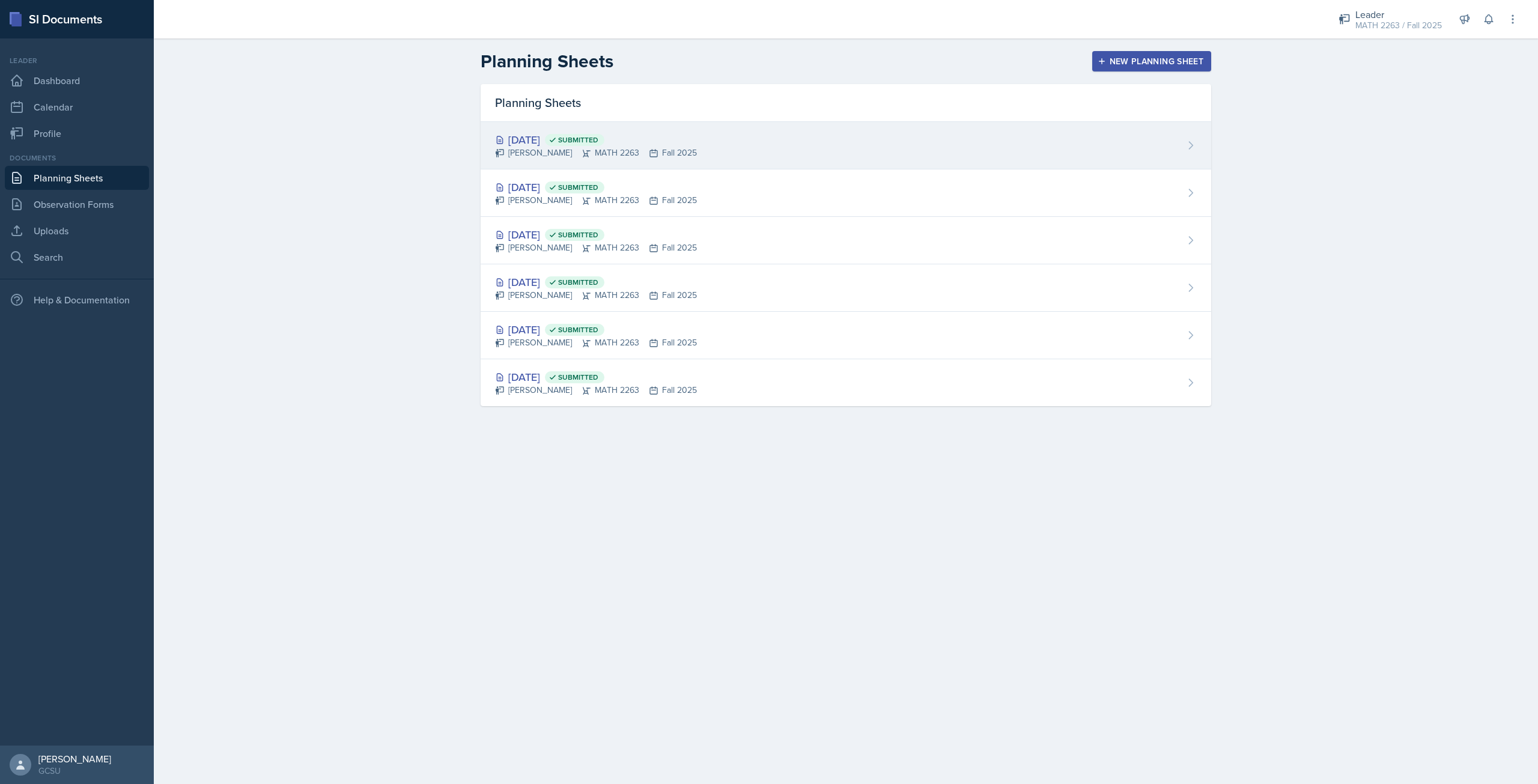
click at [578, 134] on div "[DATE] Submitted" at bounding box center [596, 139] width 202 height 16
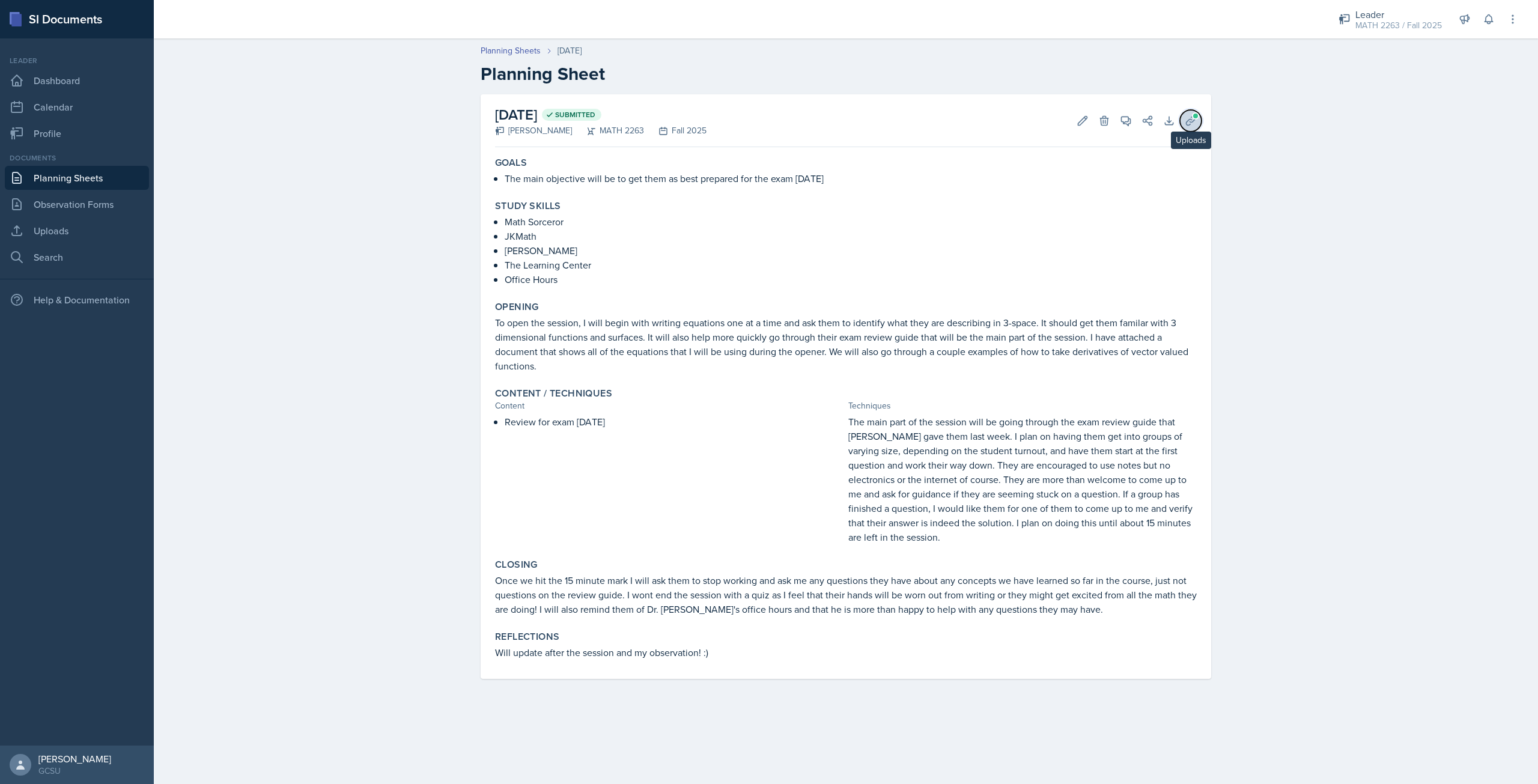
click at [1188, 124] on icon at bounding box center [1191, 120] width 12 height 12
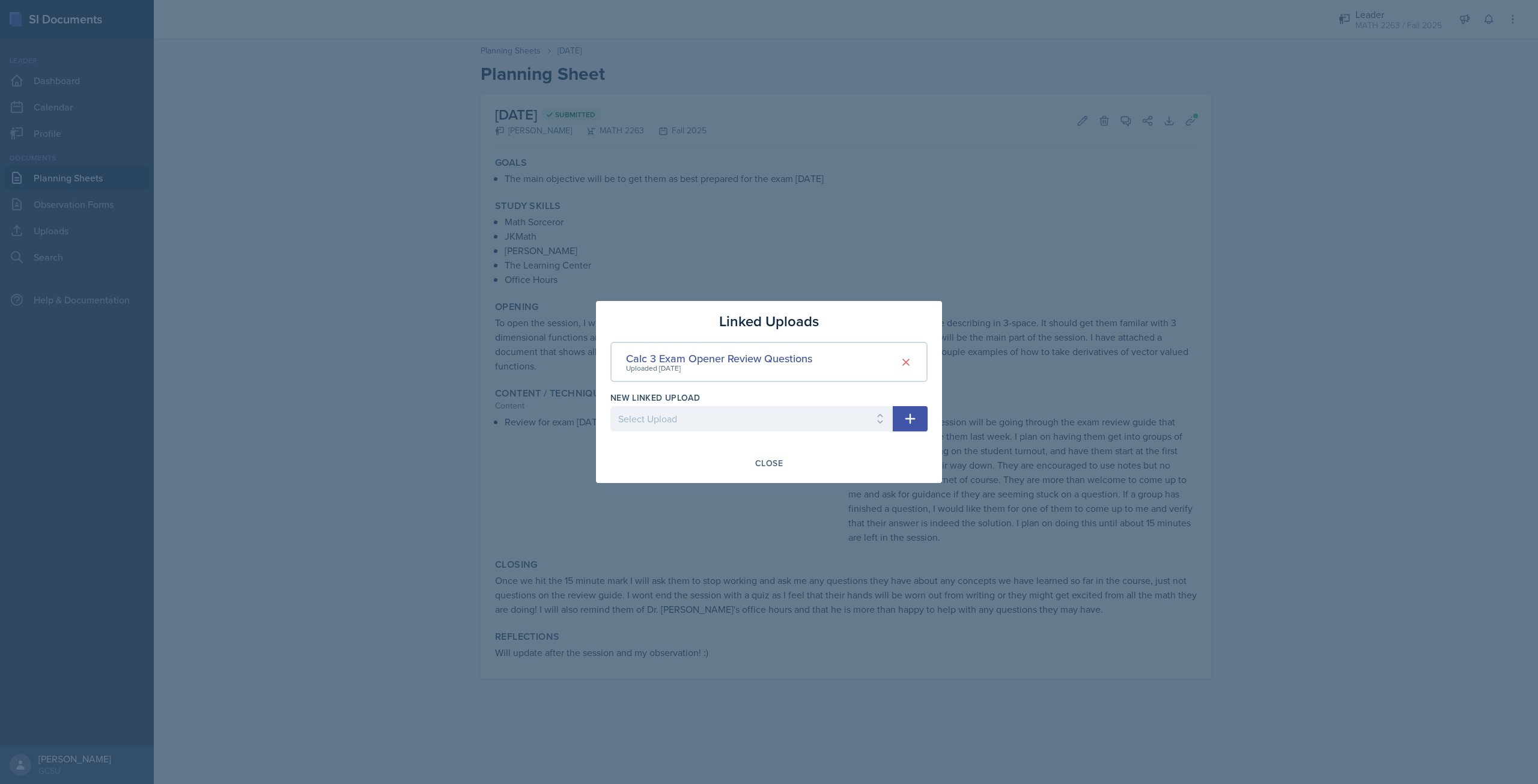
drag, startPoint x: 1167, startPoint y: 204, endPoint x: 1251, endPoint y: 180, distance: 87.4
click at [1167, 204] on div at bounding box center [769, 392] width 1538 height 784
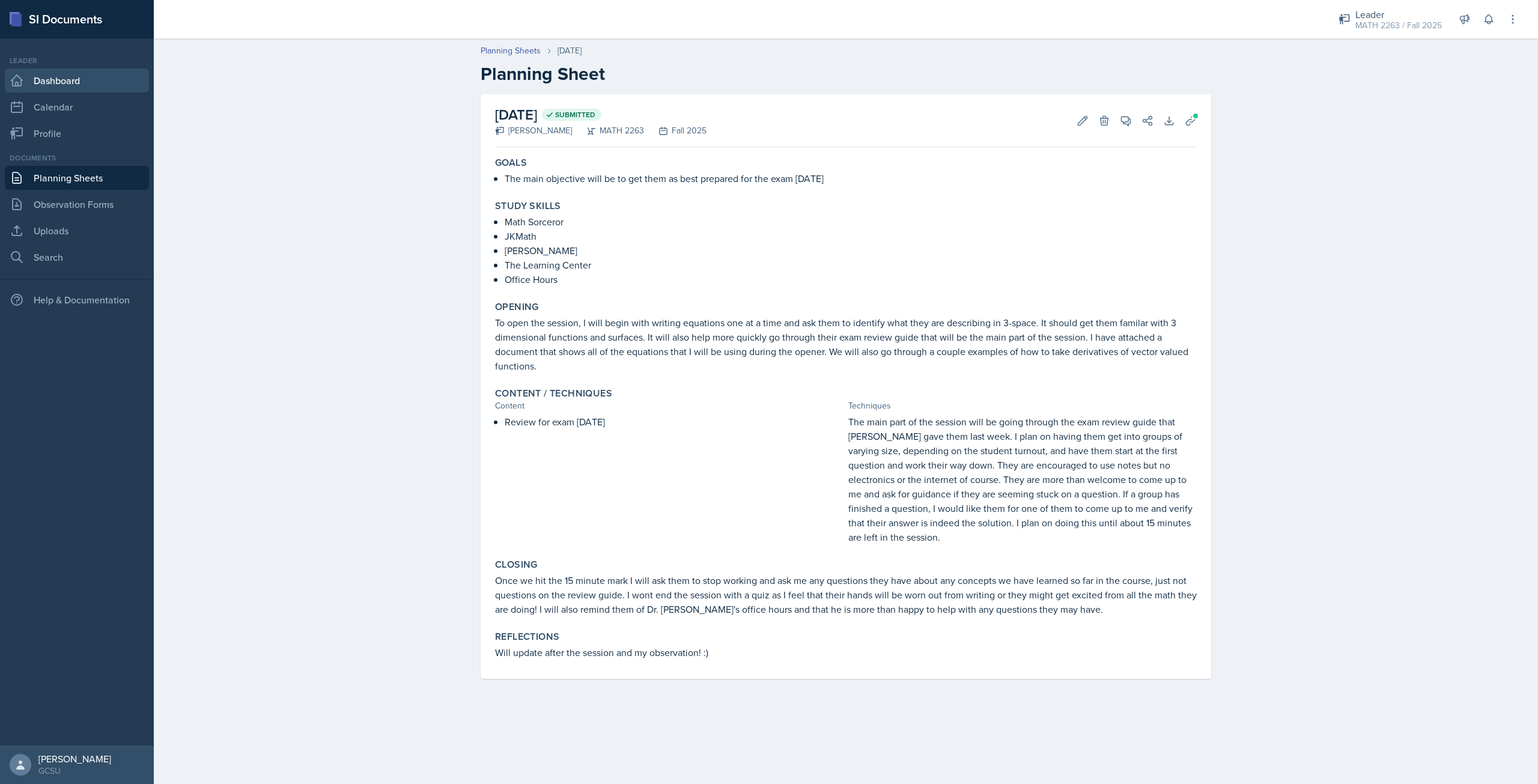
click at [66, 78] on link "Dashboard" at bounding box center [76, 80] width 144 height 24
